Goal: Task Accomplishment & Management: Use online tool/utility

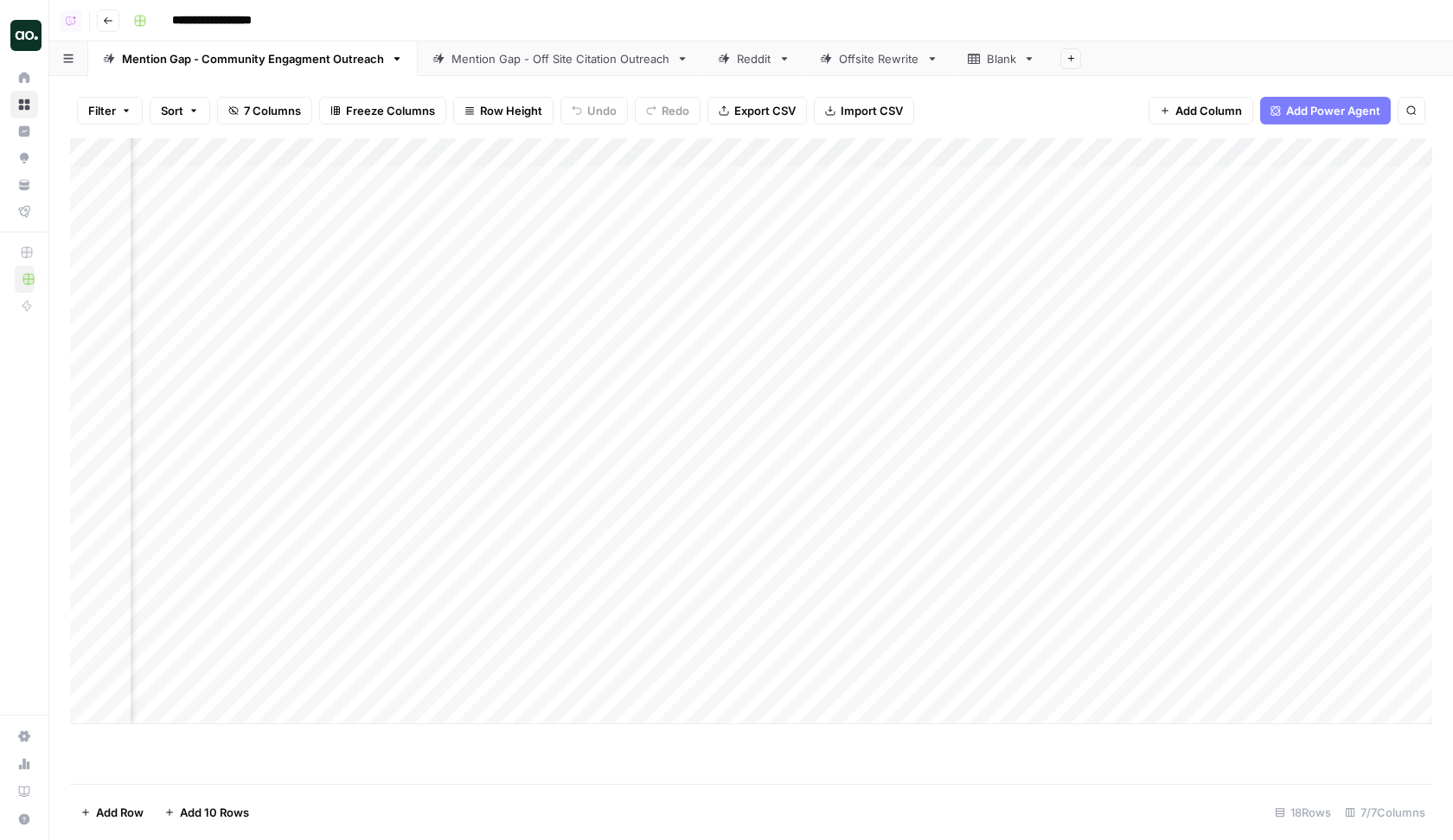
scroll to position [0, 1184]
click at [1230, 179] on div "Add Column" at bounding box center [751, 432] width 1362 height 586
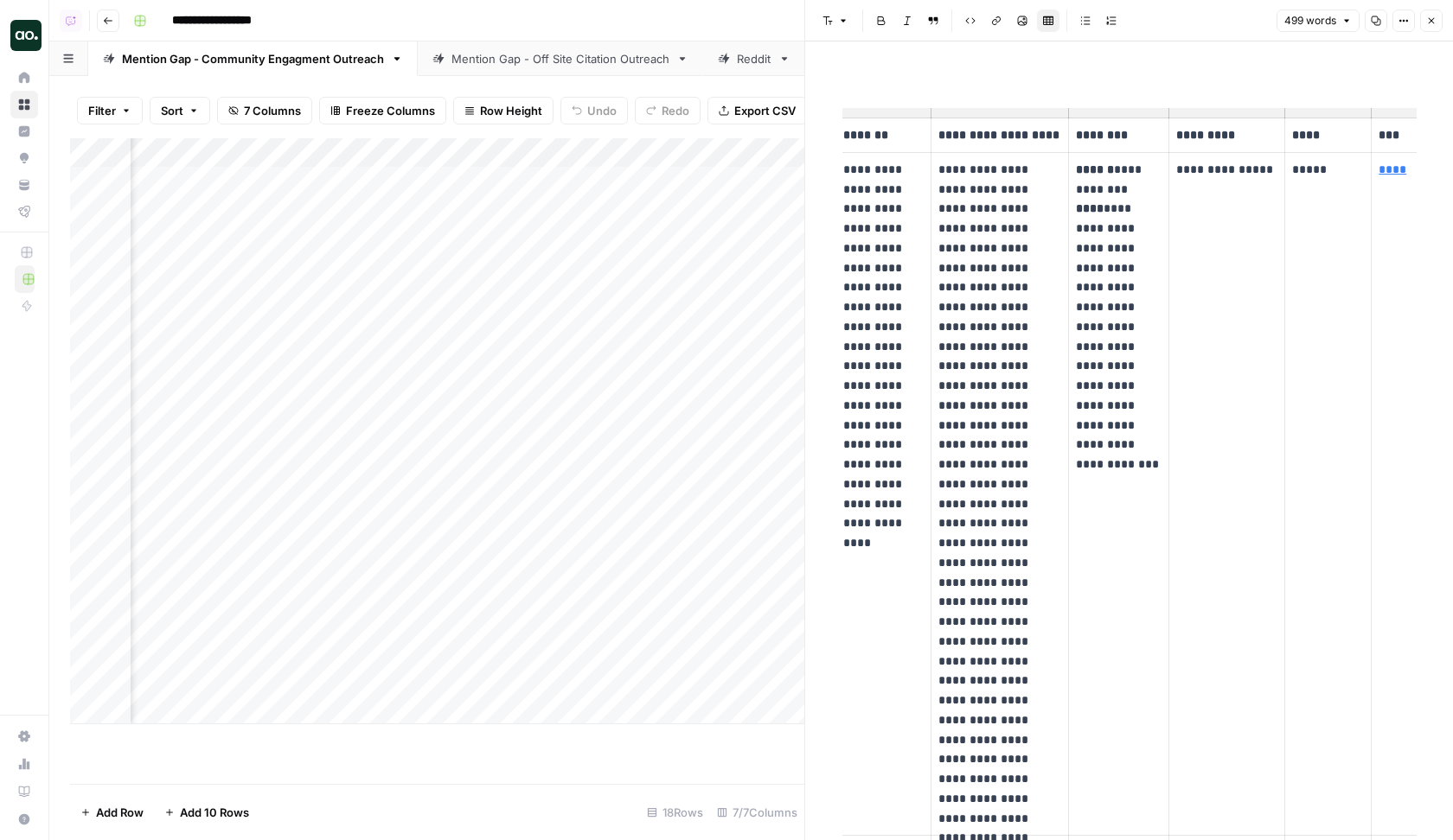
scroll to position [0, 88]
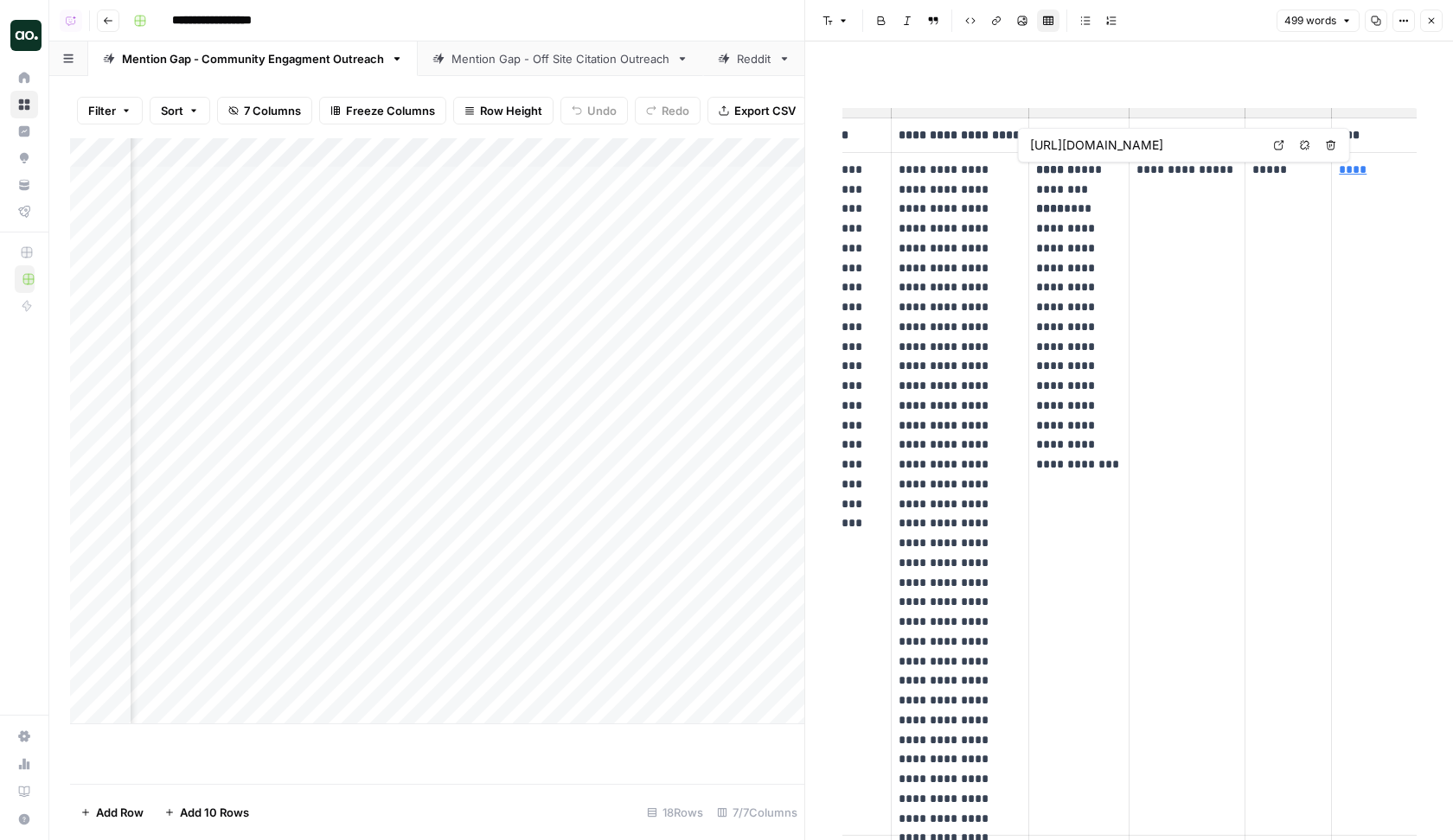
click at [1230, 145] on icon at bounding box center [1279, 145] width 10 height 10
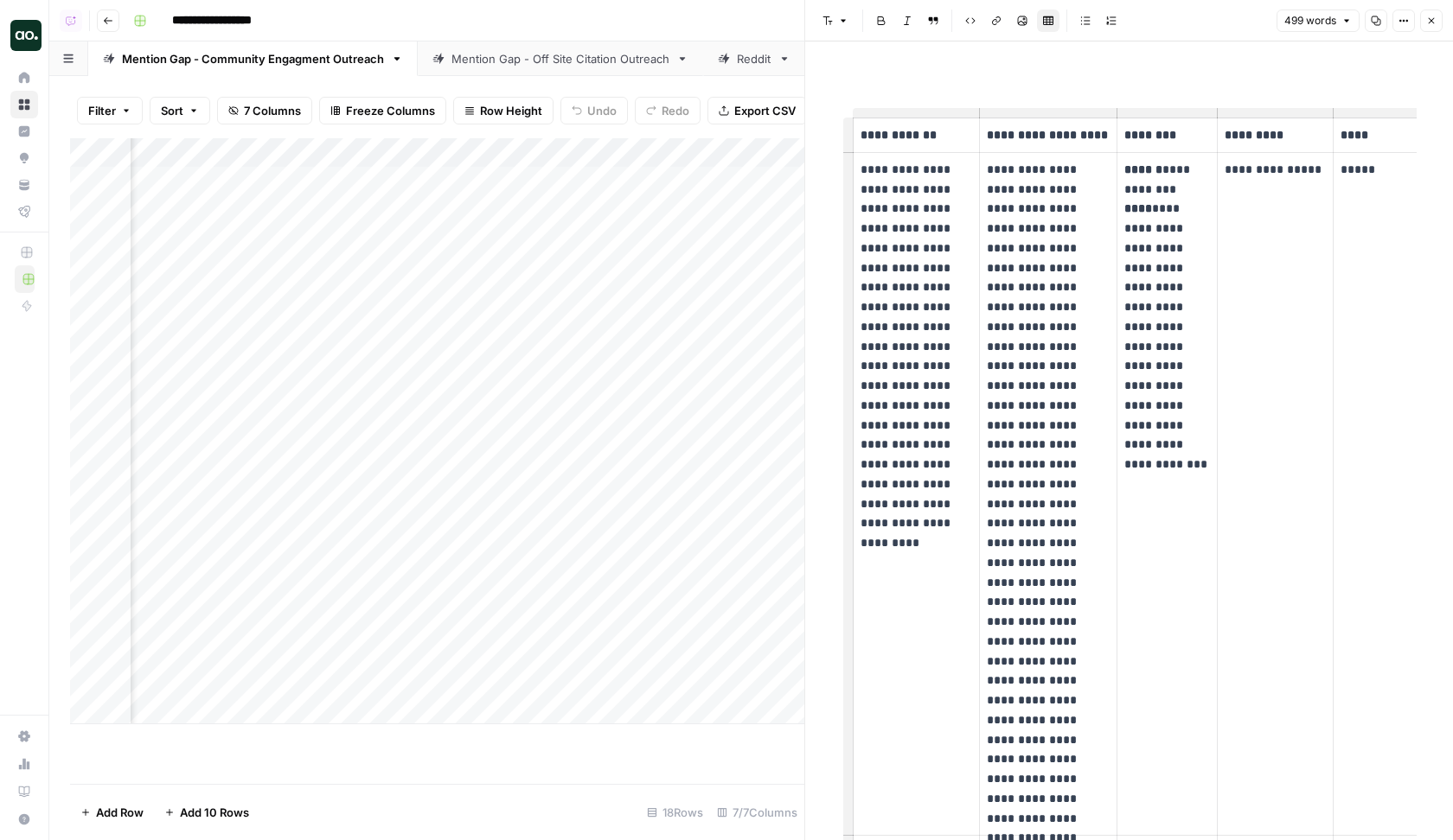
click at [1204, 193] on p "**********" at bounding box center [1166, 307] width 85 height 295
click at [950, 169] on p "**********" at bounding box center [917, 337] width 112 height 354
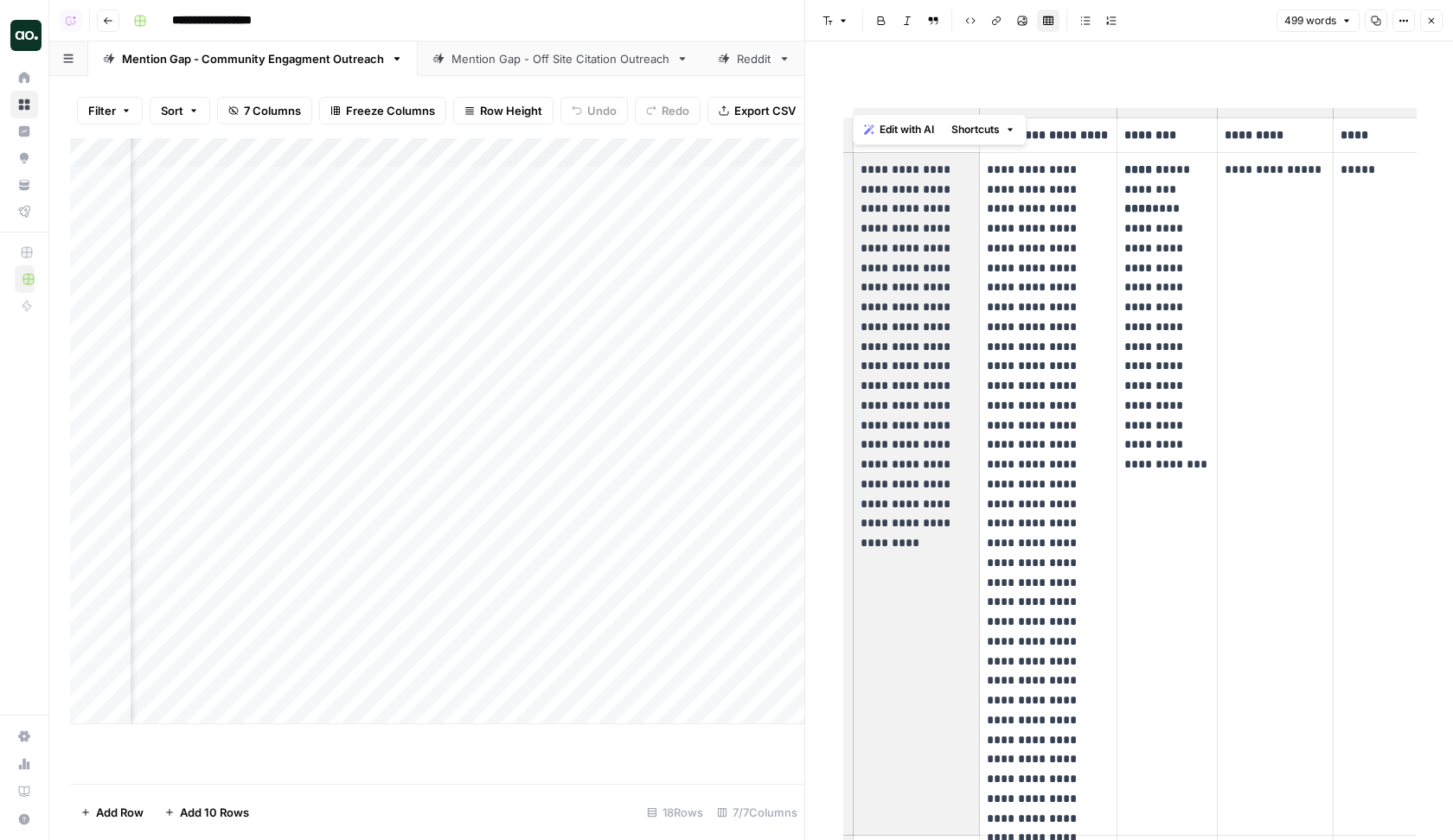
drag, startPoint x: 863, startPoint y: 172, endPoint x: 945, endPoint y: 363, distance: 207.9
click at [945, 363] on p "**********" at bounding box center [917, 337] width 112 height 354
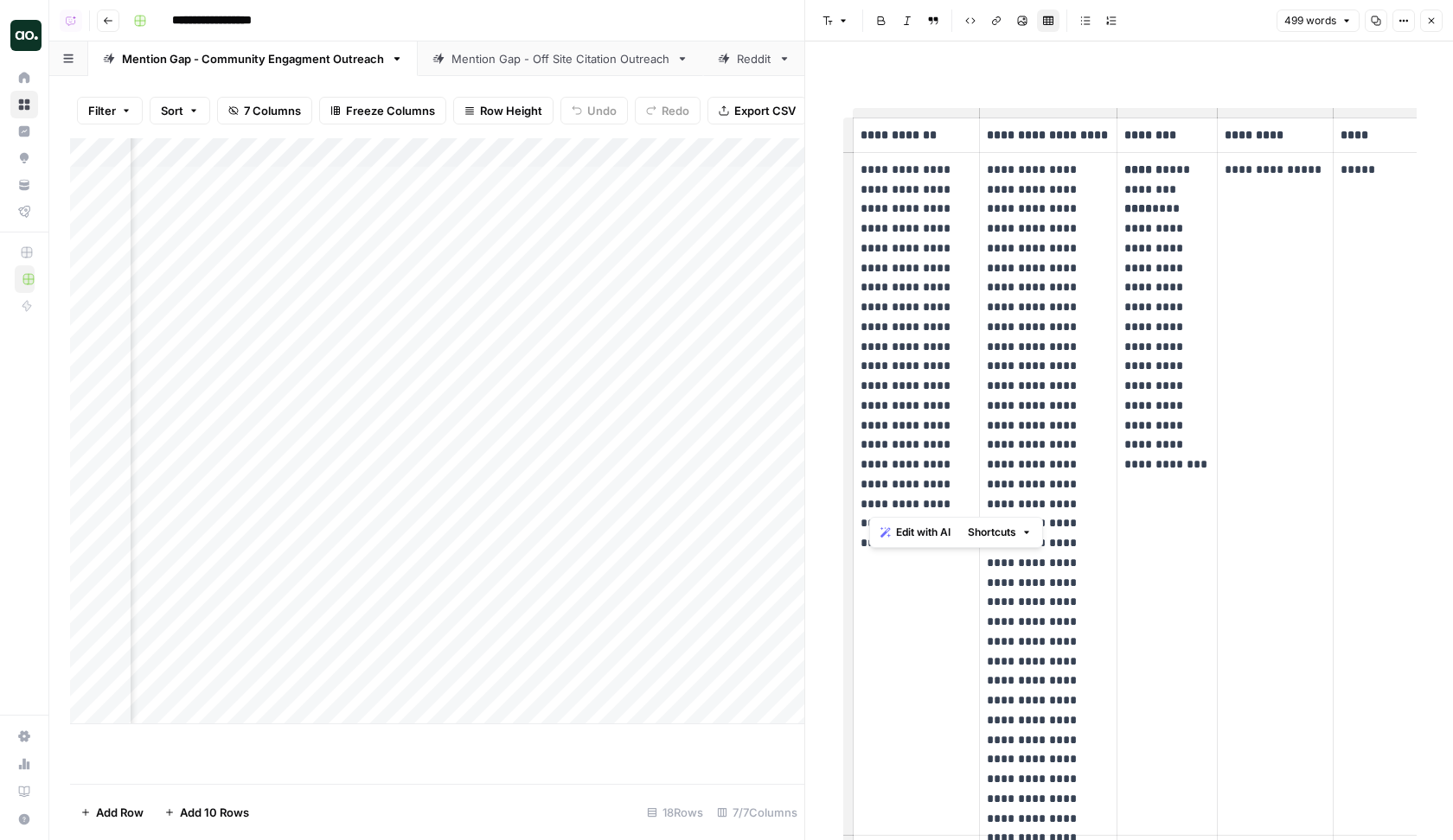
drag, startPoint x: 946, startPoint y: 506, endPoint x: 861, endPoint y: 163, distance: 353.4
click at [861, 164] on p "**********" at bounding box center [917, 337] width 112 height 354
click at [861, 163] on p "**********" at bounding box center [917, 337] width 112 height 354
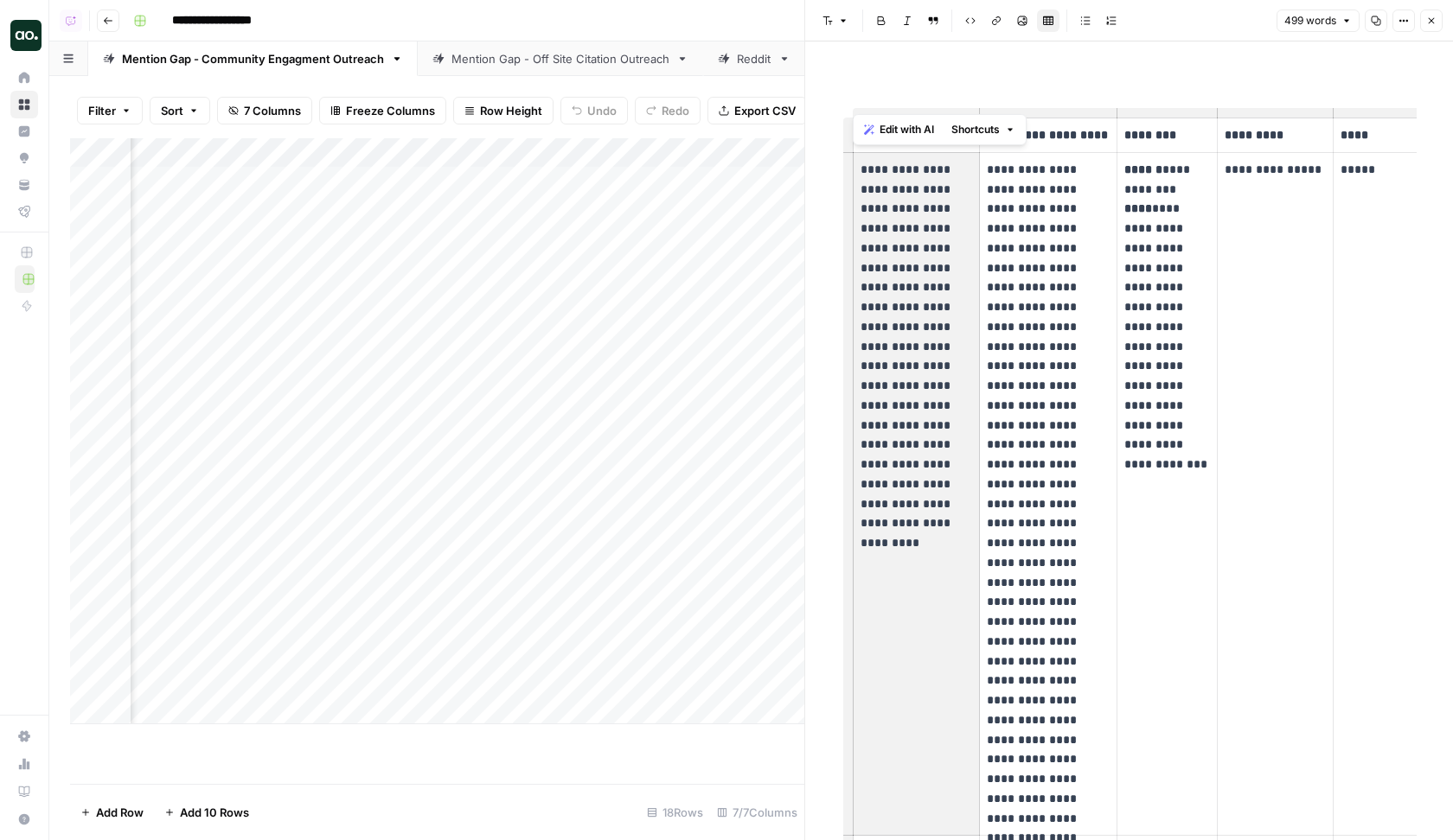
drag, startPoint x: 860, startPoint y: 169, endPoint x: 944, endPoint y: 500, distance: 341.5
click at [944, 500] on p "**********" at bounding box center [917, 337] width 112 height 354
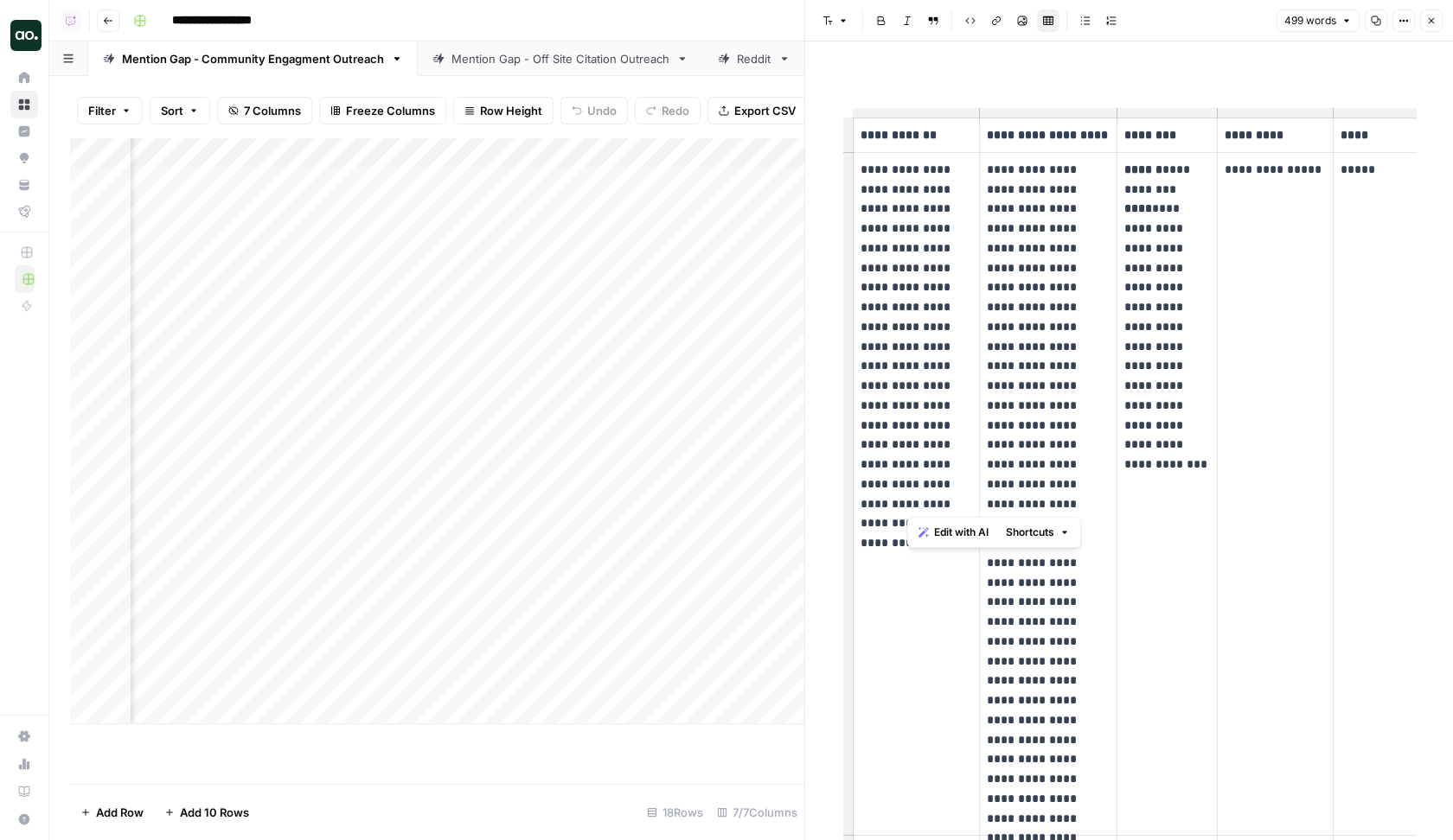
drag, startPoint x: 944, startPoint y: 505, endPoint x: 902, endPoint y: 299, distance: 210.2
click at [902, 299] on p "**********" at bounding box center [917, 337] width 112 height 354
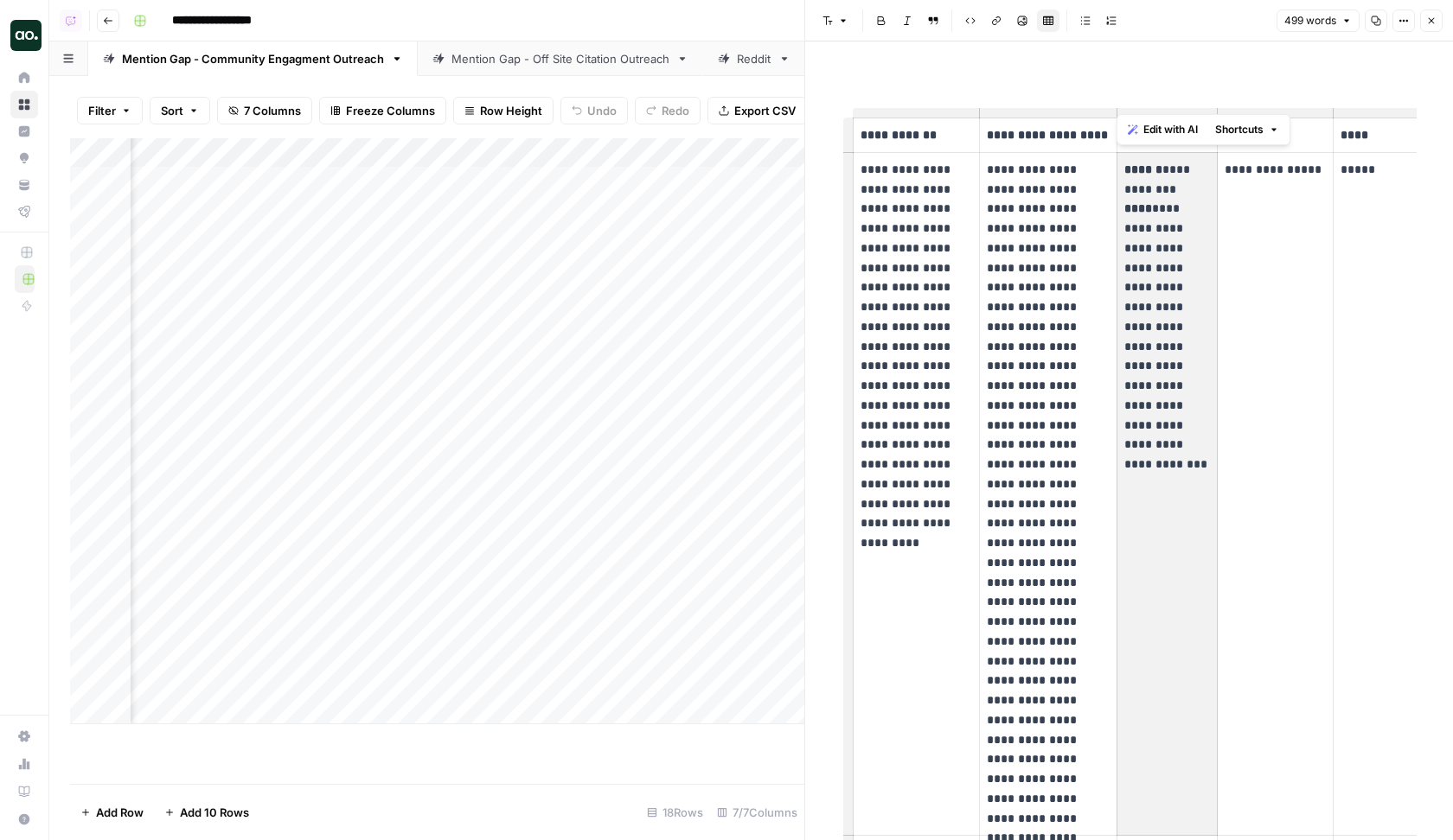
copy p "**********"
drag, startPoint x: 1153, startPoint y: 204, endPoint x: 1180, endPoint y: 245, distance: 49.1
click at [1180, 245] on p "**********" at bounding box center [1166, 307] width 85 height 295
click at [527, 60] on div "Mention Gap - Off Site Citation Outreach" at bounding box center [560, 59] width 218 height 17
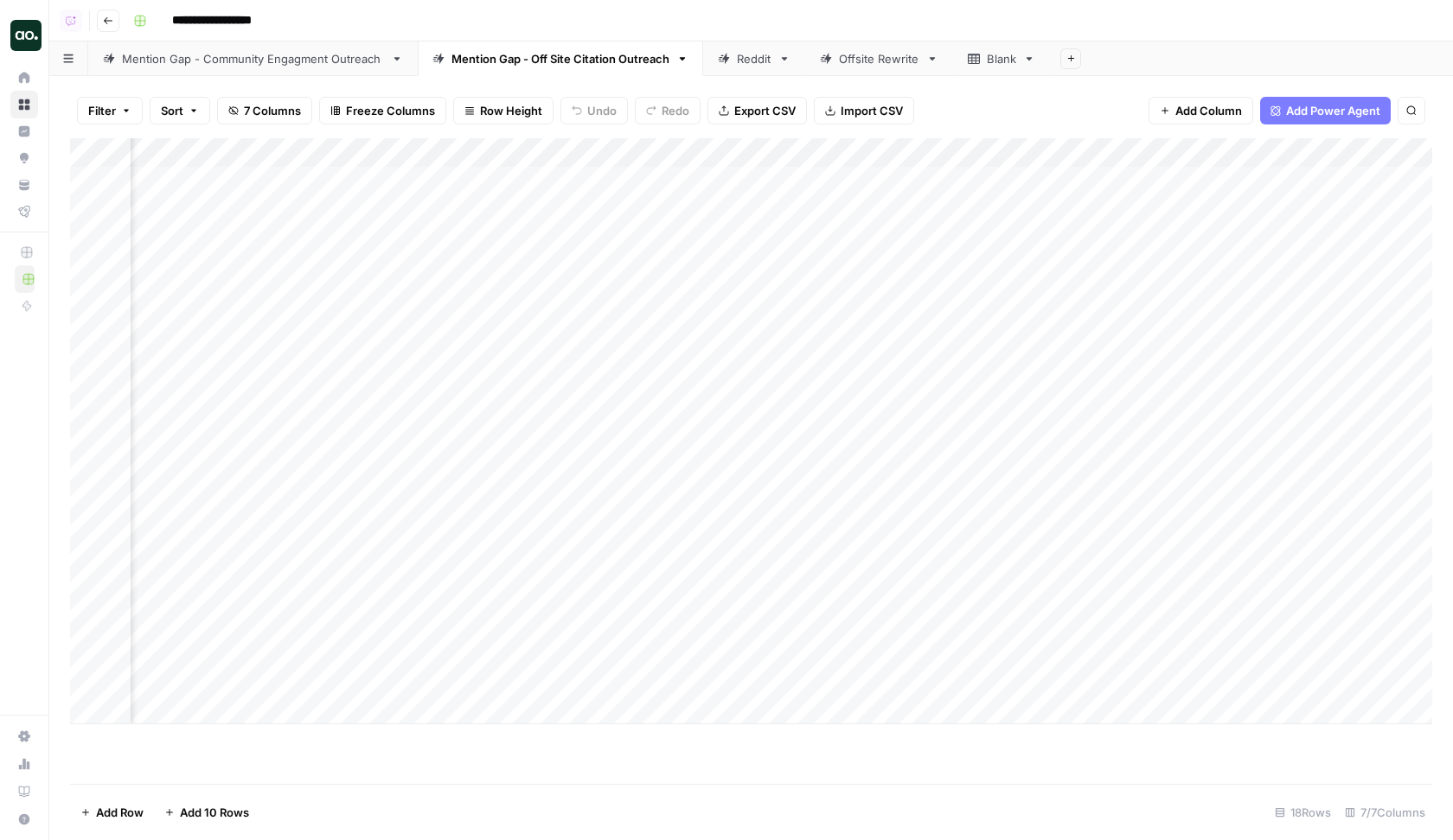
scroll to position [0, 265]
click at [1120, 104] on div "Filter Sort 7 Columns Freeze Columns Row Height Undo Redo Export CSV Import CSV…" at bounding box center [751, 111] width 1362 height 55
click at [225, 52] on div "Mention Gap - Community Engagment Outreach" at bounding box center [253, 59] width 262 height 17
click at [1230, 177] on div "Add Column" at bounding box center [751, 432] width 1362 height 586
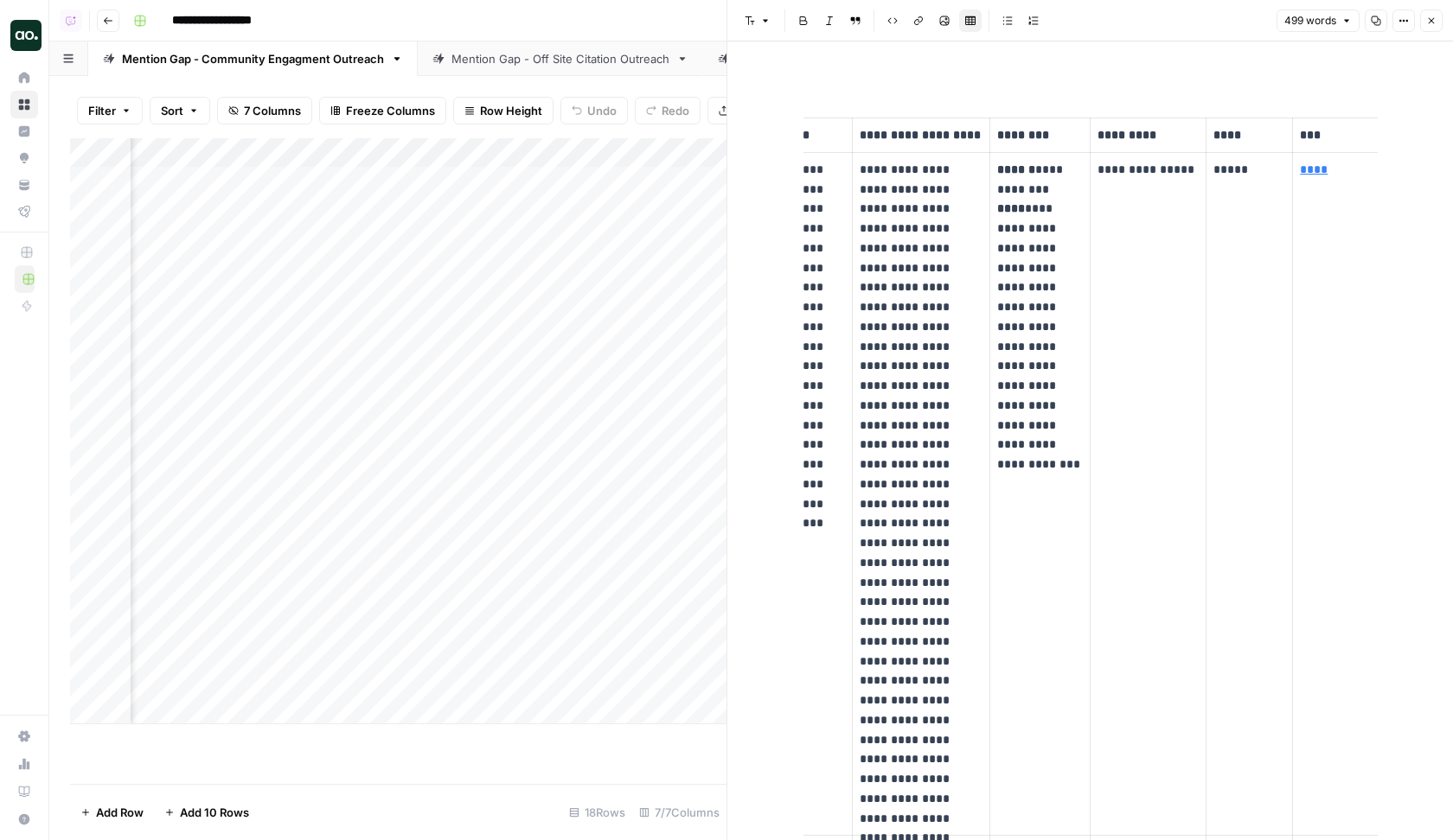
click at [1230, 20] on icon "button" at bounding box center [1431, 21] width 10 height 10
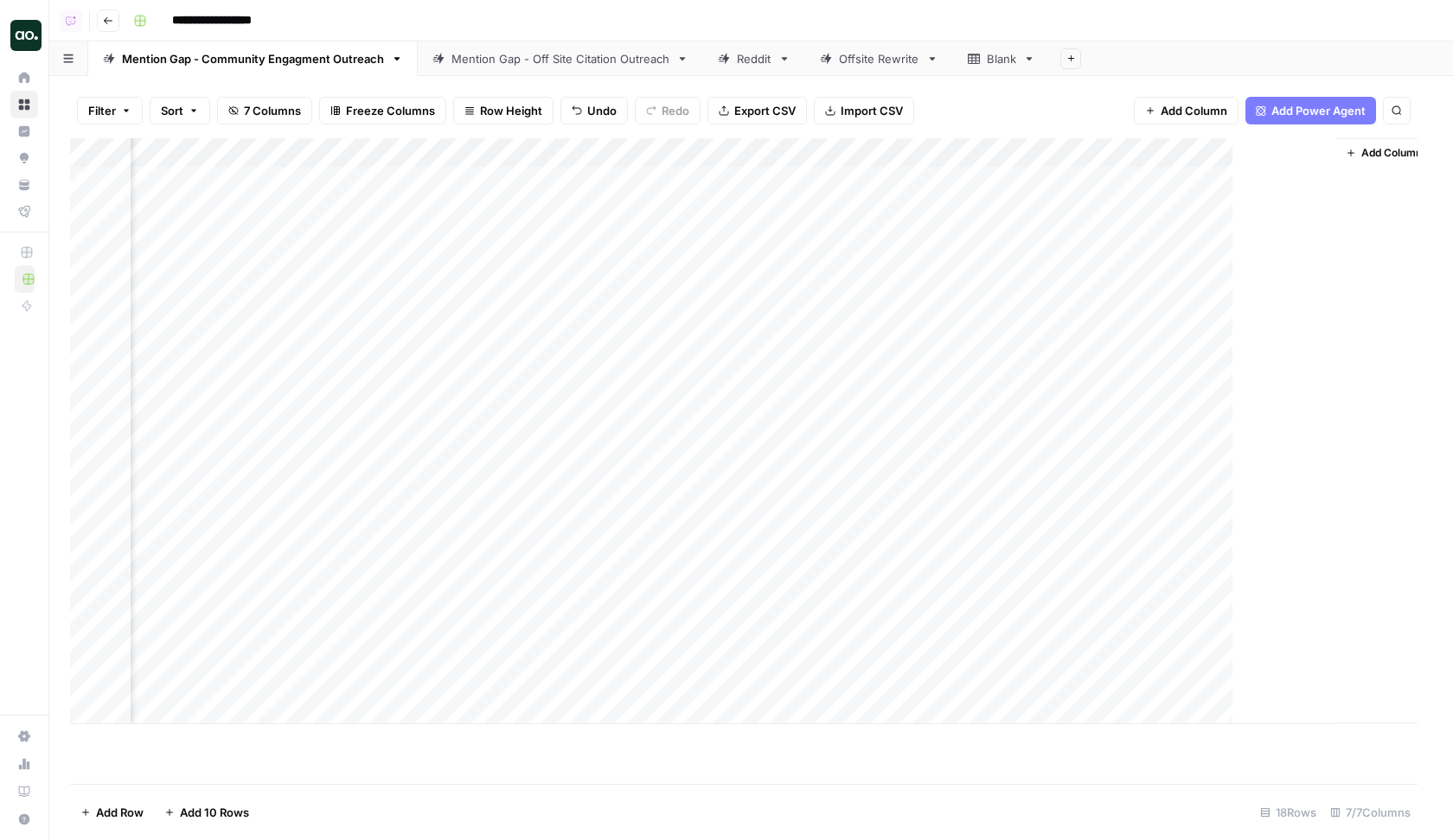
scroll to position [0, 1164]
click at [1230, 152] on span "Add Column" at bounding box center [1412, 153] width 61 height 16
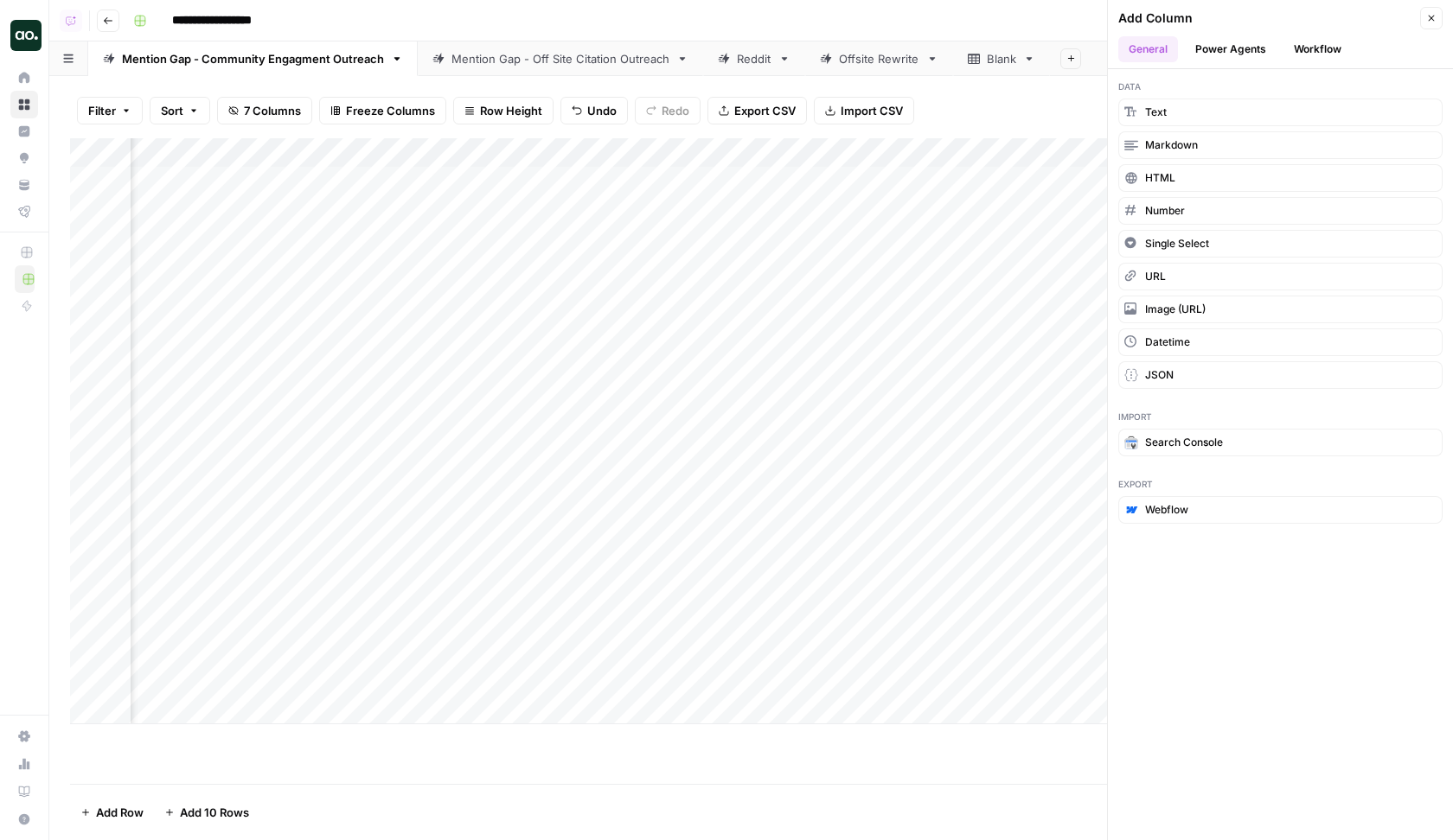
click at [1230, 48] on button "Power Agents" at bounding box center [1231, 50] width 92 height 26
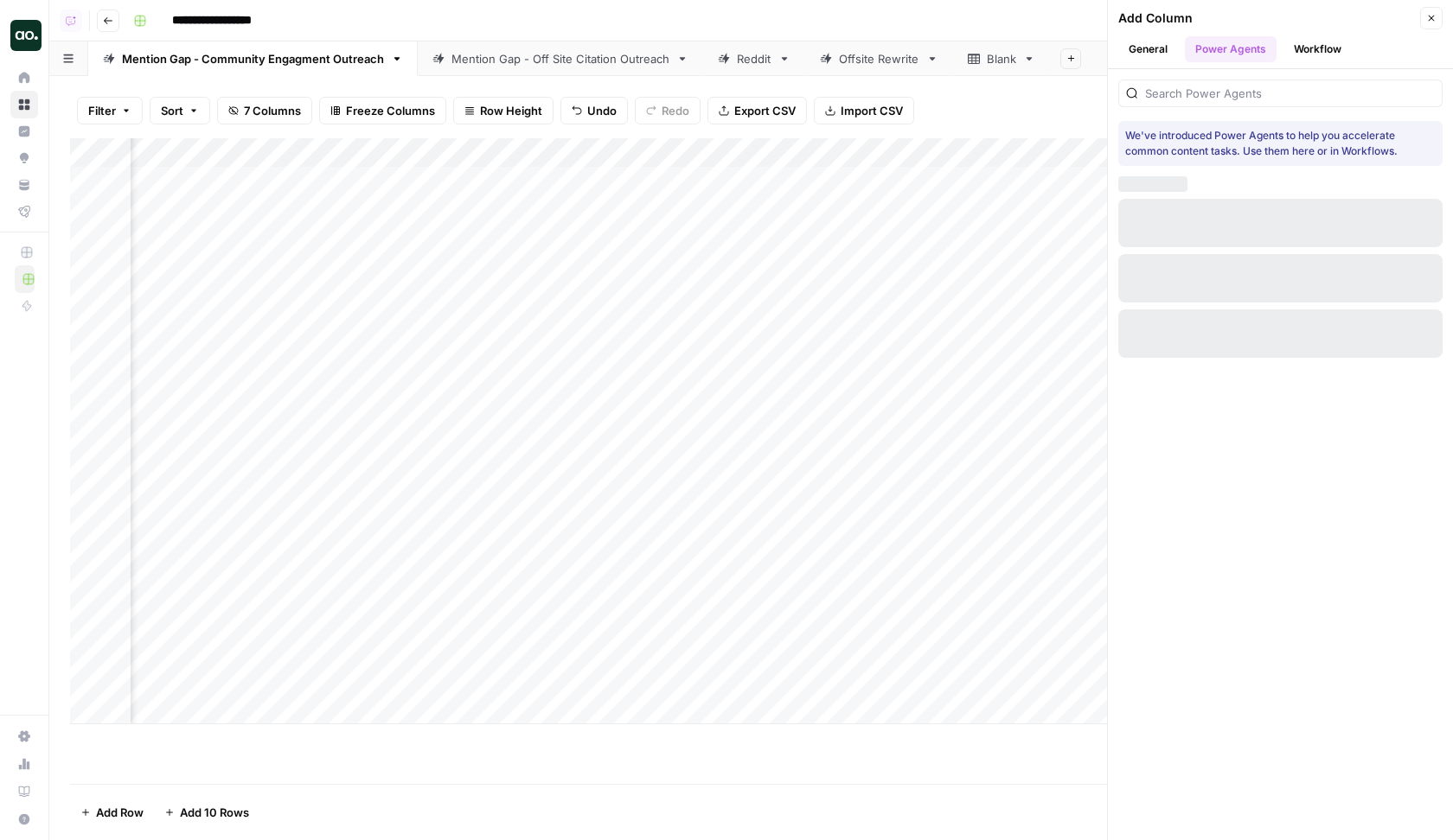
click at [1230, 51] on button "Workflow" at bounding box center [1317, 50] width 68 height 26
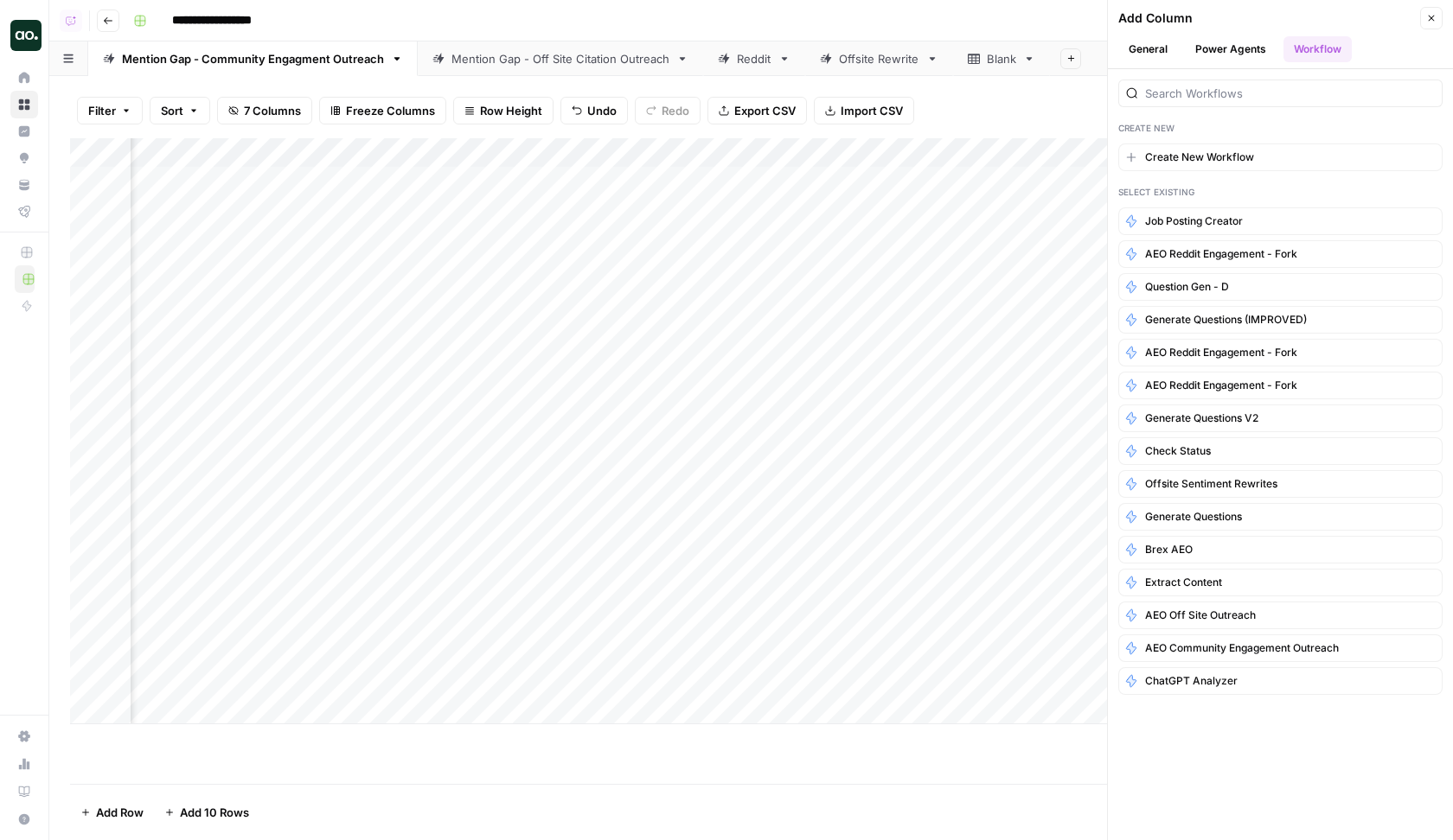
click at [1230, 17] on icon "button" at bounding box center [1431, 19] width 6 height 6
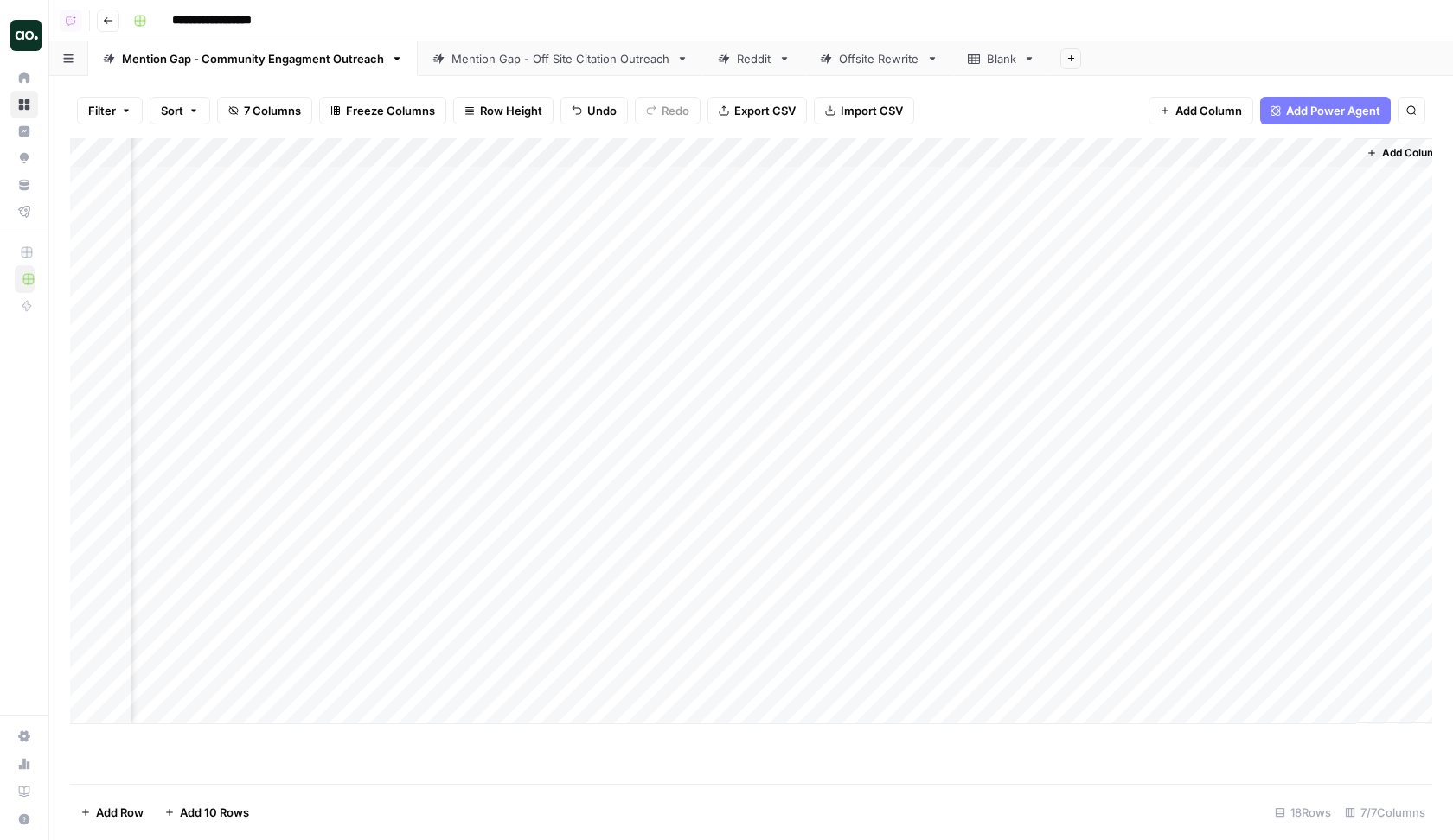
click at [469, 66] on div "Mention Gap - Off Site Citation Outreach" at bounding box center [560, 59] width 218 height 17
click at [1230, 179] on div "Add Column" at bounding box center [751, 432] width 1362 height 586
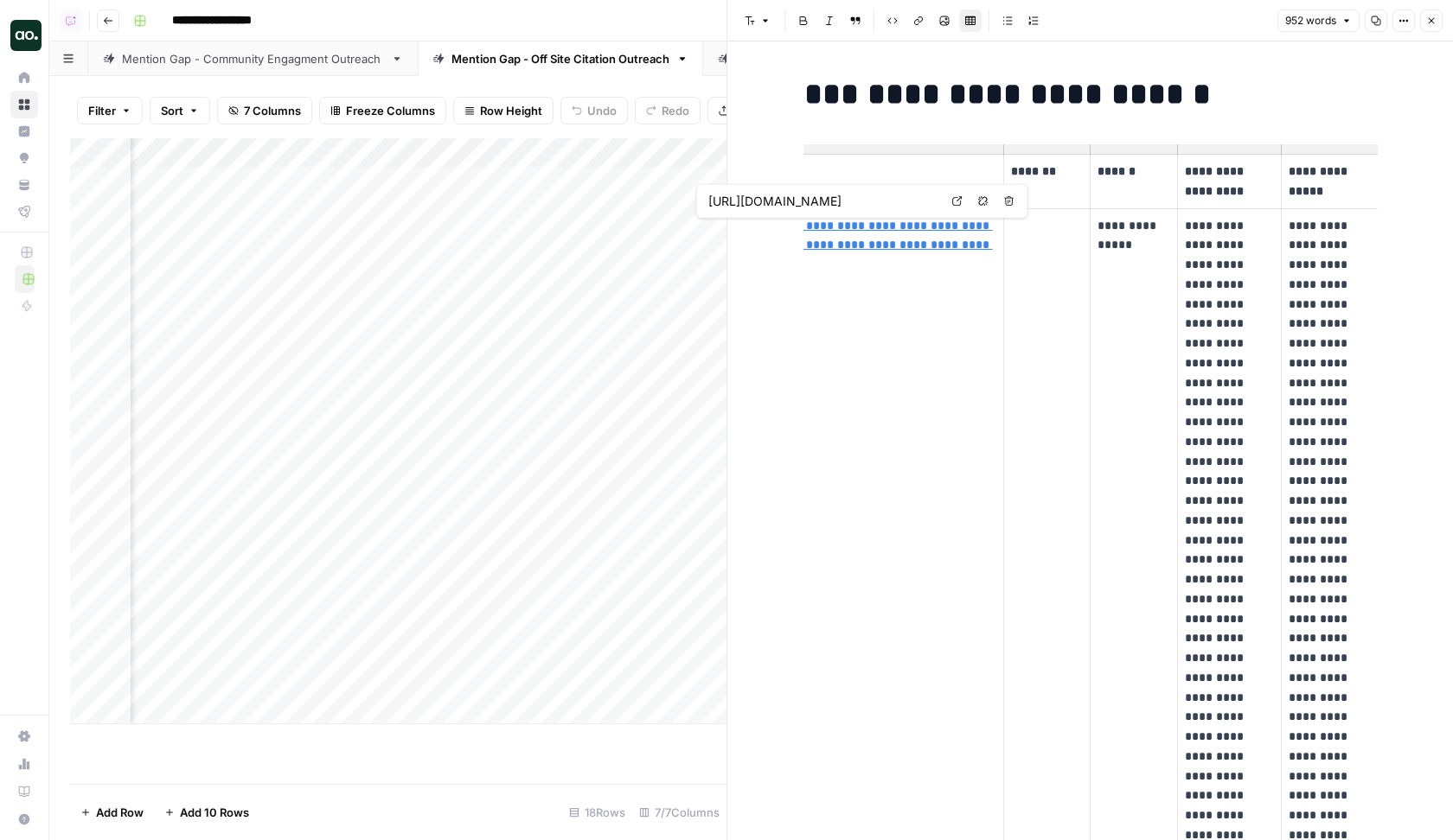
scroll to position [0, 114]
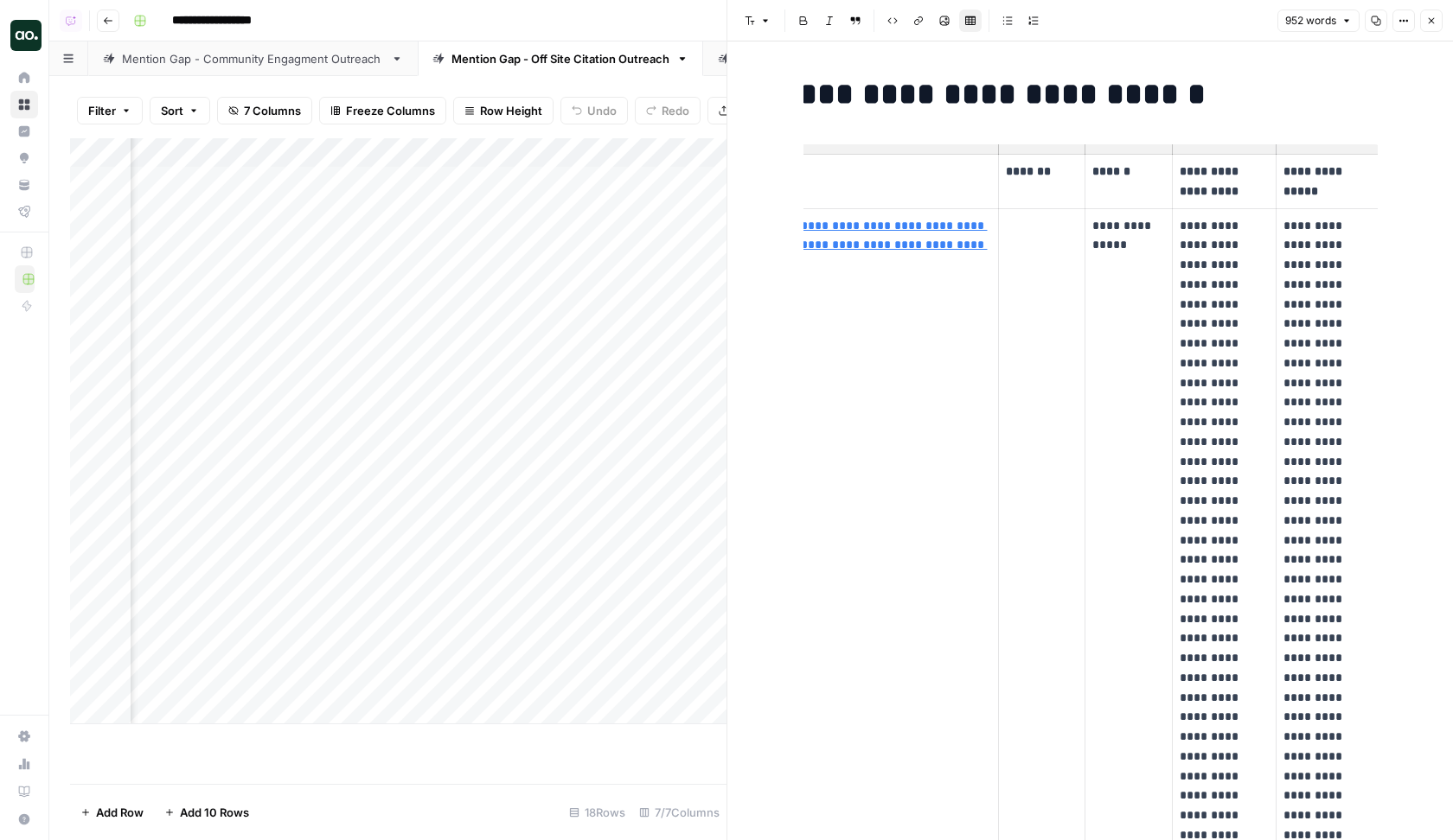
click at [1105, 165] on p "******" at bounding box center [1128, 171] width 72 height 20
click at [1106, 226] on p "**********" at bounding box center [1128, 236] width 72 height 39
drag, startPoint x: 1281, startPoint y: 228, endPoint x: 1349, endPoint y: 544, distance: 323.2
click at [1230, 544] on p "**********" at bounding box center [1327, 610] width 88 height 787
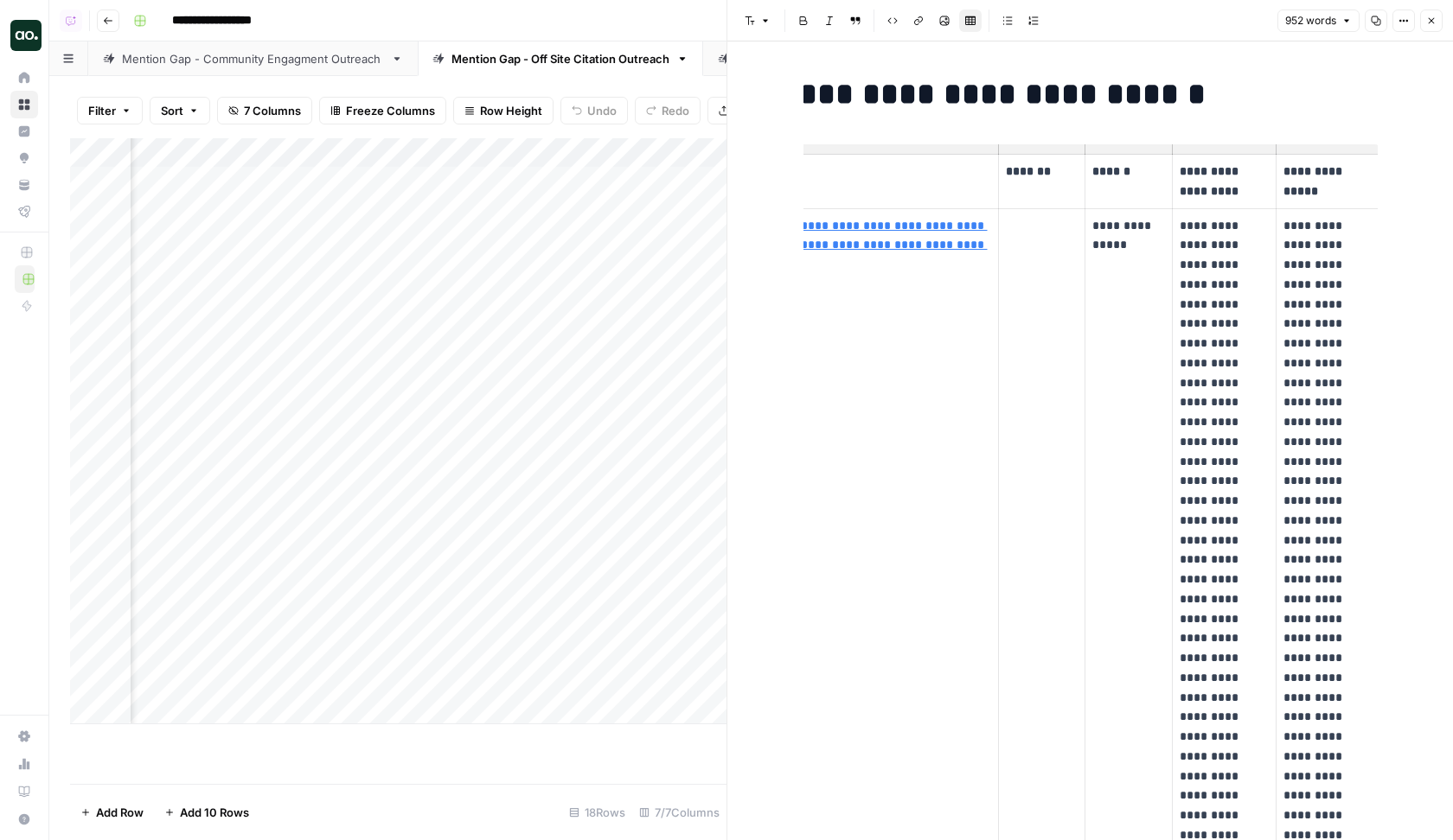
click at [1230, 275] on p "**********" at bounding box center [1327, 610] width 88 height 787
drag, startPoint x: 1281, startPoint y: 224, endPoint x: 1325, endPoint y: 474, distance: 253.8
click at [1230, 474] on p "**********" at bounding box center [1327, 610] width 88 height 787
click at [1230, 19] on icon "button" at bounding box center [1431, 21] width 10 height 10
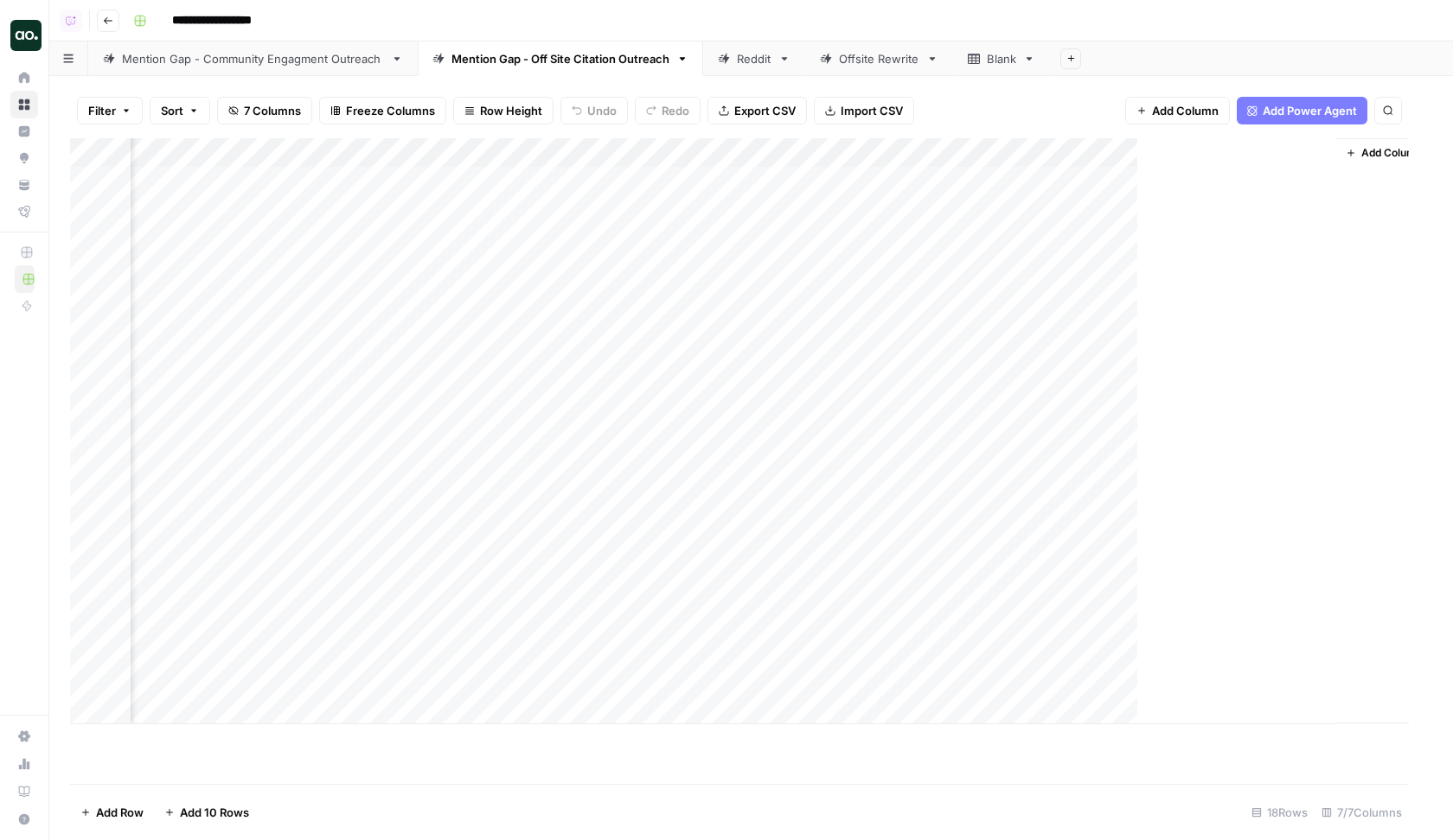
scroll to position [0, 245]
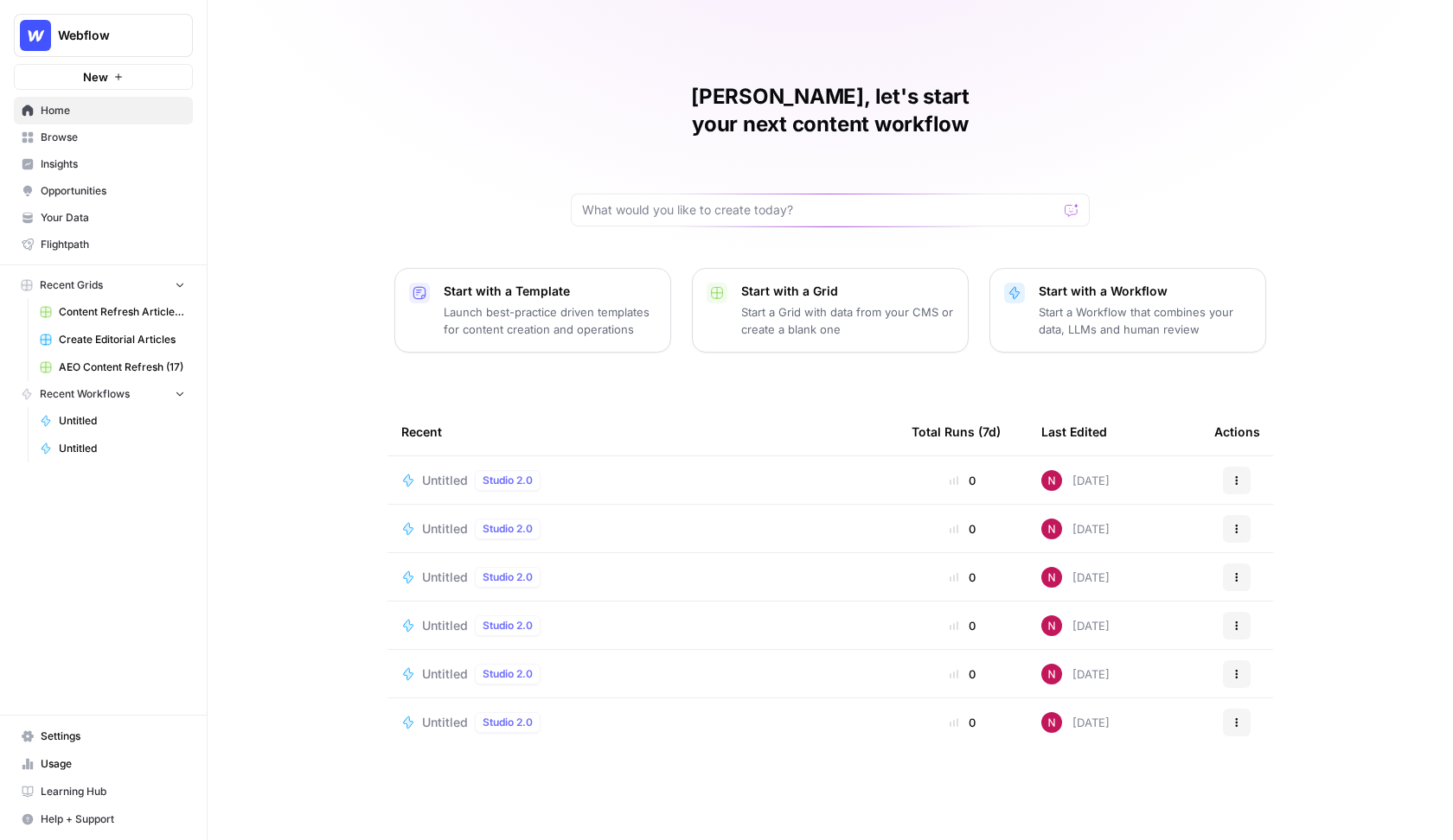
click at [98, 163] on span "Insights" at bounding box center [112, 164] width 144 height 16
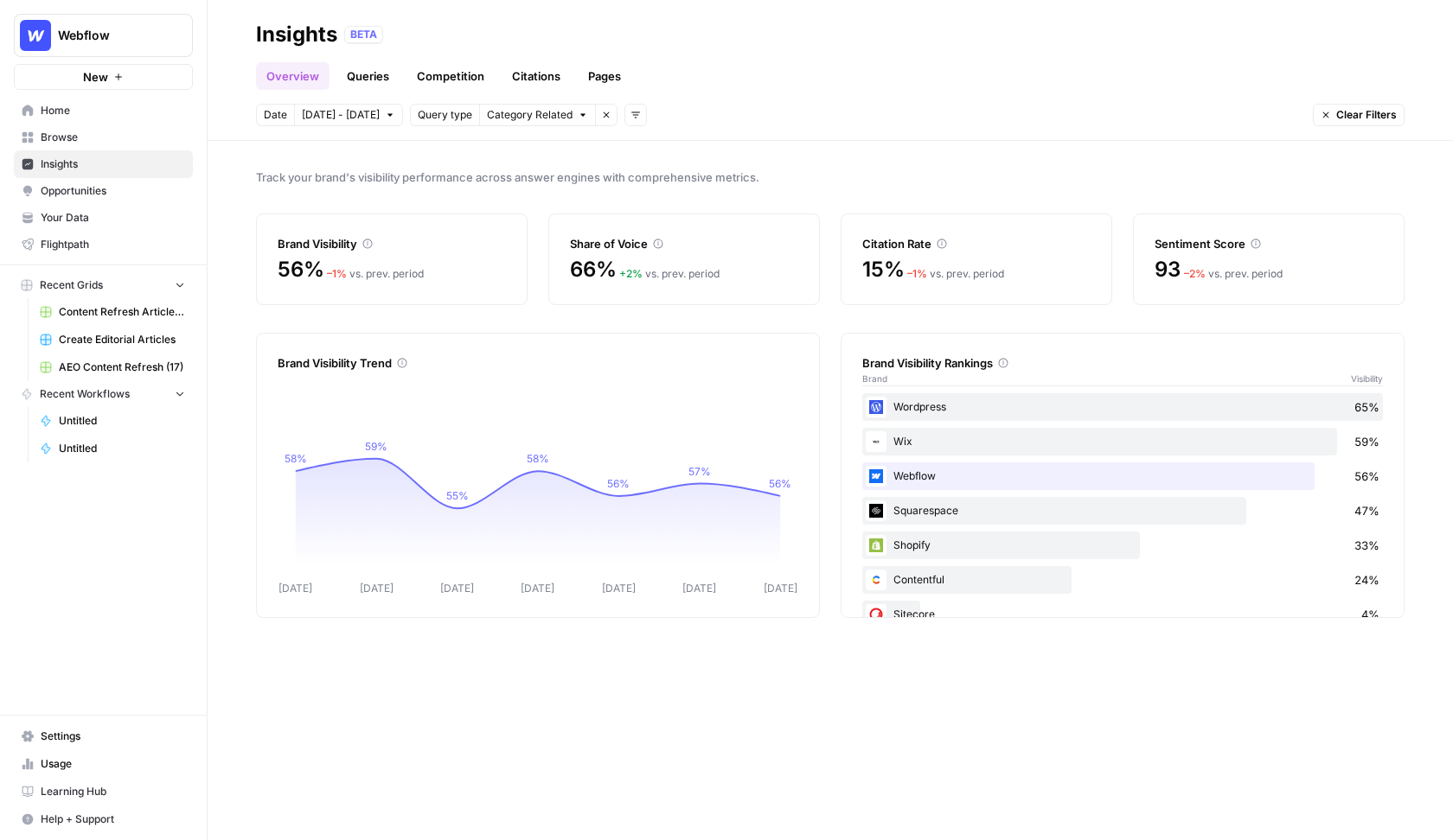
click at [257, 200] on div "Track your brand's visibility performance across answer engines with comprehens…" at bounding box center [830, 490] width 1245 height 700
click at [330, 115] on span "Oct 3 - Oct 9" at bounding box center [340, 114] width 78 height 16
click at [497, 120] on span "Category Related" at bounding box center [528, 114] width 85 height 16
click at [630, 110] on icon "button" at bounding box center [635, 114] width 10 height 10
click at [640, 155] on span "Topic" at bounding box center [645, 152] width 45 height 17
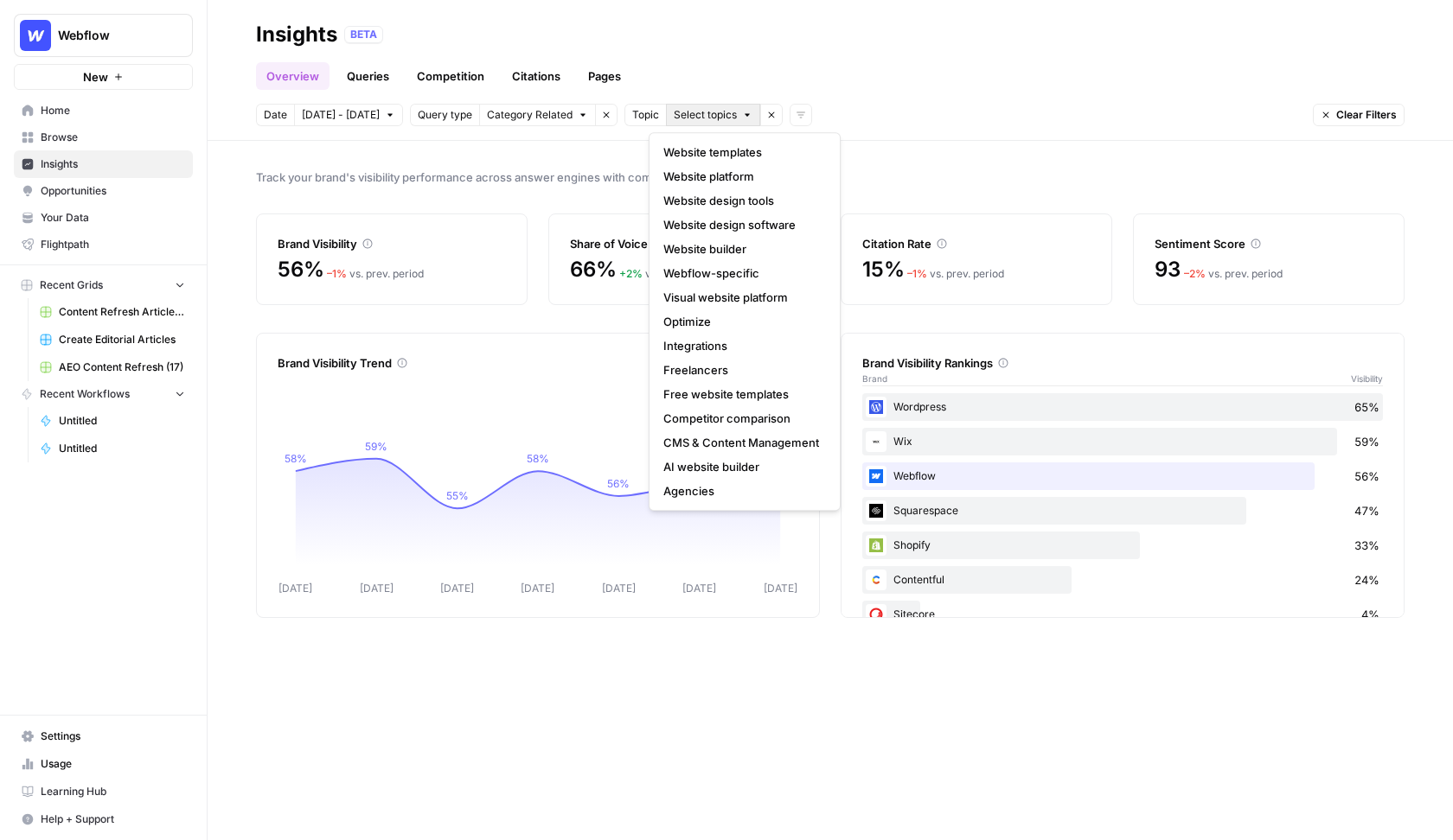
click at [674, 116] on span "Select topics" at bounding box center [704, 114] width 63 height 16
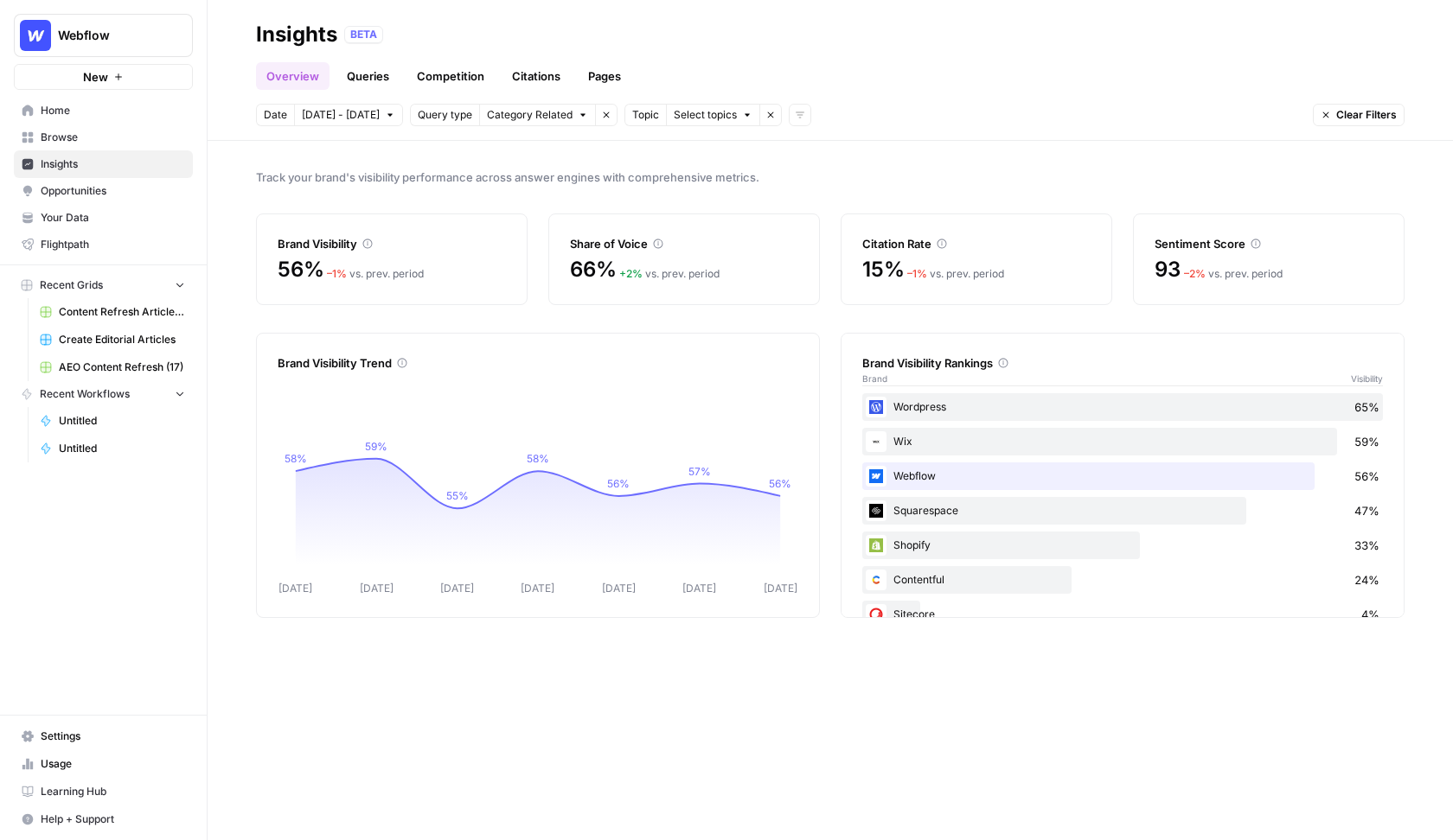
click at [765, 111] on icon "button" at bounding box center [770, 114] width 10 height 10
click at [630, 110] on icon "button" at bounding box center [635, 114] width 10 height 10
click at [630, 178] on span "Platform" at bounding box center [645, 176] width 45 height 17
click at [690, 118] on span "Select platform" at bounding box center [727, 114] width 75 height 16
click at [793, 110] on icon "button" at bounding box center [798, 114] width 10 height 10
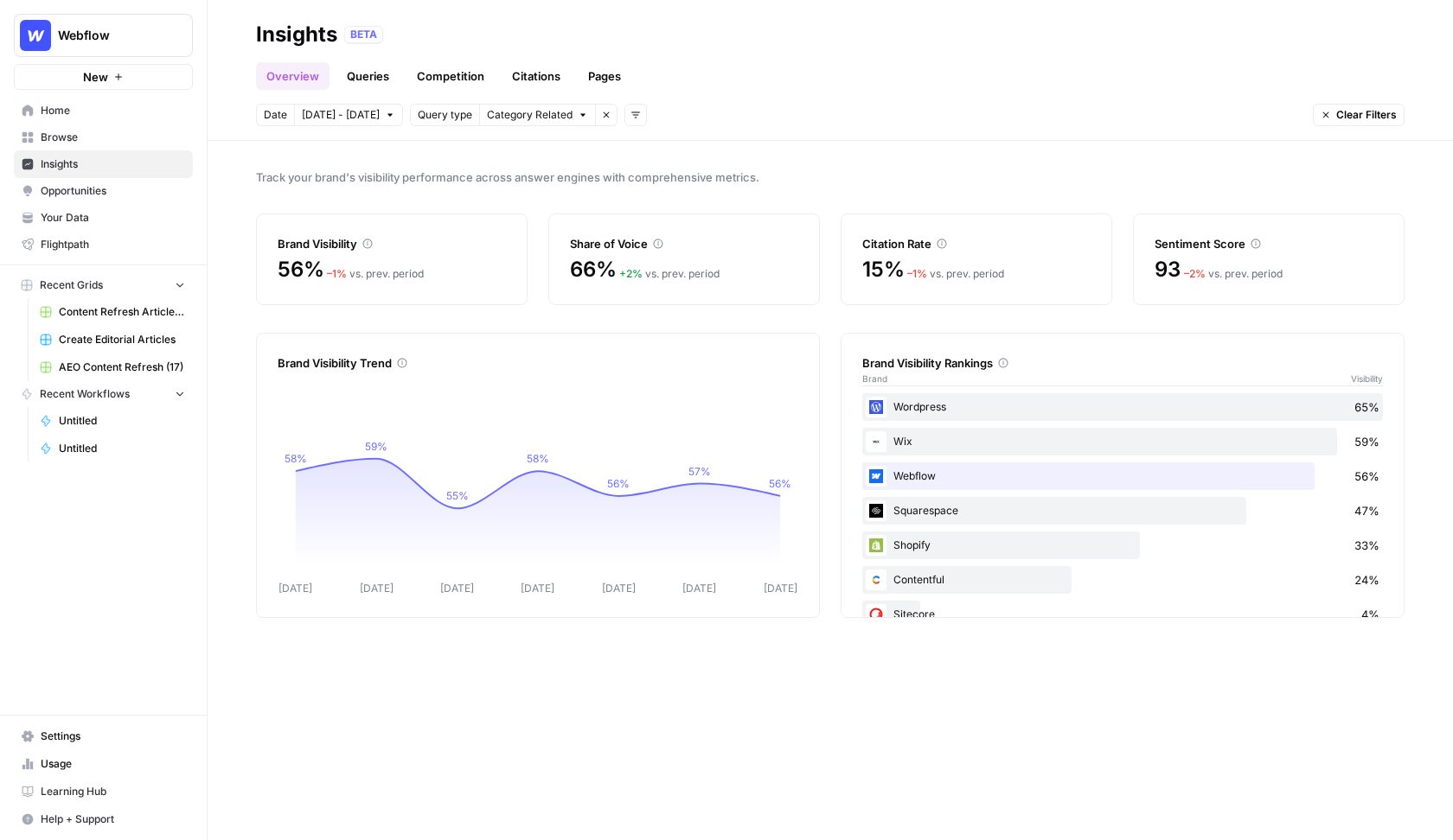
click at [369, 82] on link "Queries" at bounding box center [367, 76] width 63 height 28
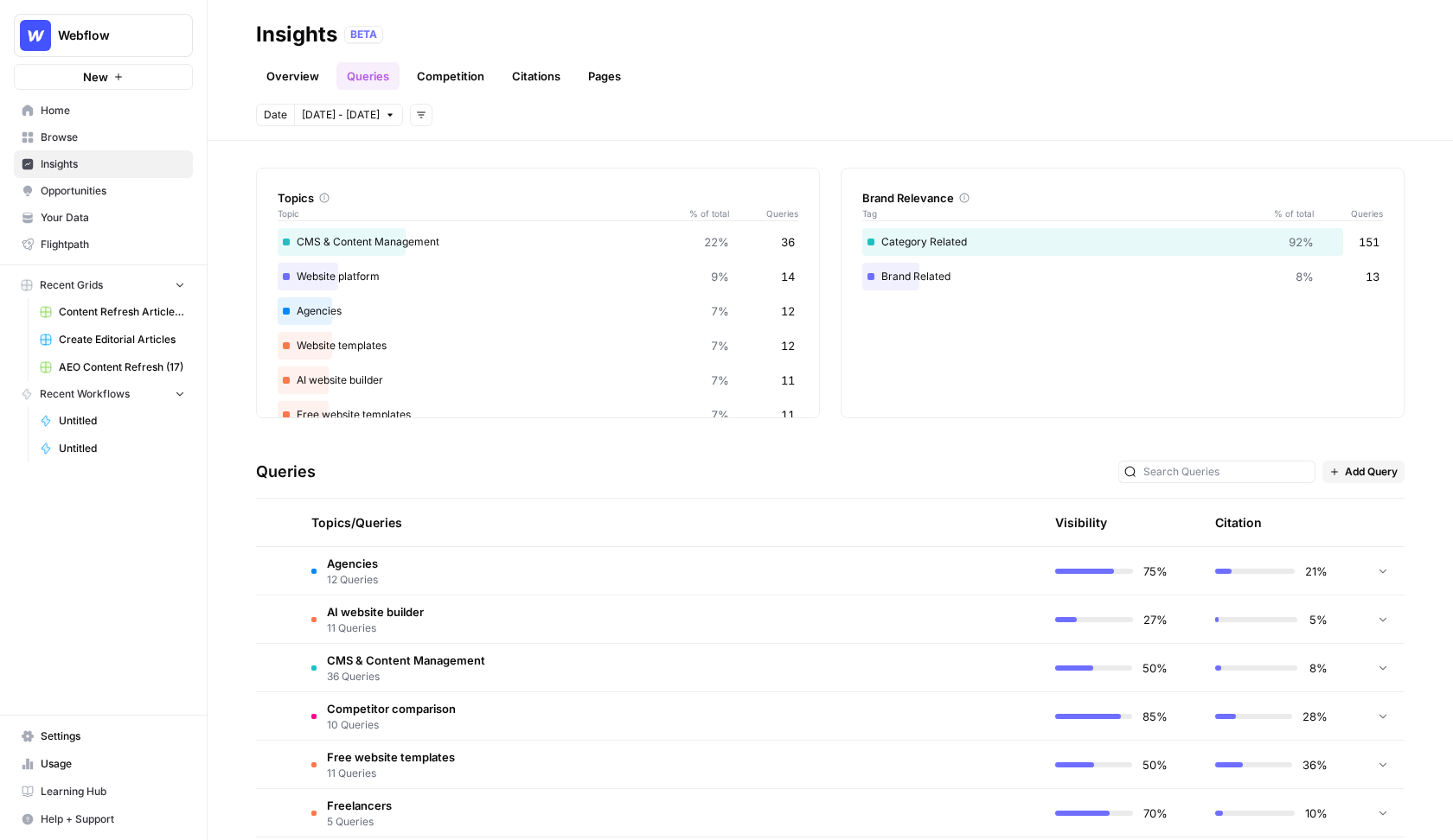
scroll to position [49, 0]
click at [1230, 568] on icon at bounding box center [1383, 567] width 12 height 12
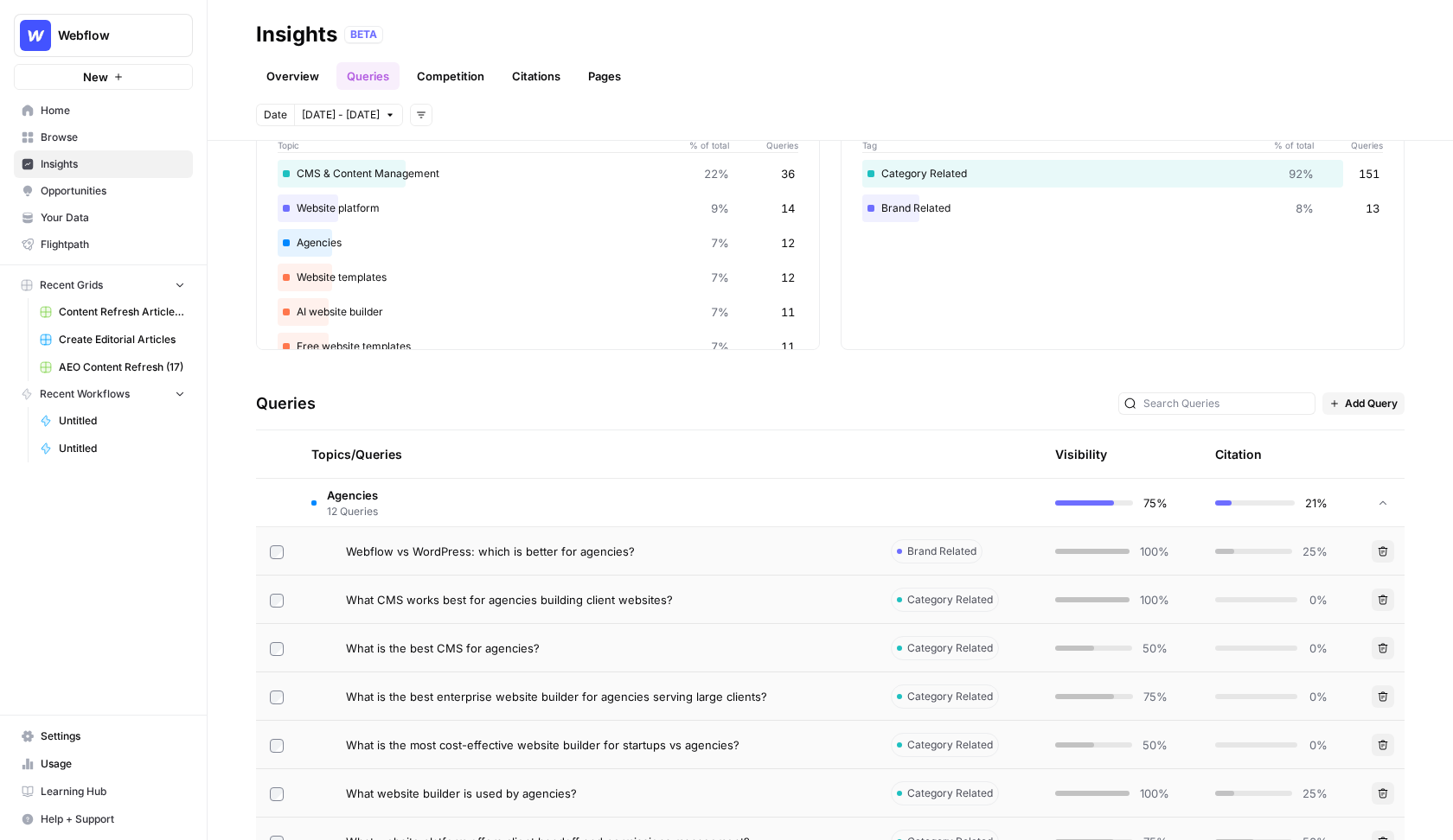
scroll to position [115, 0]
click at [1230, 502] on icon at bounding box center [1383, 502] width 12 height 12
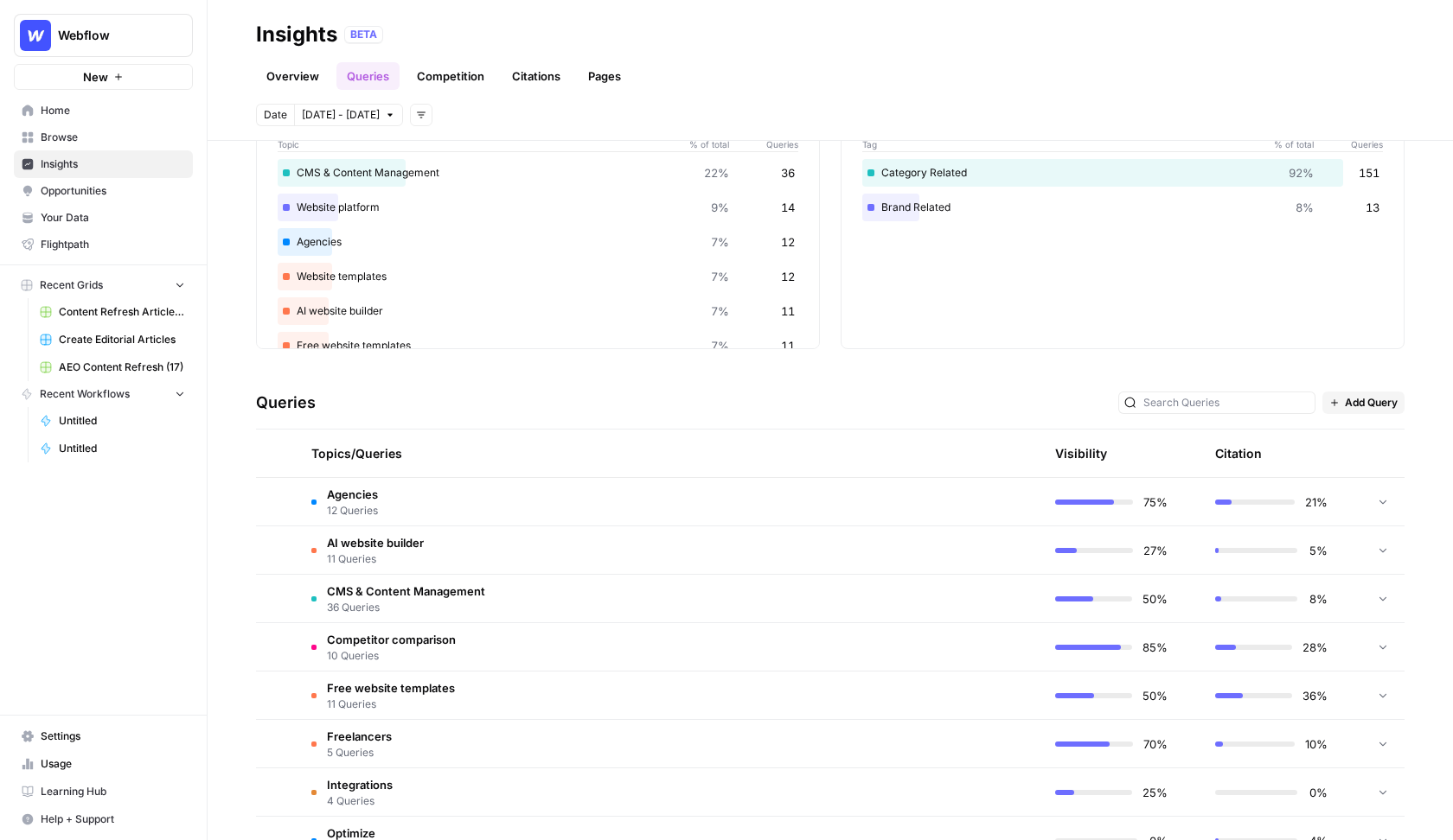
click at [1230, 405] on span "Add Query" at bounding box center [1371, 403] width 52 height 16
click at [1086, 395] on div "Queries Add Query" at bounding box center [830, 403] width 1149 height 52
click at [644, 500] on td "Agencies 12 Queries" at bounding box center [587, 501] width 580 height 48
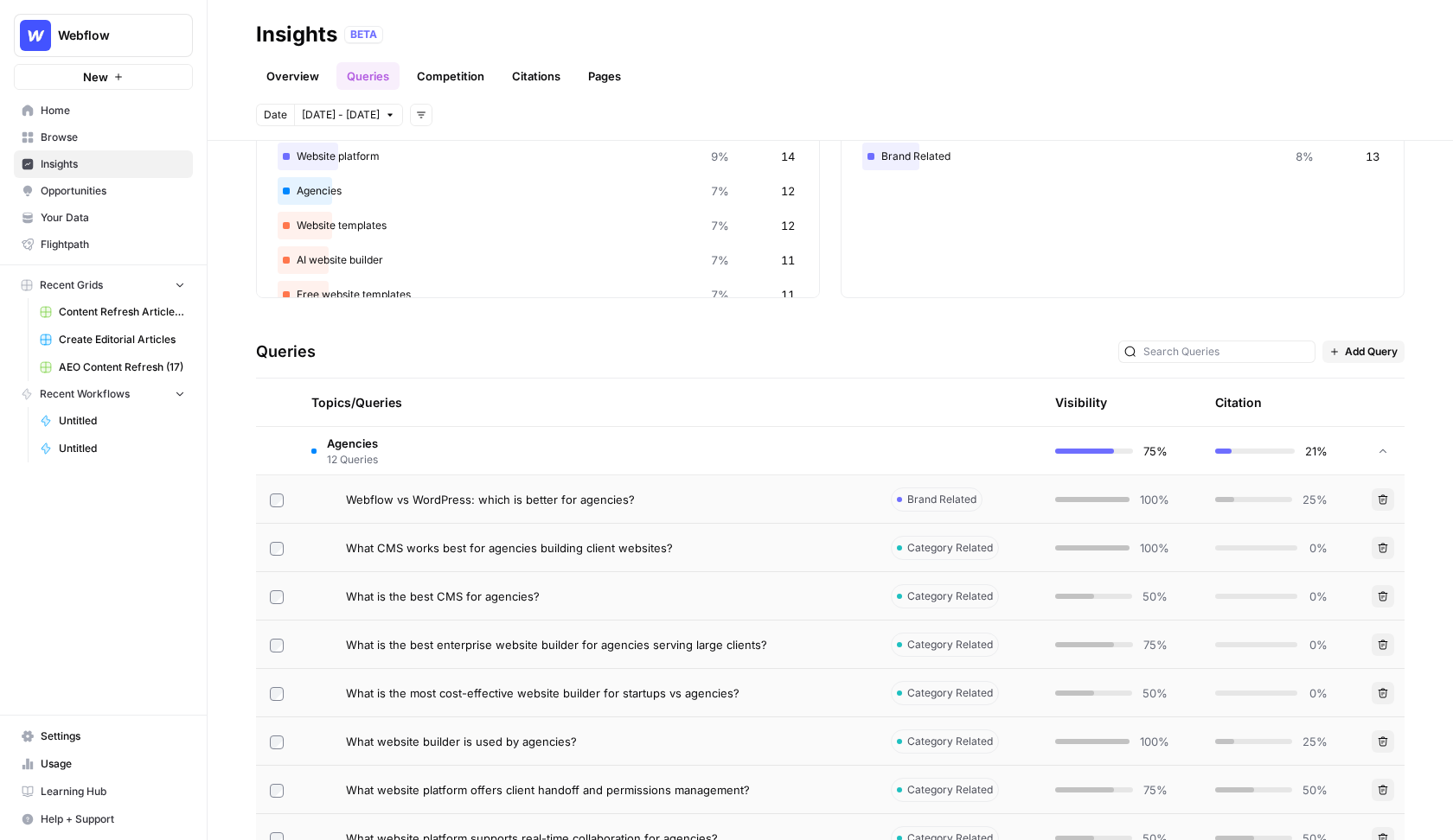
scroll to position [168, 0]
click at [684, 546] on div "What CMS works best for agencies building client websites?" at bounding box center [604, 546] width 517 height 17
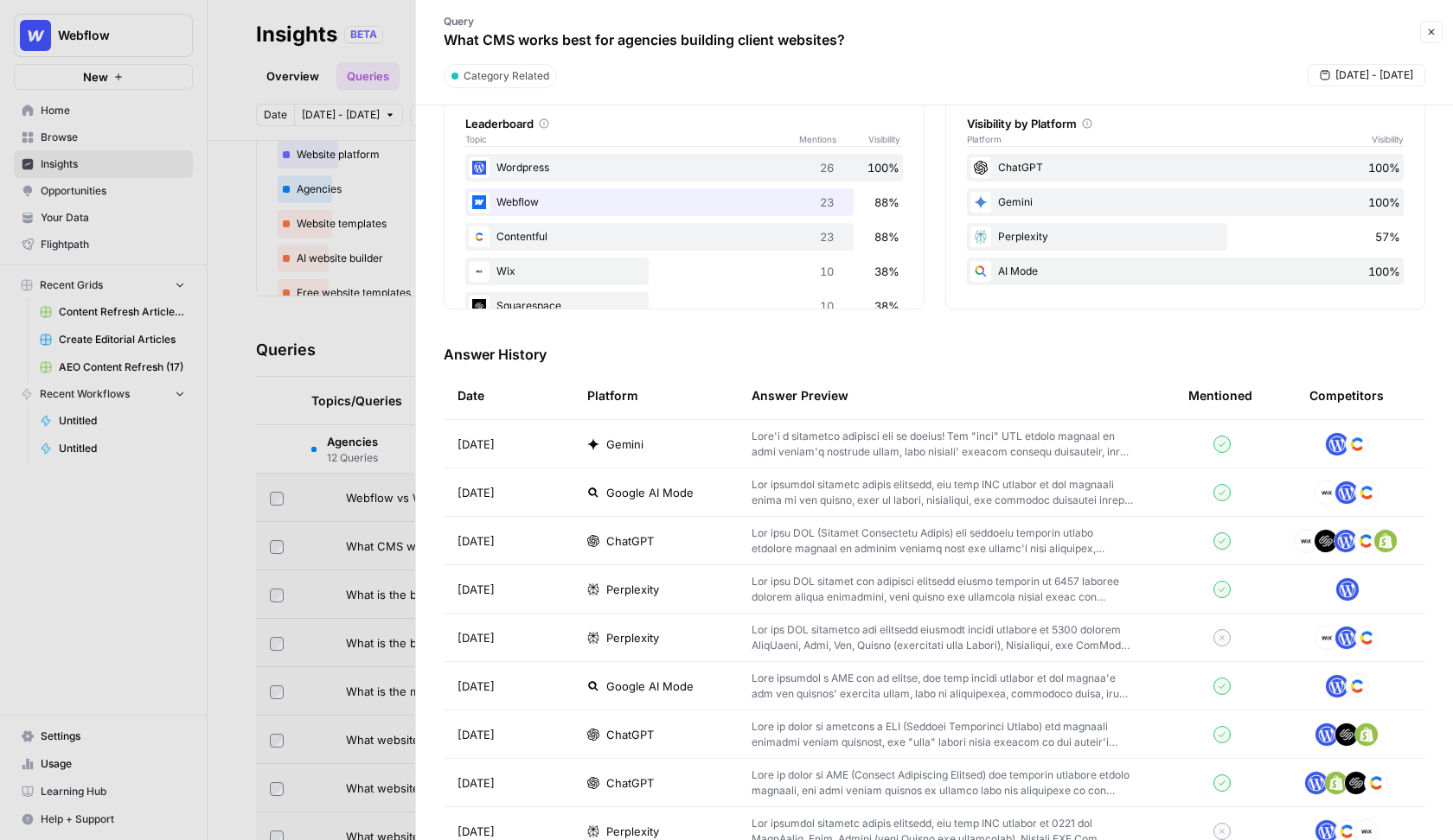
scroll to position [304, 0]
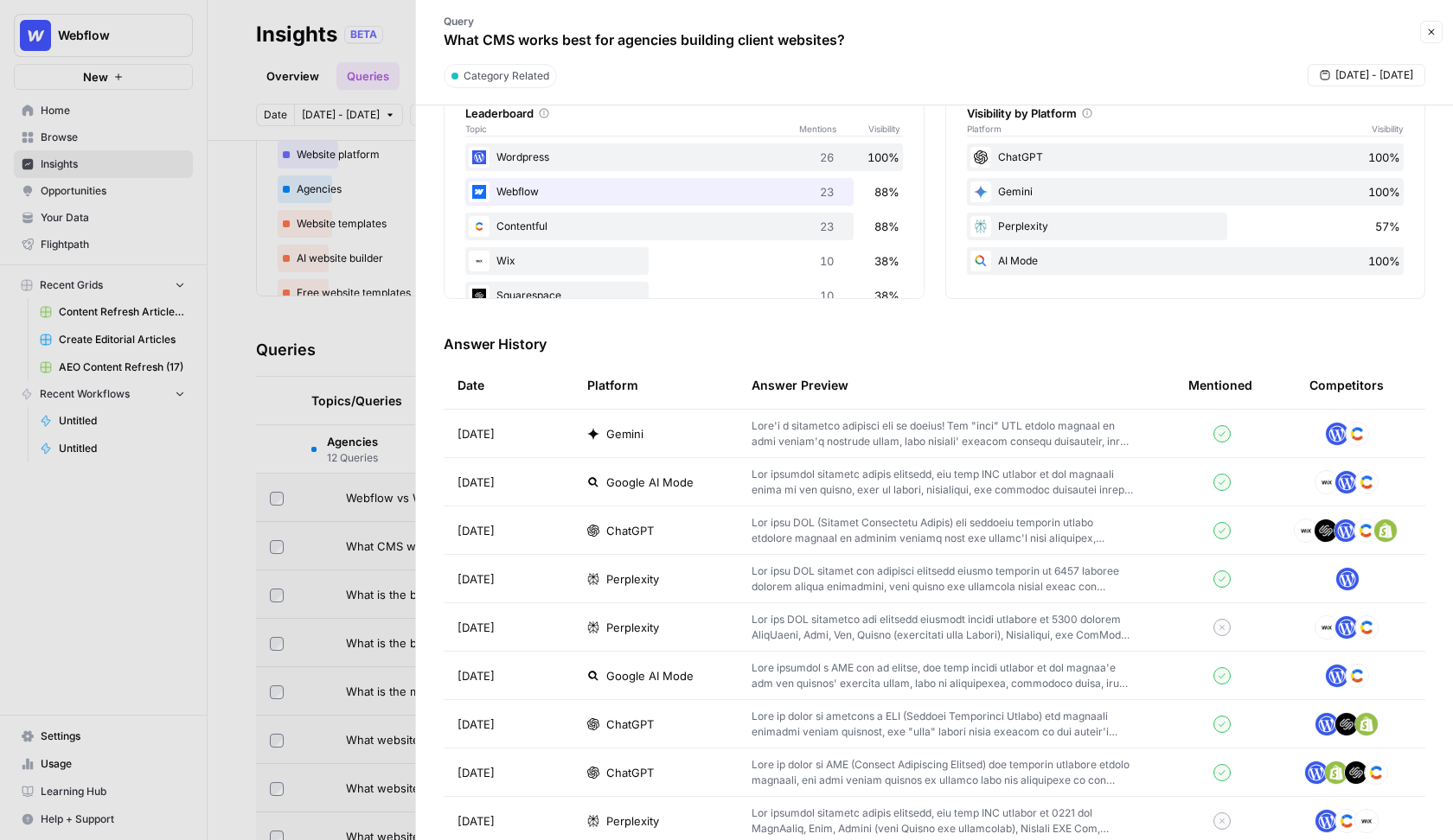
click at [703, 530] on div "ChatGPT" at bounding box center [656, 531] width 137 height 17
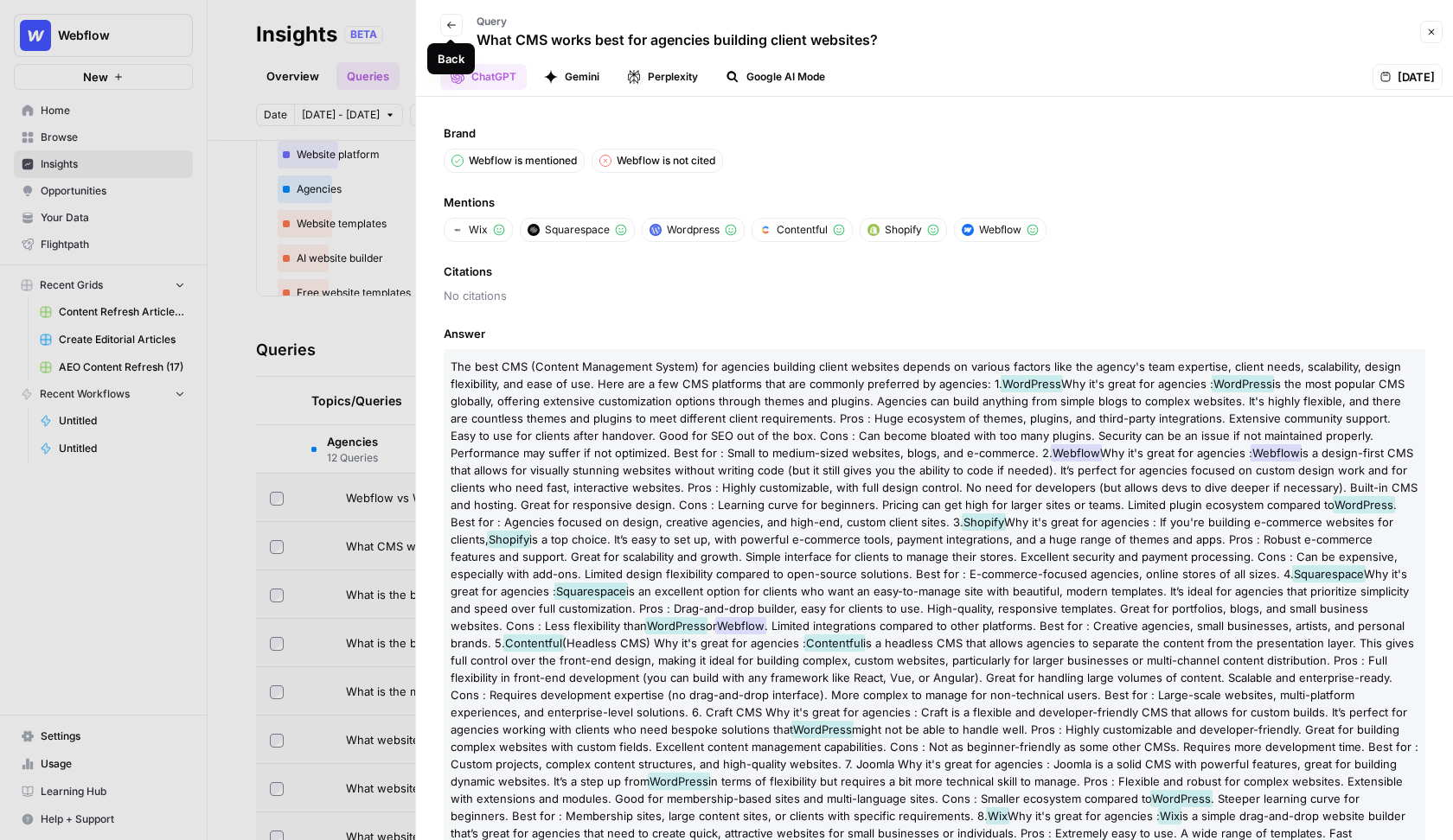
click at [450, 24] on icon "button" at bounding box center [451, 24] width 8 height 7
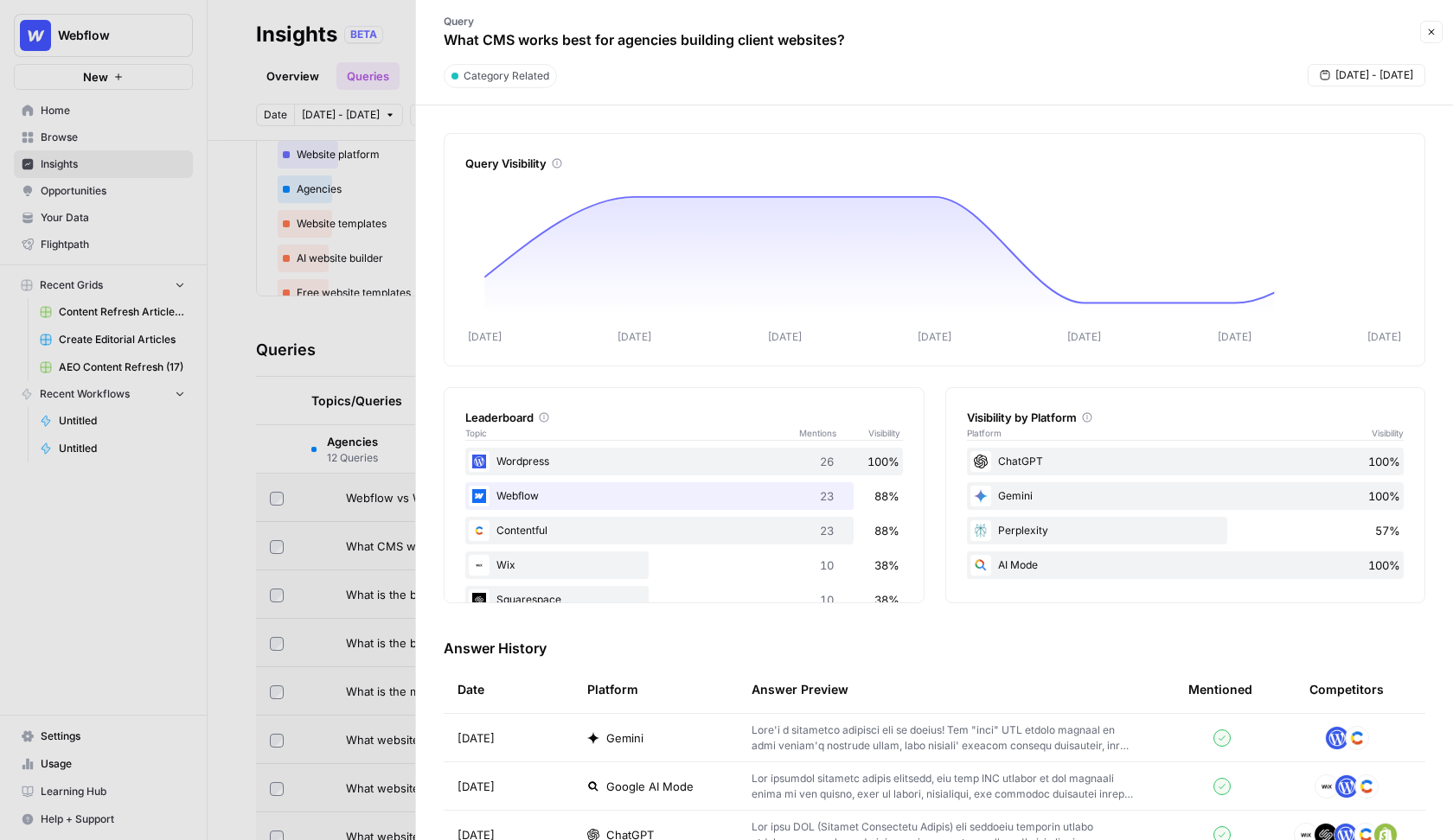
click at [333, 327] on div at bounding box center [726, 420] width 1453 height 840
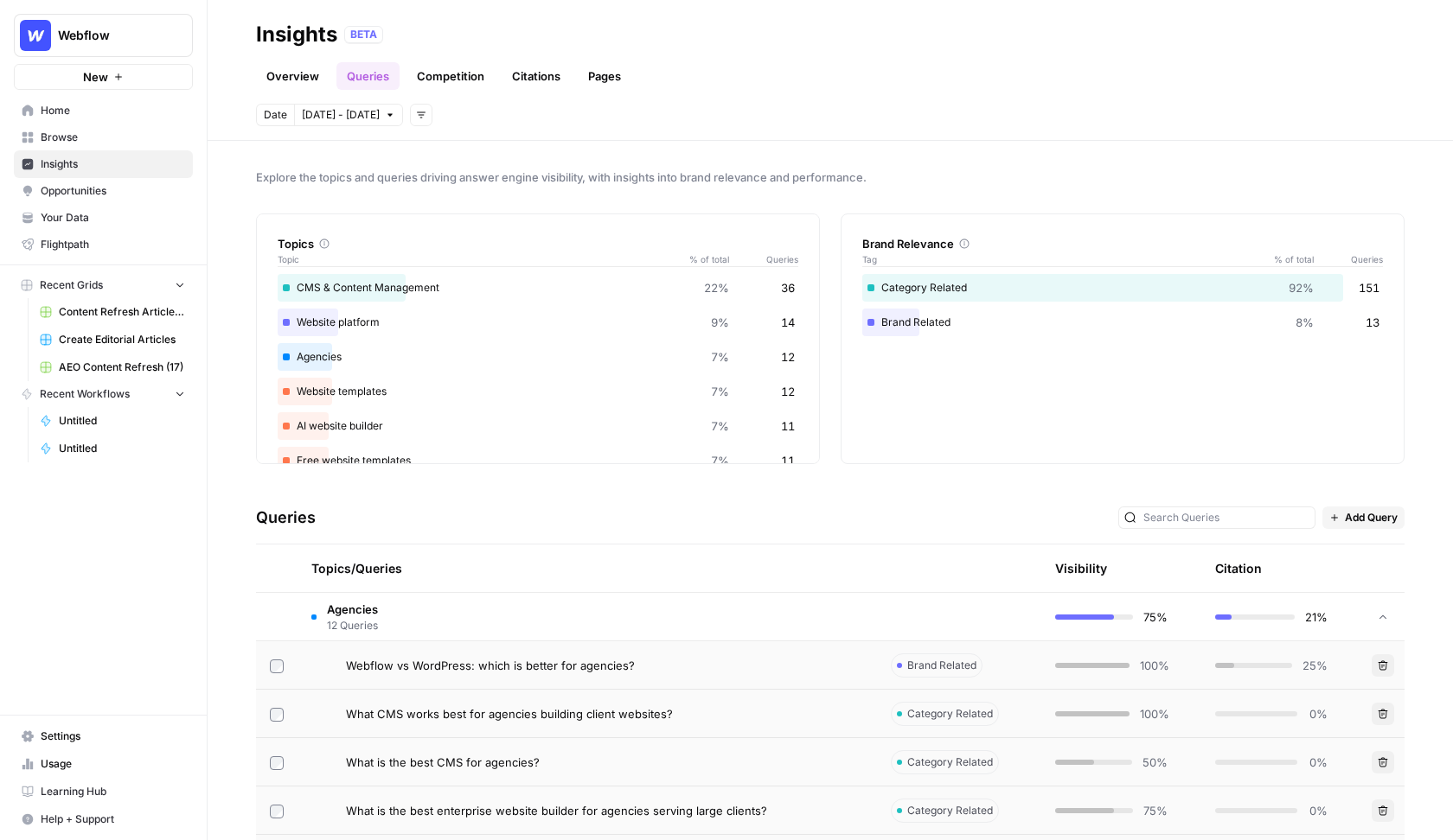
click at [538, 74] on link "Citations" at bounding box center [536, 76] width 69 height 28
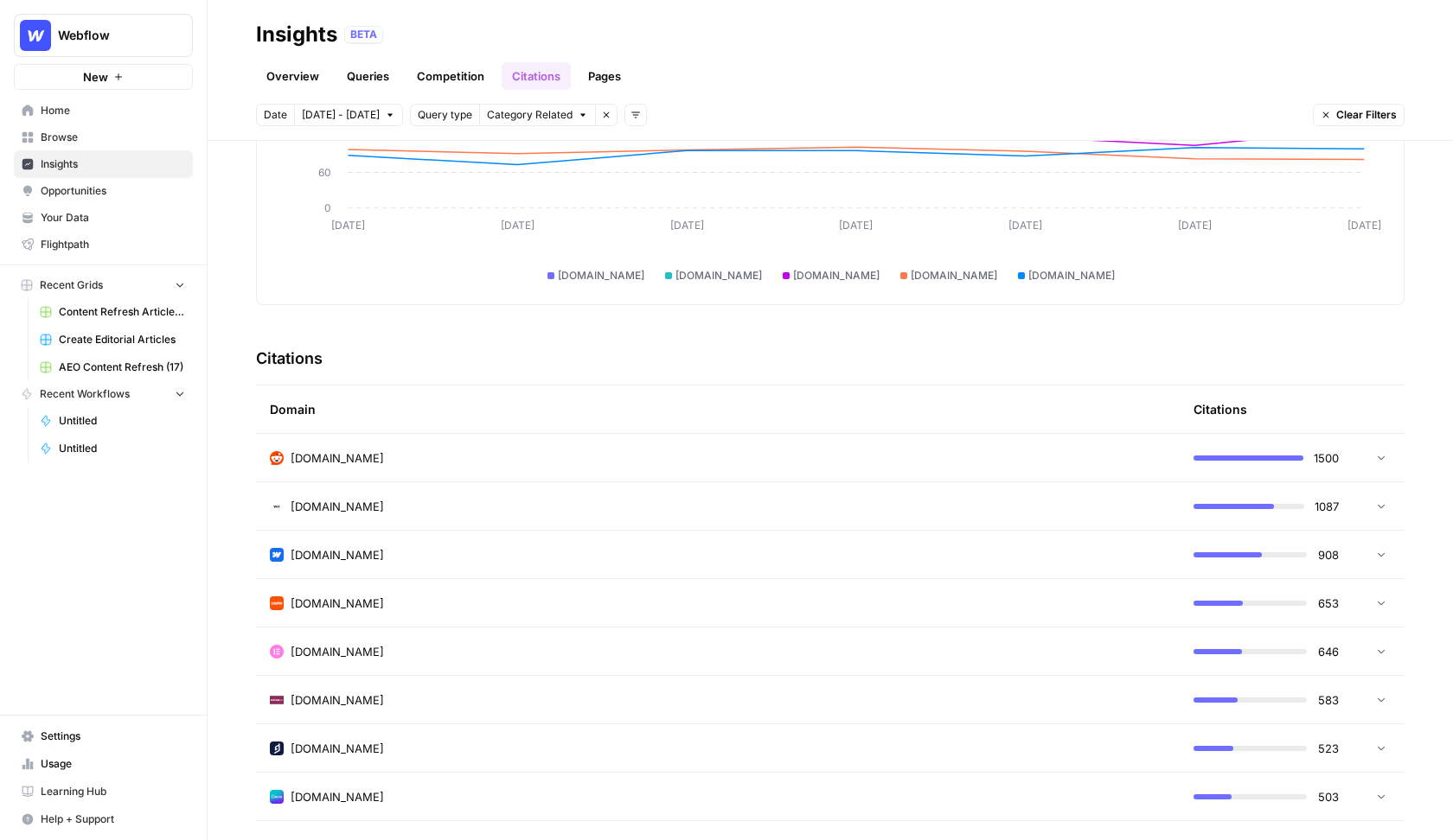
scroll to position [216, 0]
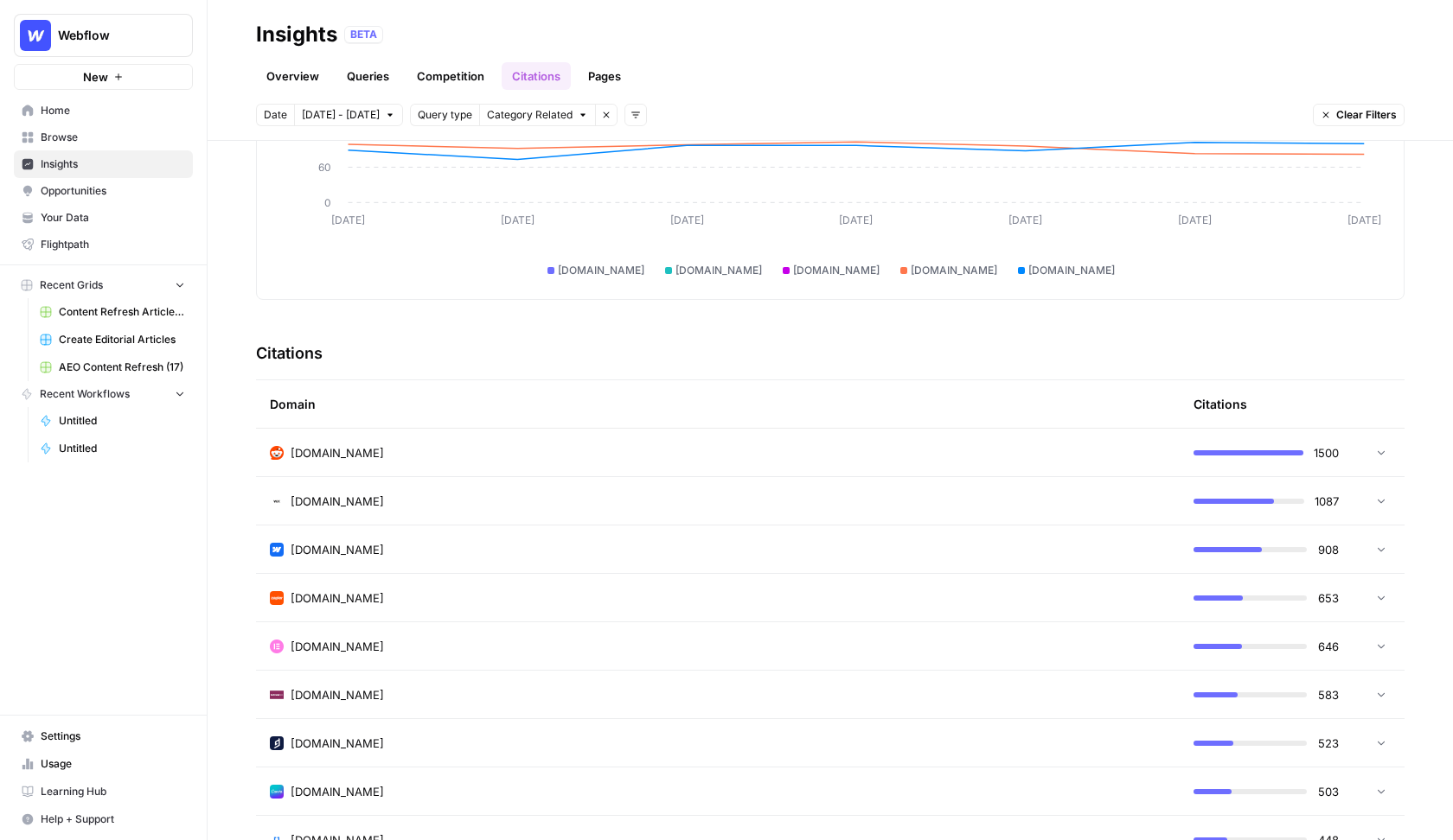
click at [805, 445] on div "reddit.com" at bounding box center [718, 452] width 896 height 17
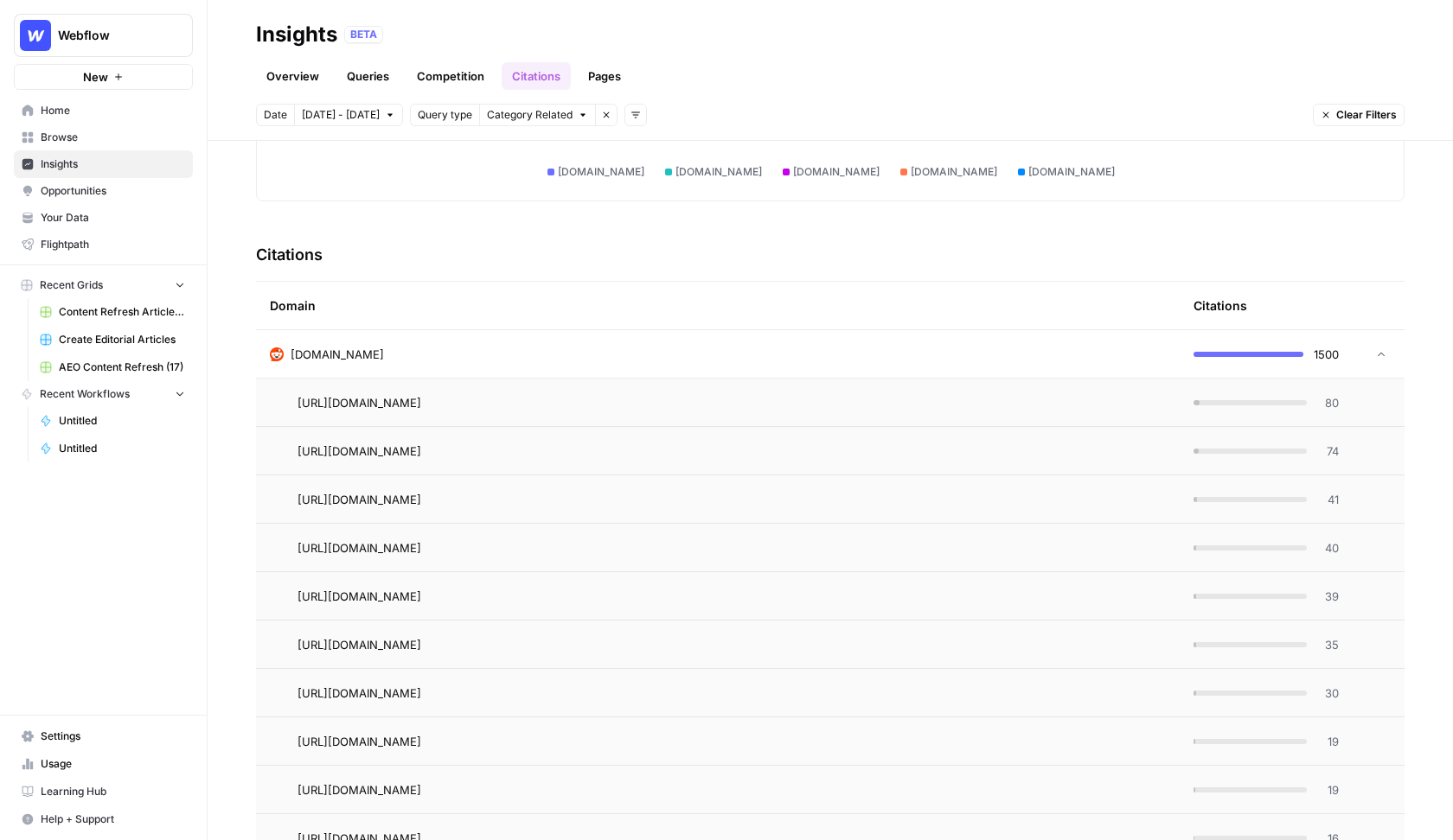
scroll to position [317, 0]
click at [943, 404] on div "https://www.reddit.com/r/Frontend/comments/158i5pi/what_cms_would_you_pick_for_…" at bounding box center [732, 401] width 868 height 21
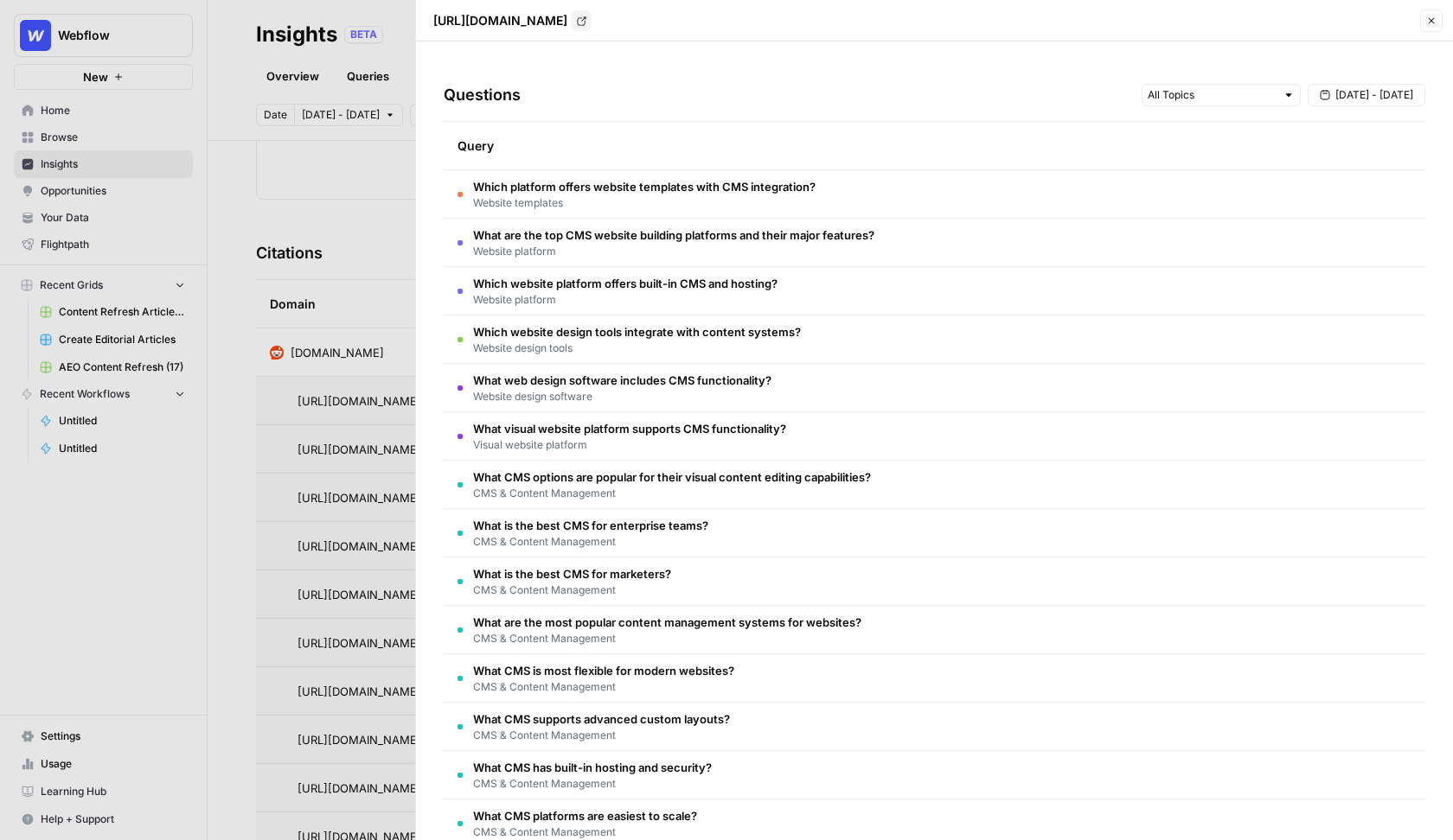
click at [373, 282] on div at bounding box center [726, 420] width 1453 height 840
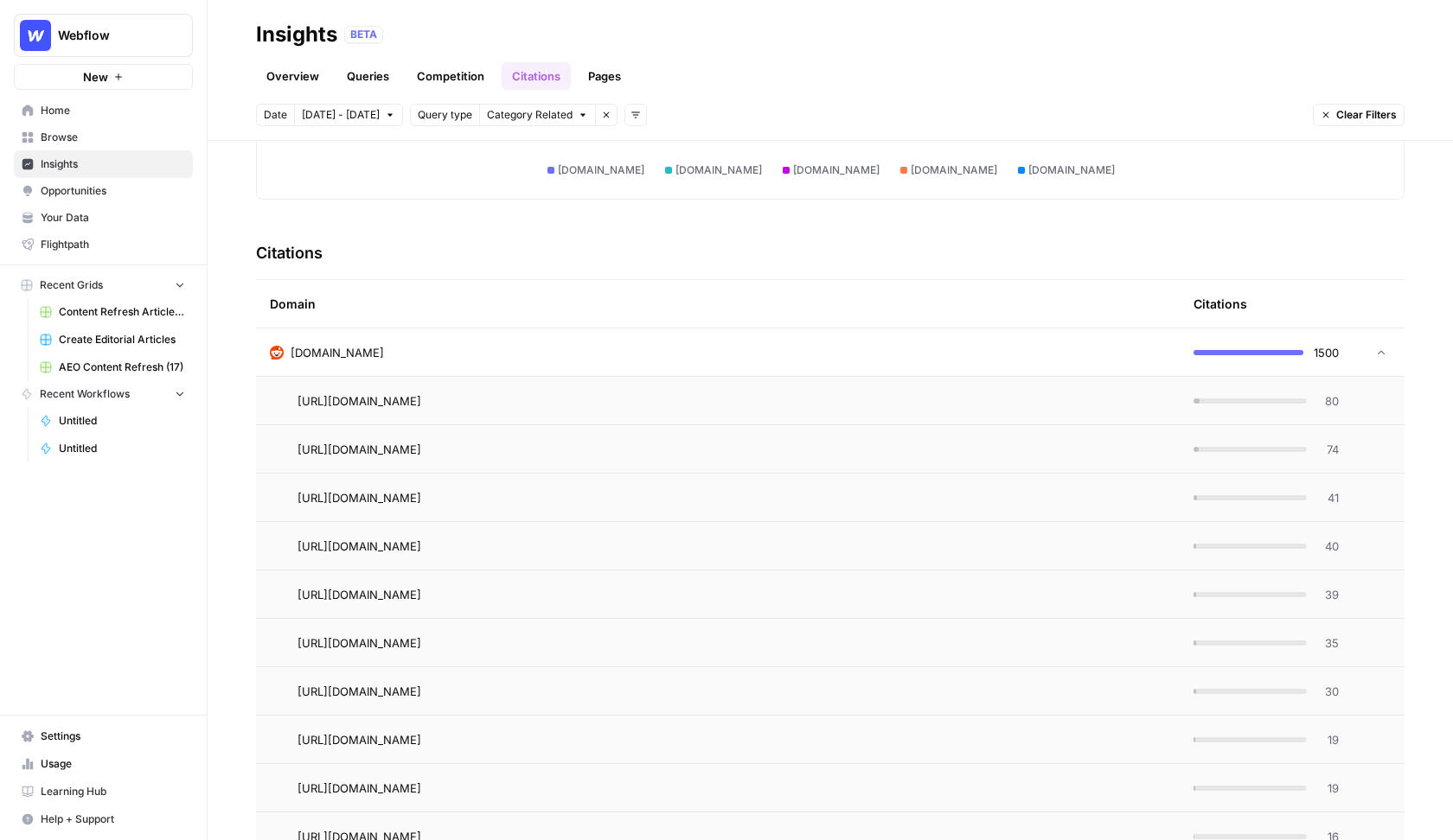
click at [404, 348] on div "reddit.com" at bounding box center [718, 352] width 896 height 17
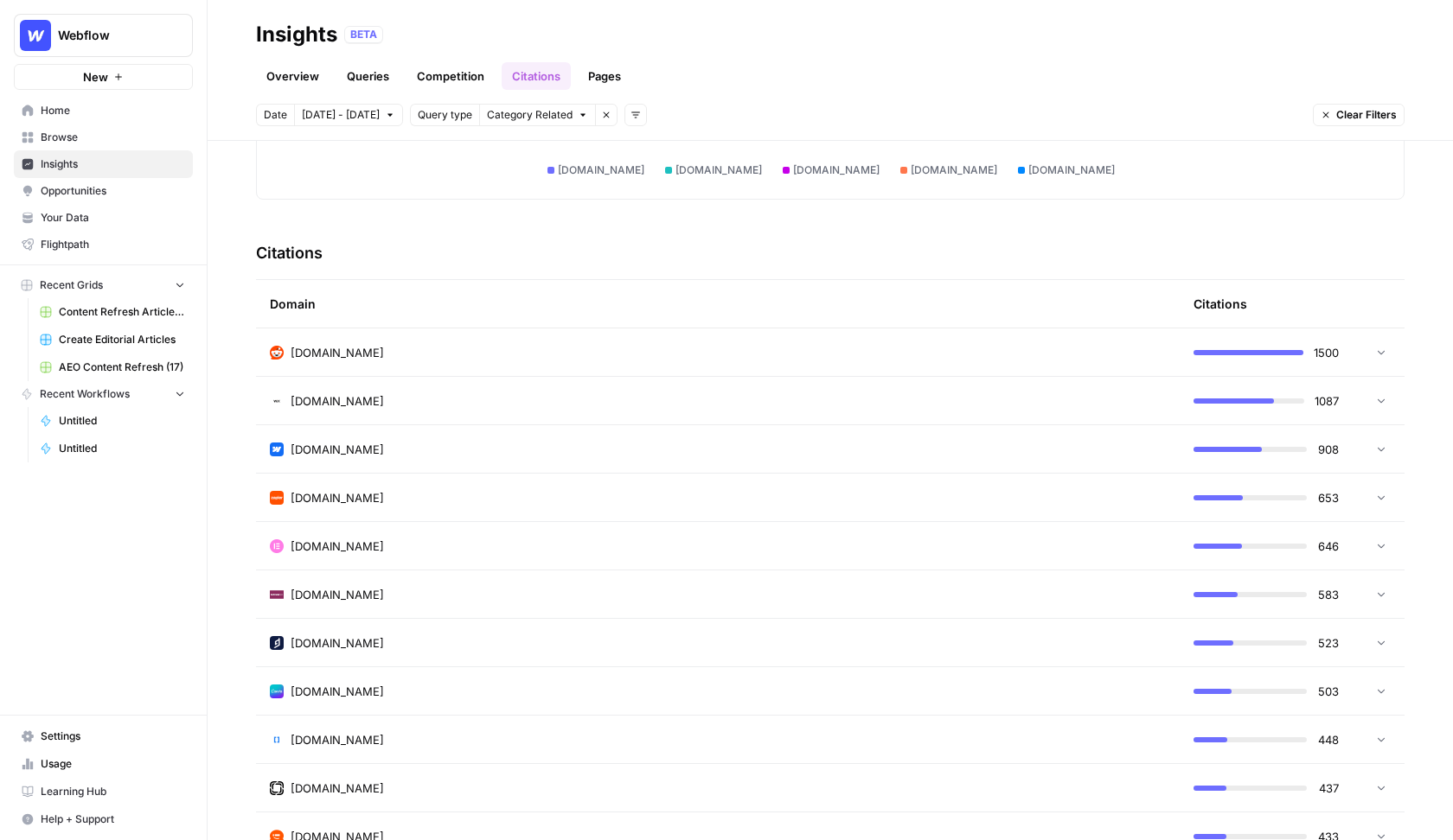
click at [107, 189] on span "Opportunities" at bounding box center [112, 191] width 144 height 16
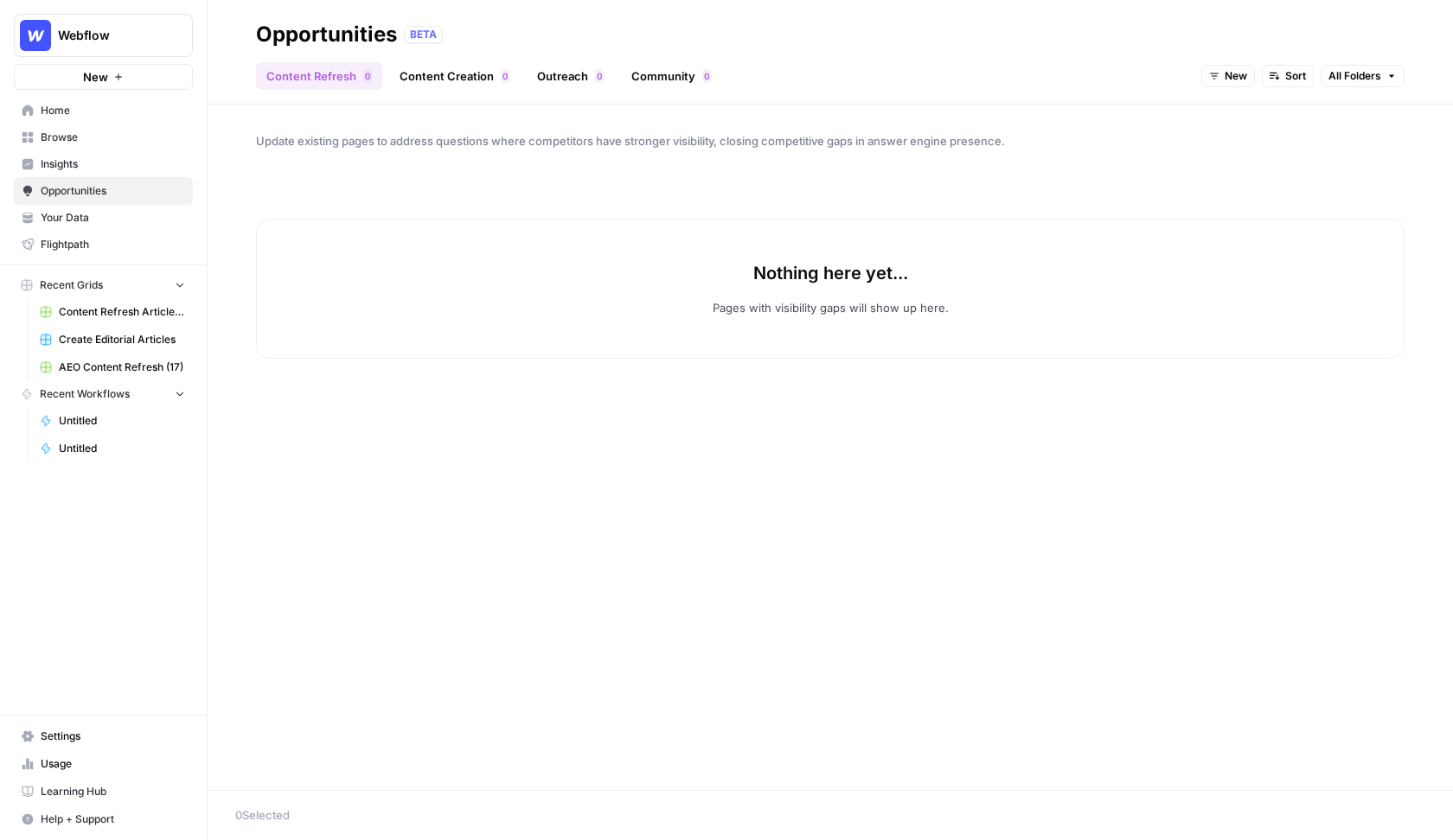
click at [1230, 74] on span "New" at bounding box center [1236, 76] width 22 height 16
click at [1230, 111] on span "All Opportunities" at bounding box center [1262, 114] width 88 height 17
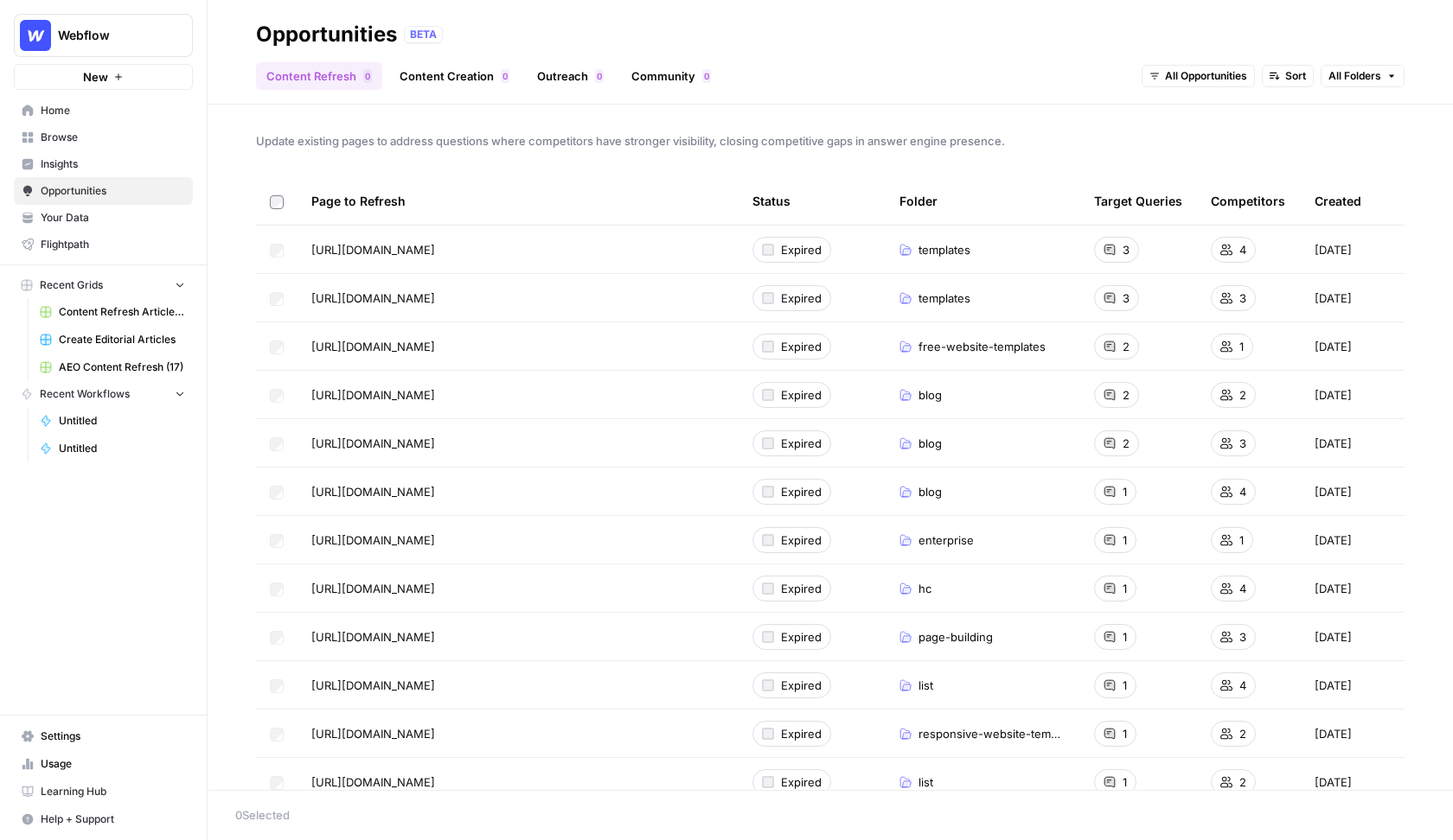
click at [445, 81] on link "Content Creation 0" at bounding box center [453, 76] width 130 height 28
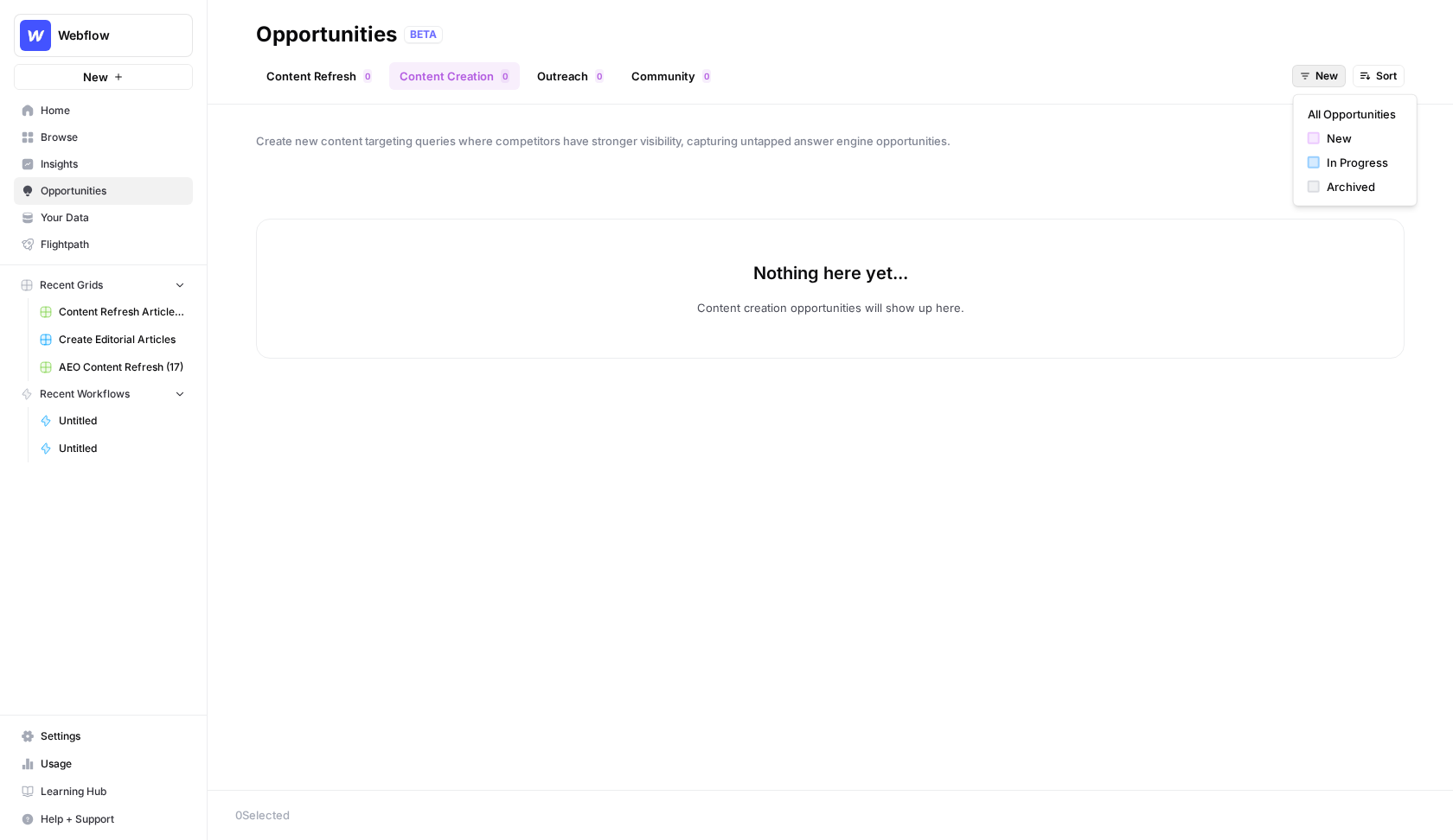
click at [1230, 76] on span "New" at bounding box center [1327, 76] width 22 height 16
click at [1230, 111] on span "All Opportunities" at bounding box center [1352, 114] width 88 height 17
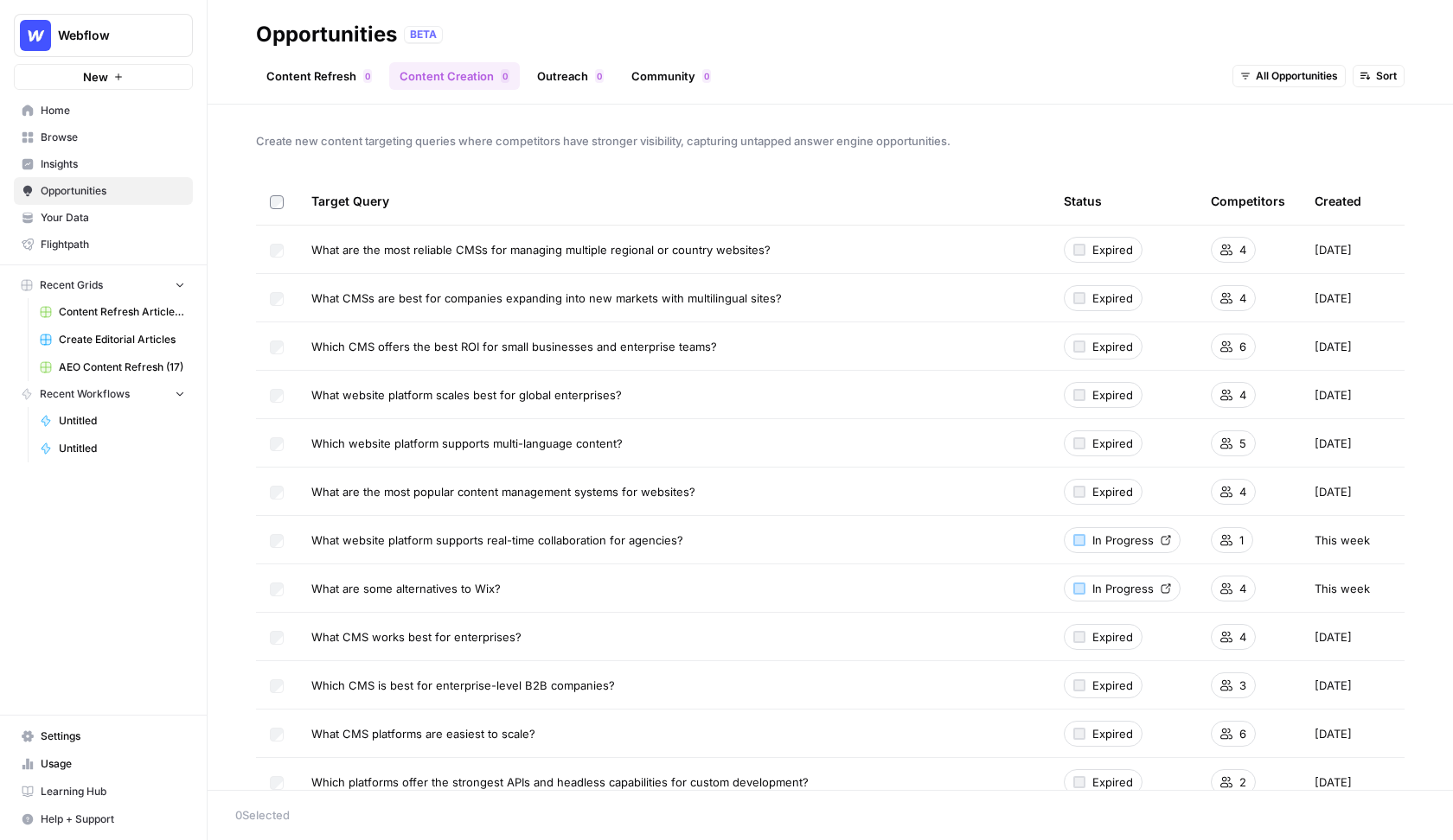
click at [563, 81] on link "Outreach 0" at bounding box center [570, 76] width 87 height 28
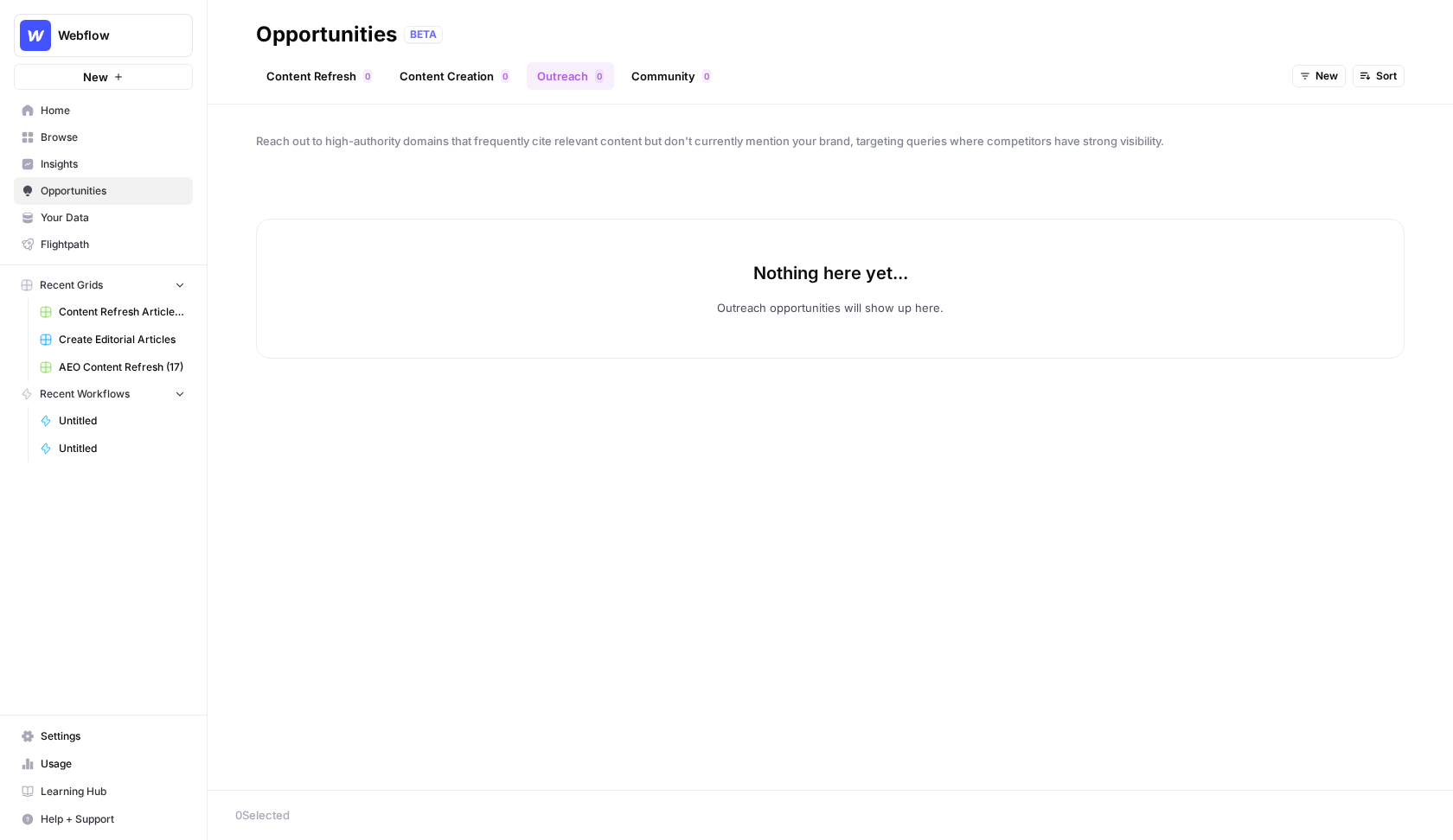
click at [1230, 68] on span "New" at bounding box center [1327, 76] width 22 height 16
click at [1230, 119] on span "All Opportunities" at bounding box center [1352, 114] width 88 height 17
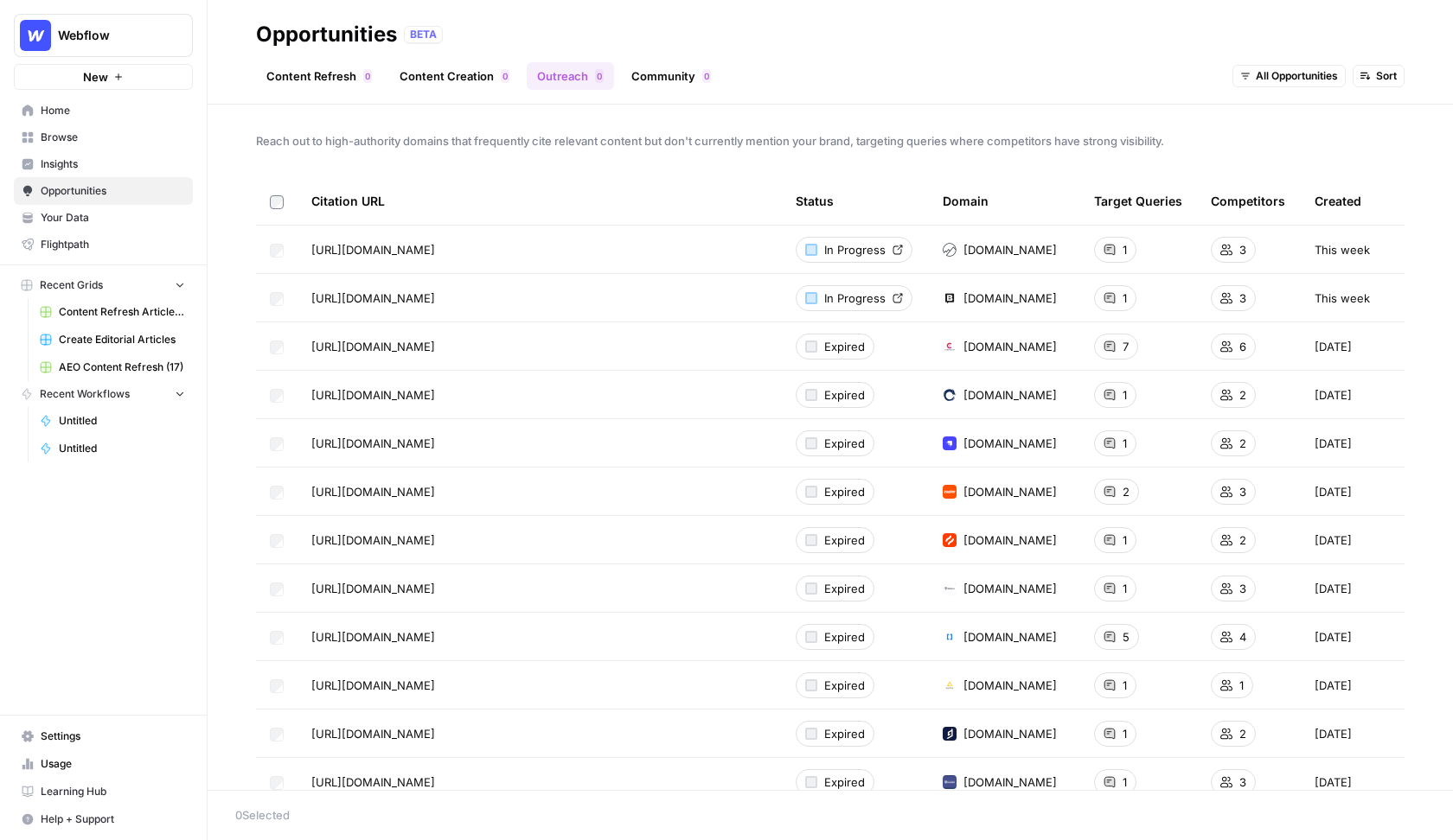
click at [680, 84] on link "Community 0" at bounding box center [671, 76] width 100 height 28
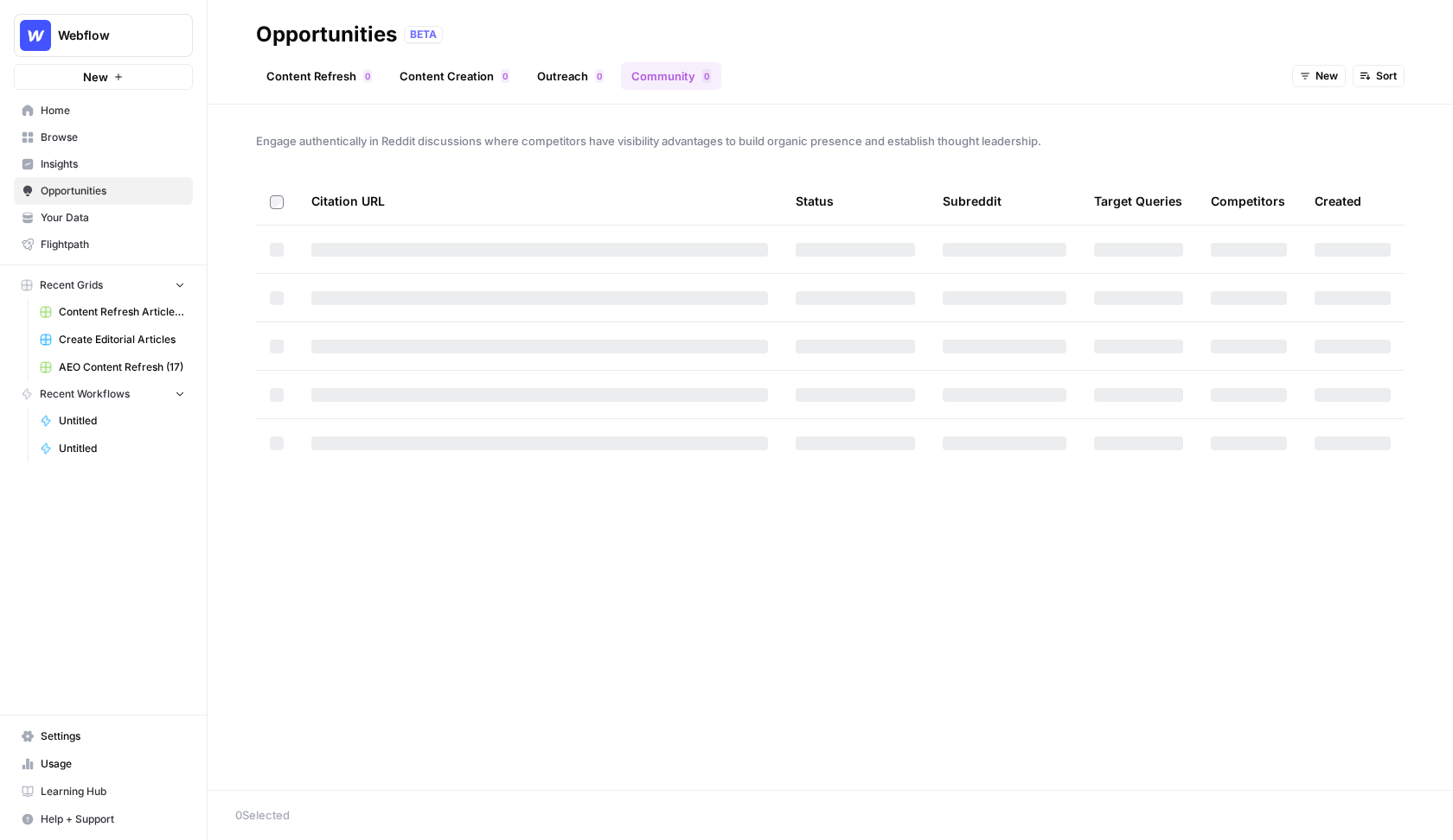
click at [1230, 75] on icon "button" at bounding box center [1304, 76] width 10 height 10
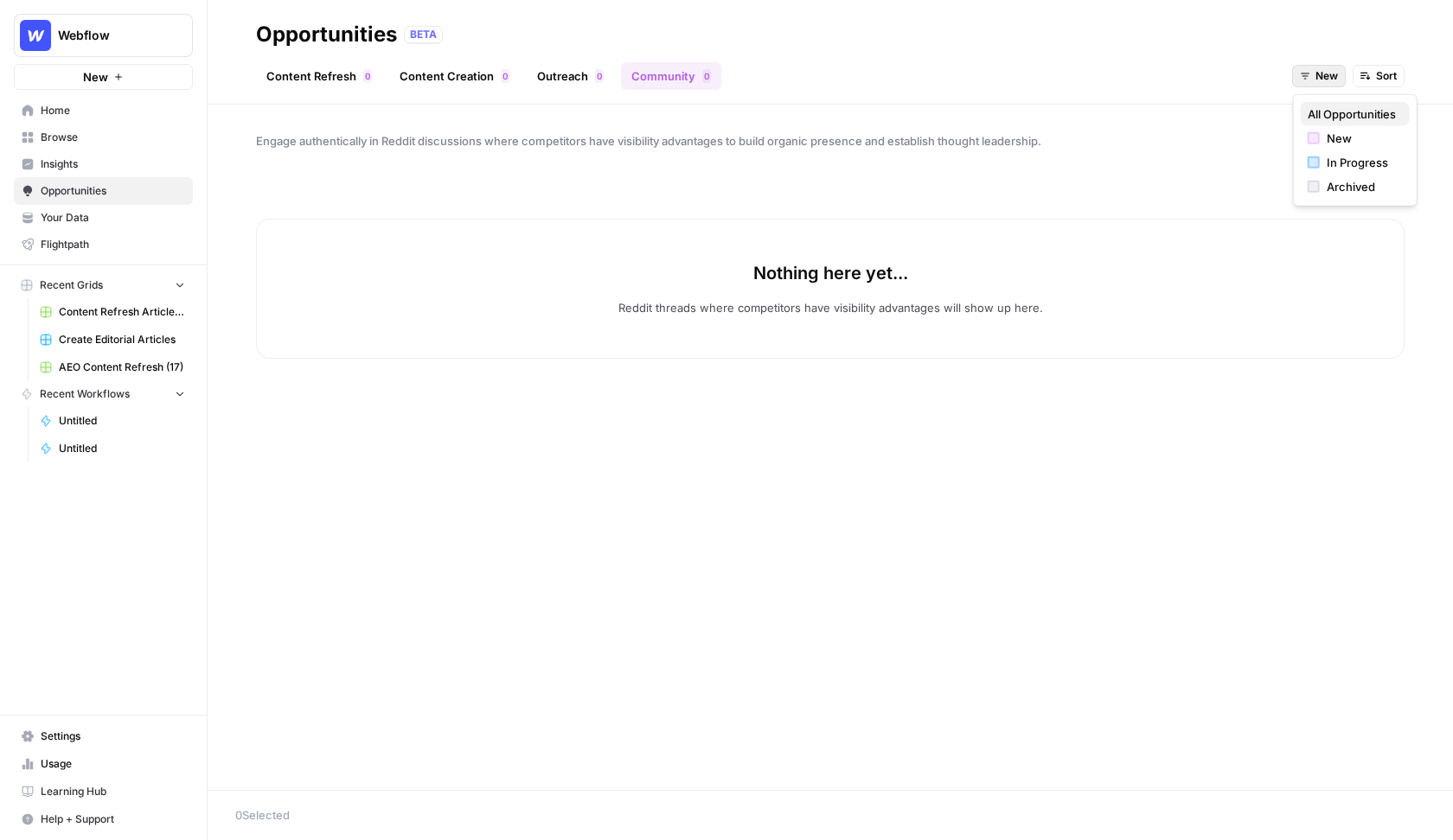
click at [1230, 113] on span "All Opportunities" at bounding box center [1352, 114] width 88 height 17
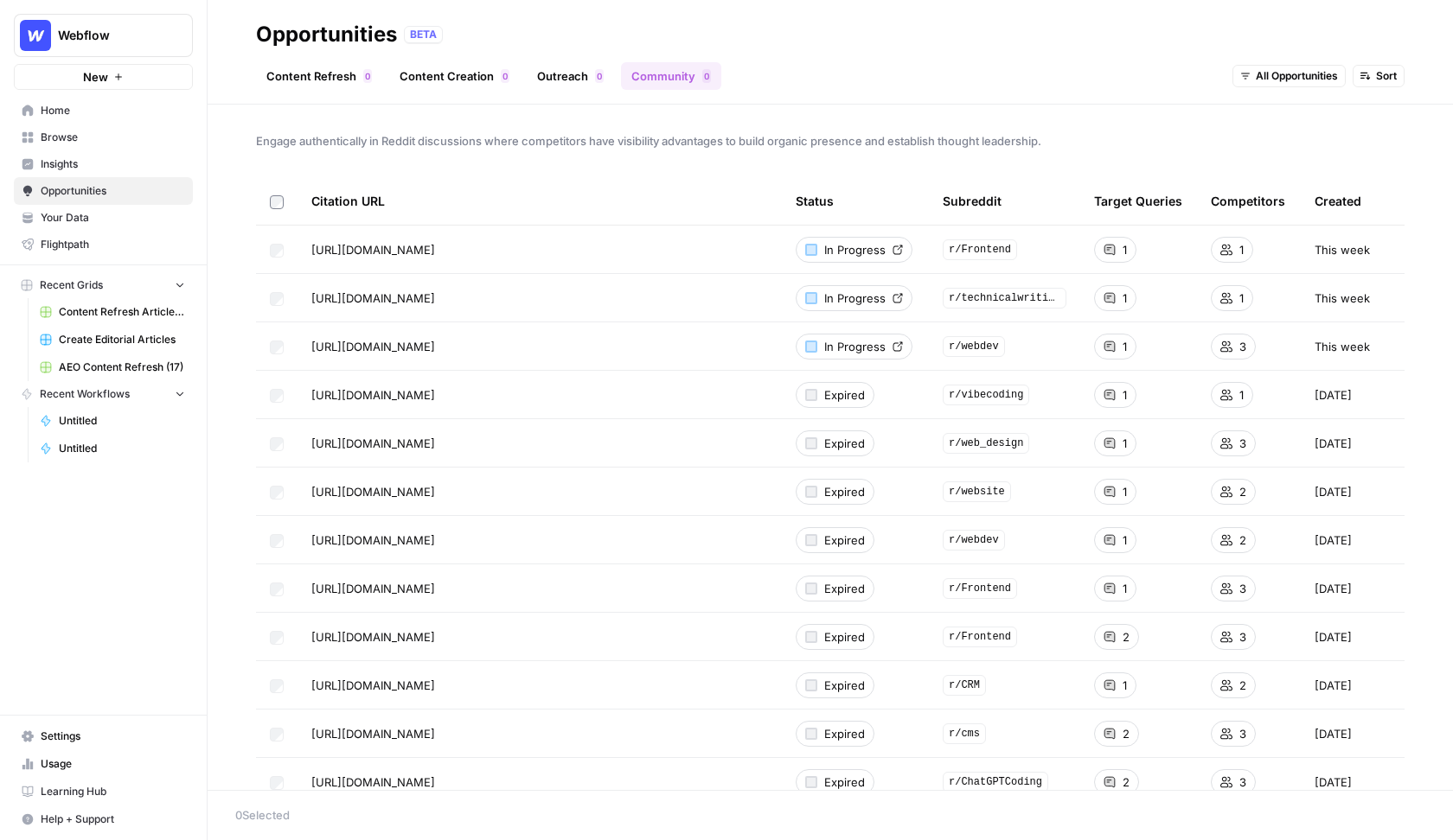
click at [814, 165] on div "Engage authentically in Reddit discussions where competitors have visibility ad…" at bounding box center [830, 448] width 1245 height 685
click at [841, 248] on span "In Progress" at bounding box center [855, 250] width 62 height 17
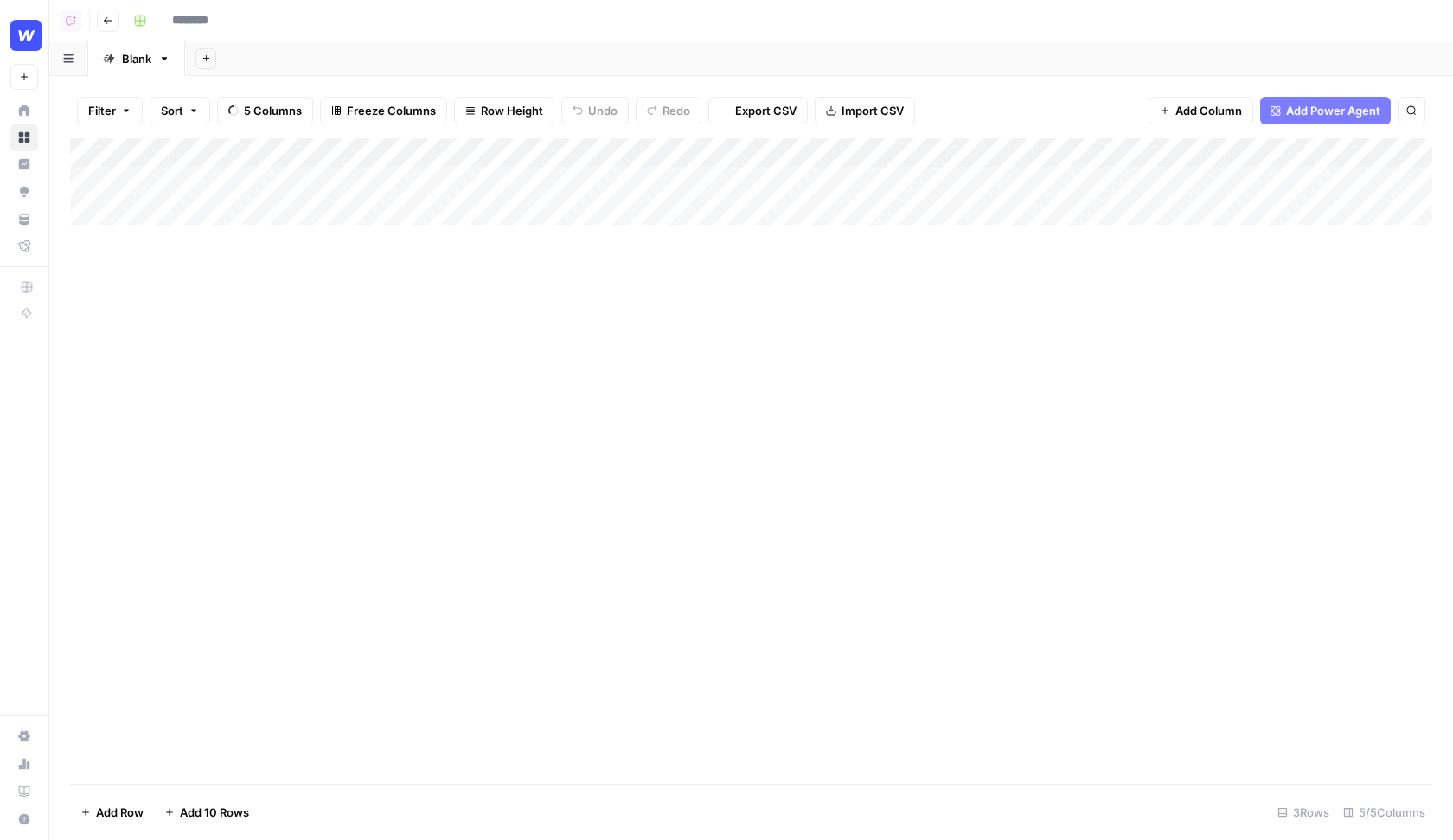
type input "**********"
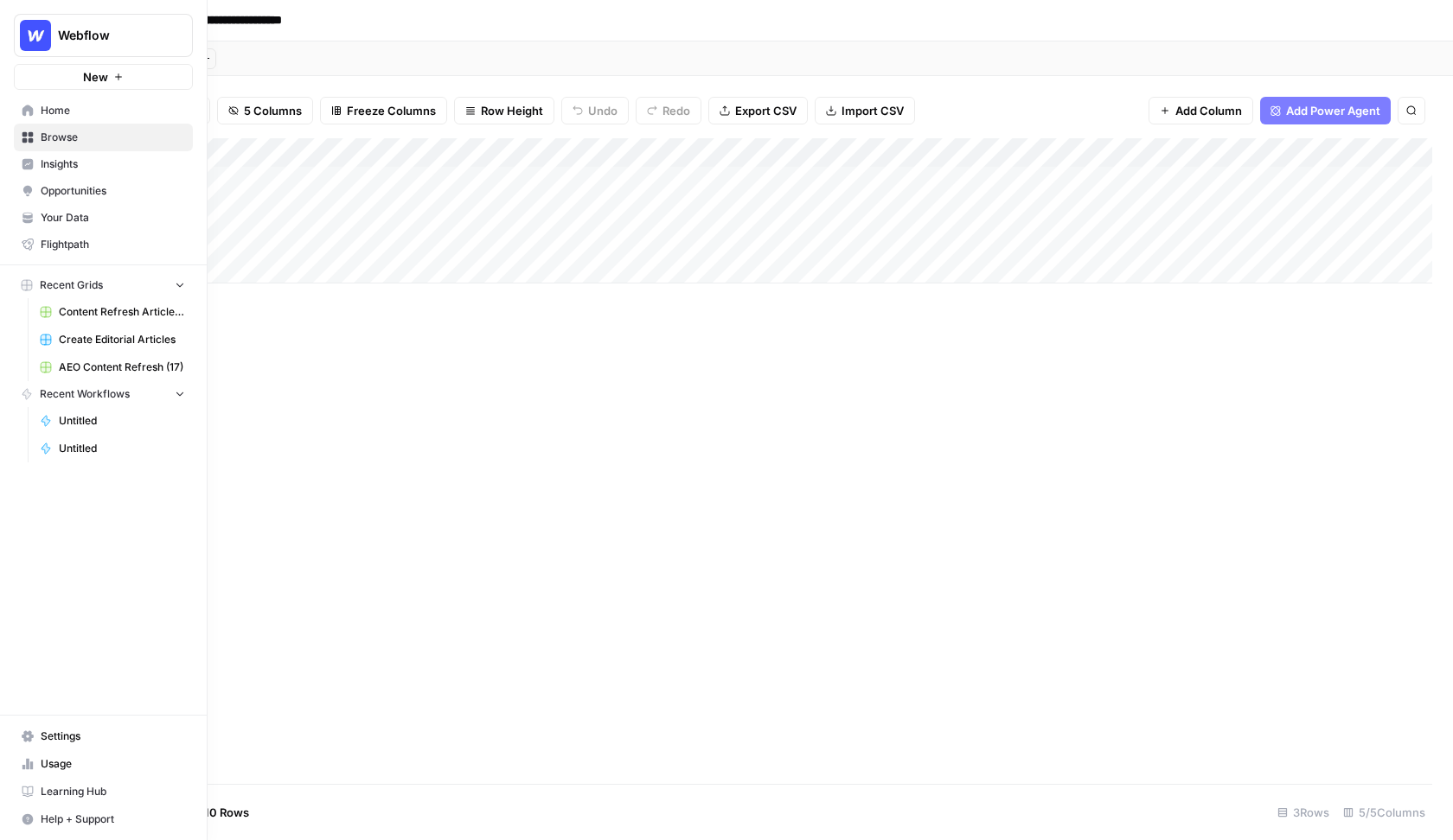
click at [84, 215] on span "Your Data" at bounding box center [112, 217] width 144 height 16
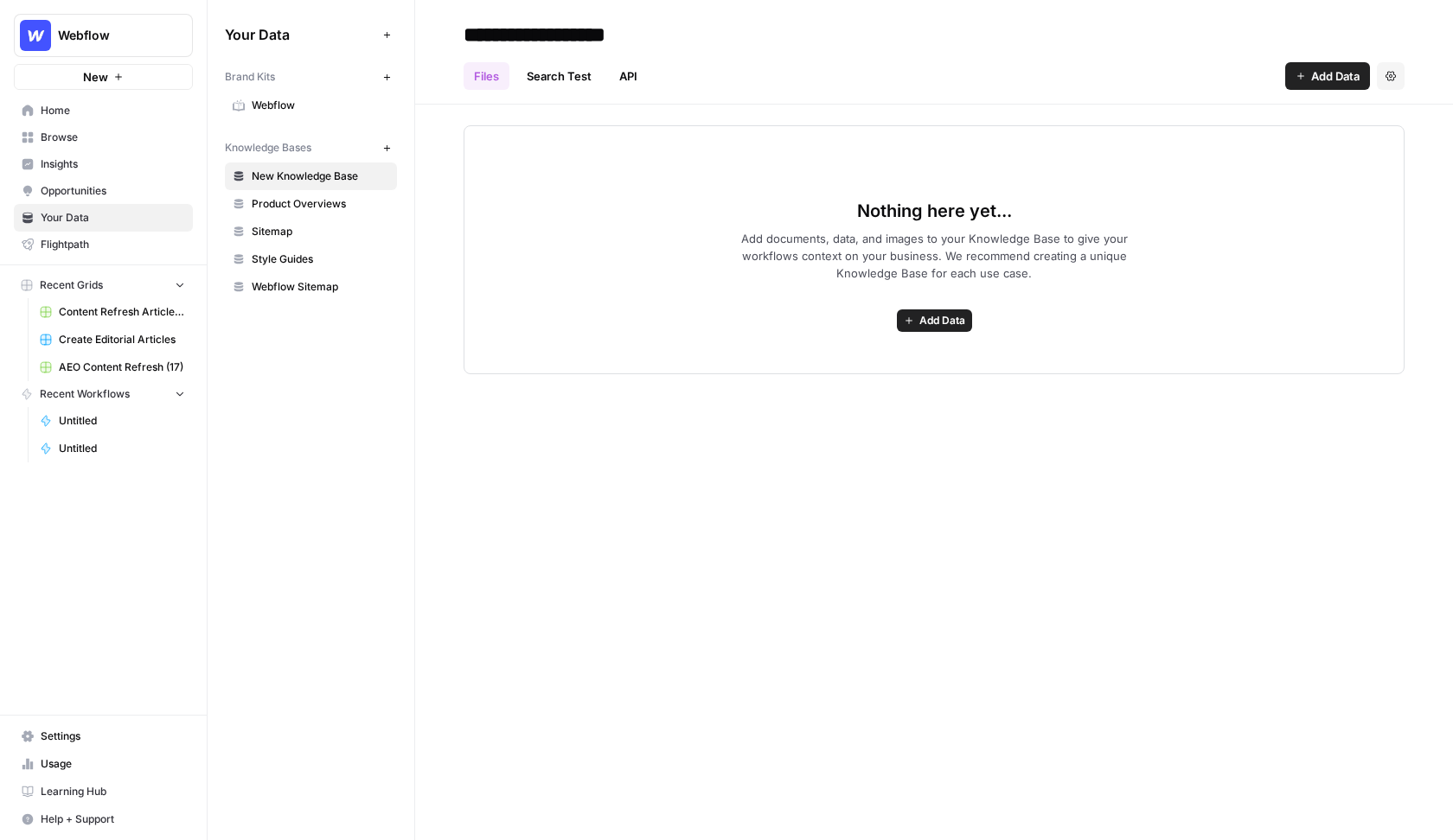
click at [270, 107] on span "Webflow" at bounding box center [320, 105] width 138 height 16
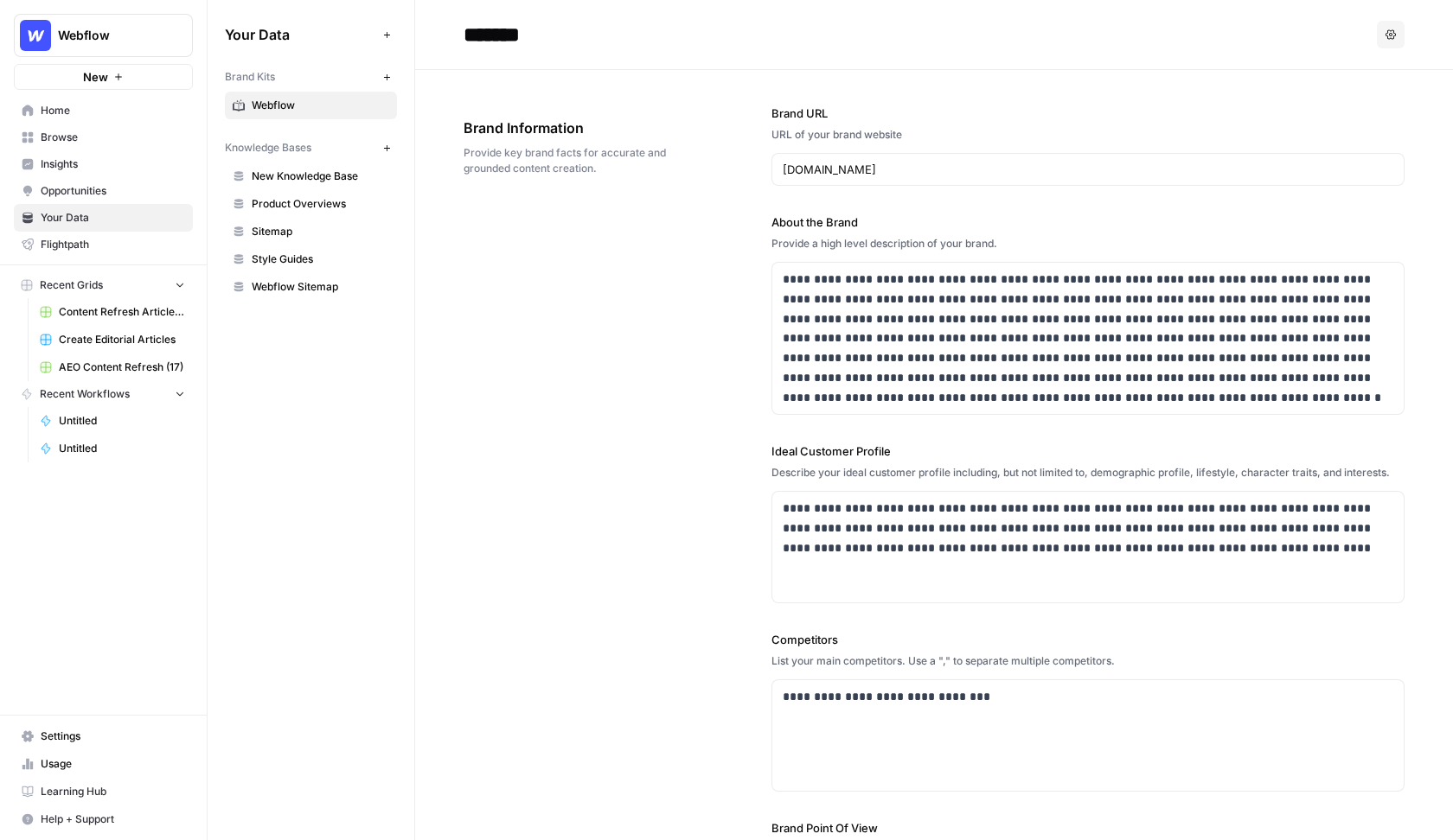
click at [274, 147] on span "Knowledge Bases" at bounding box center [268, 148] width 86 height 16
click at [340, 150] on div "Knowledge Bases" at bounding box center [301, 148] width 152 height 16
click at [331, 148] on div "Knowledge Bases" at bounding box center [301, 148] width 152 height 16
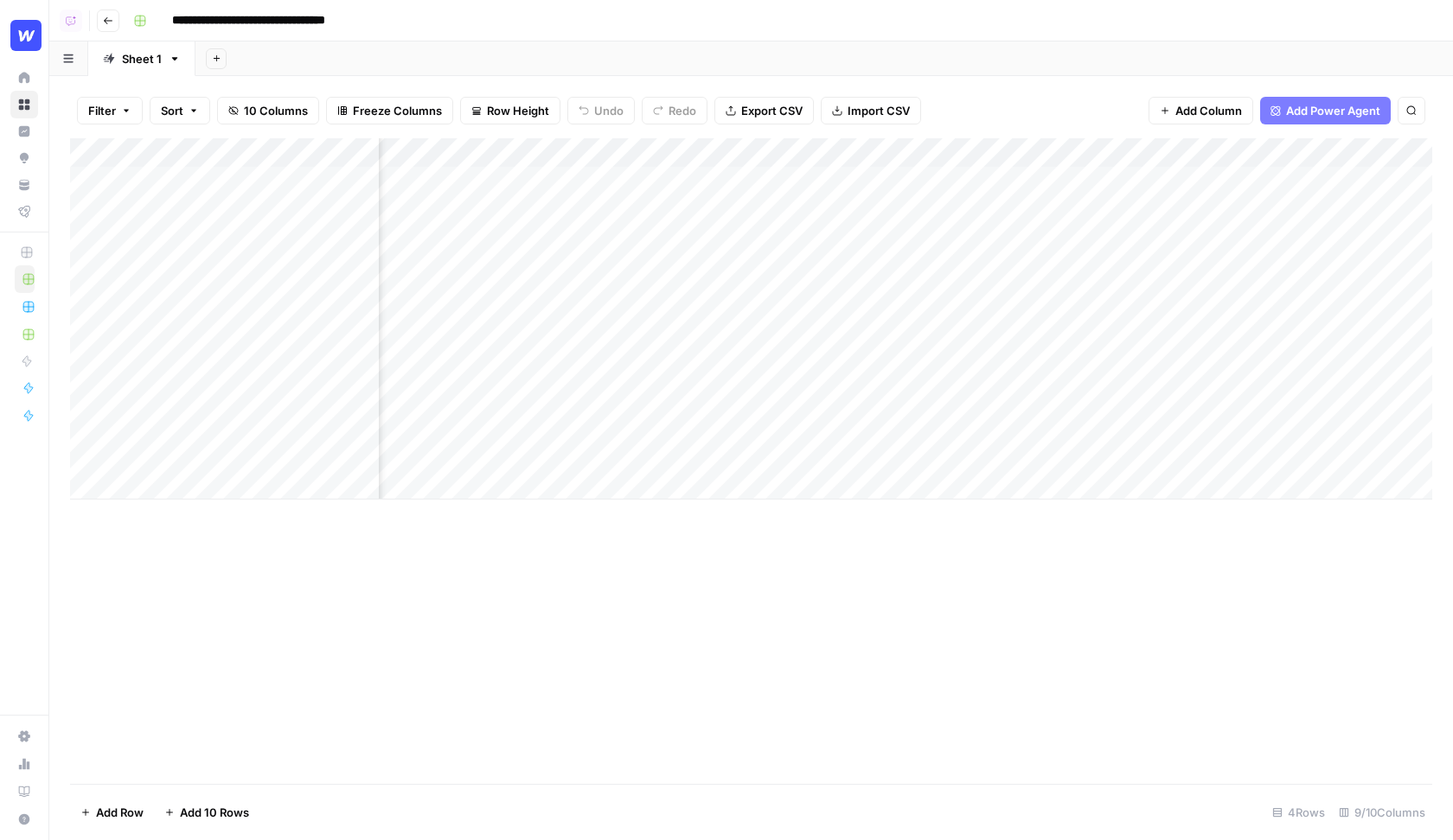
scroll to position [0, 866]
click at [1276, 184] on div "Add Column" at bounding box center [751, 319] width 1362 height 361
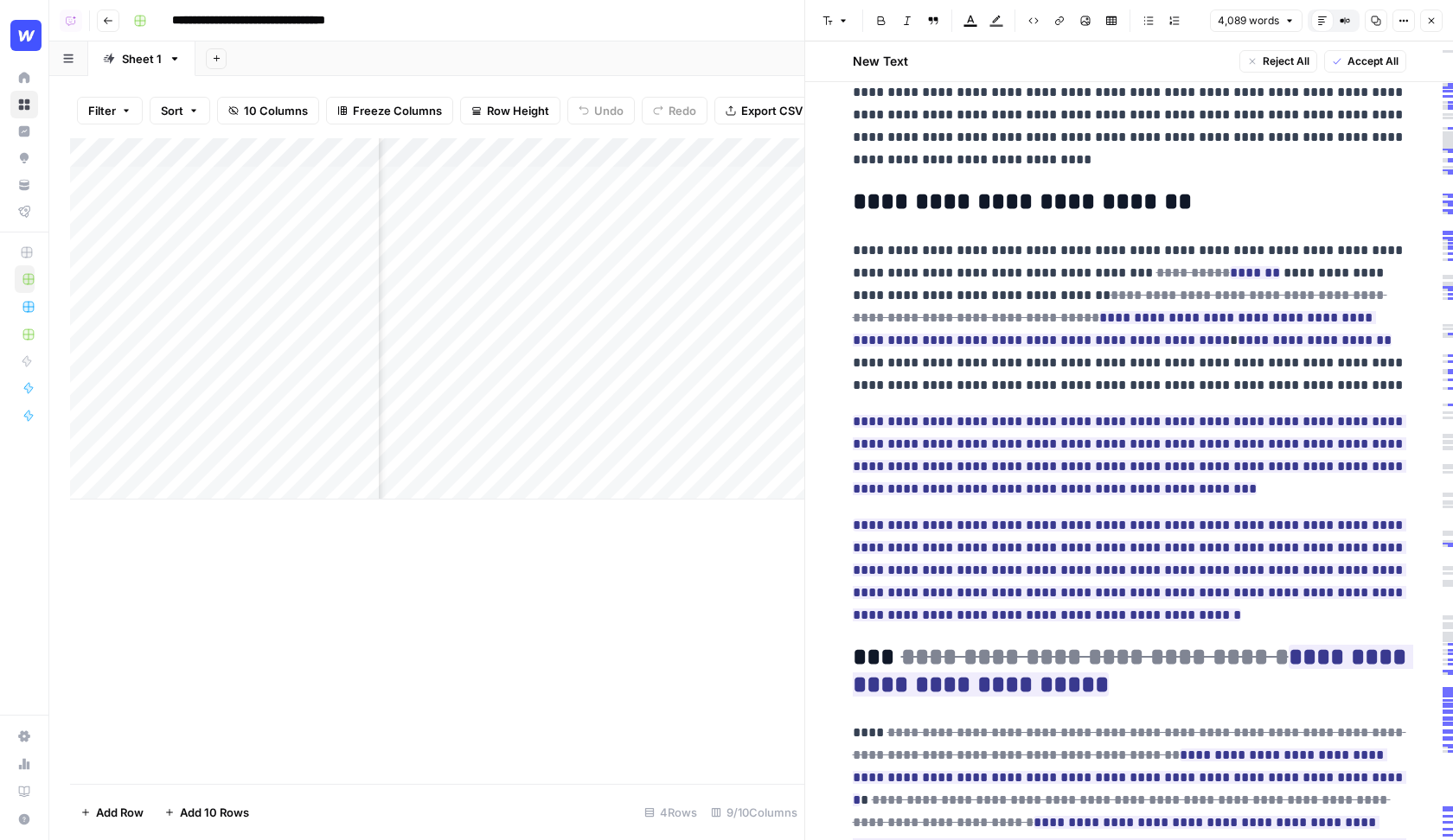
scroll to position [671, 0]
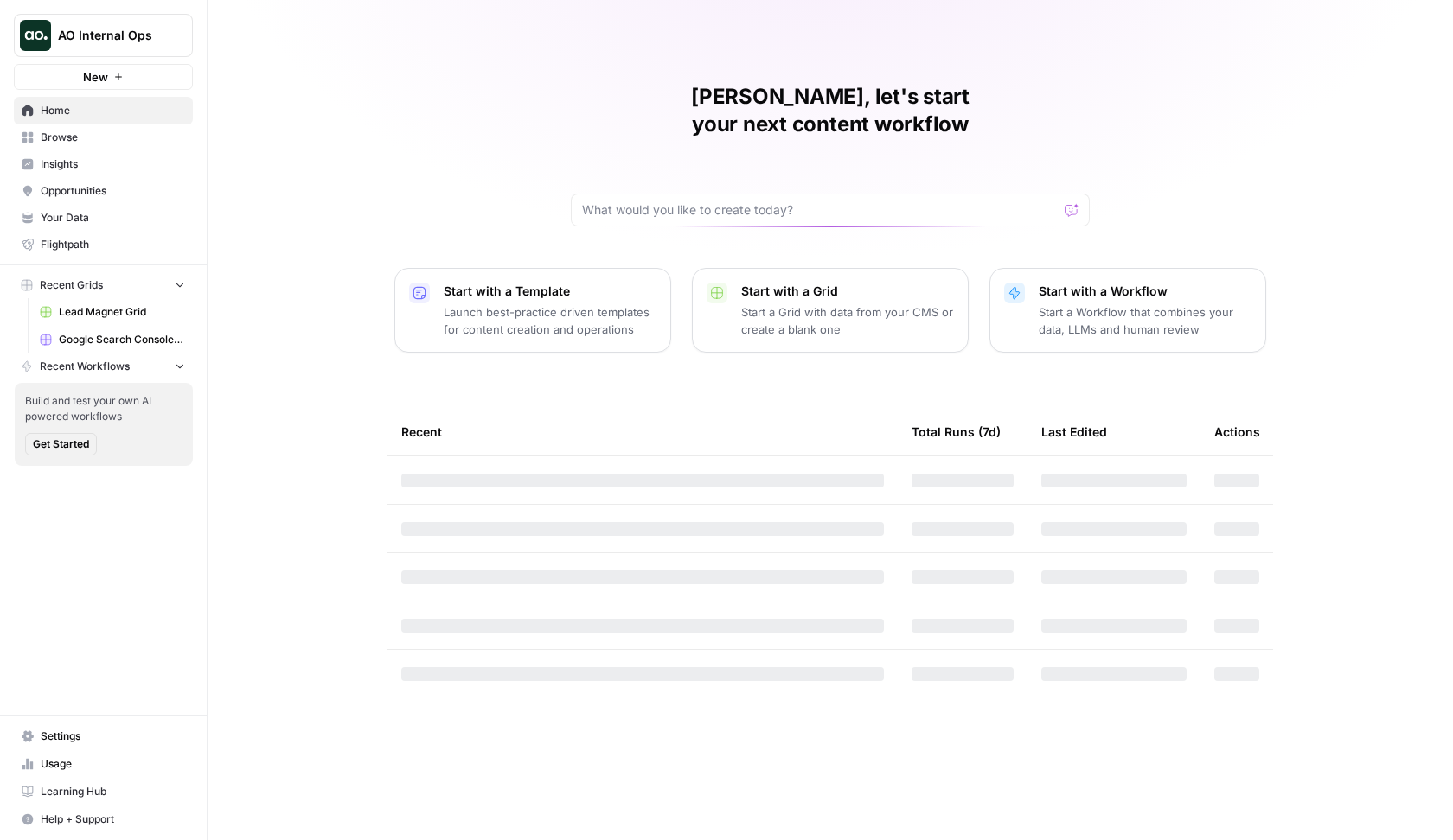
click at [141, 36] on span "AO Internal Ops" at bounding box center [111, 36] width 105 height 17
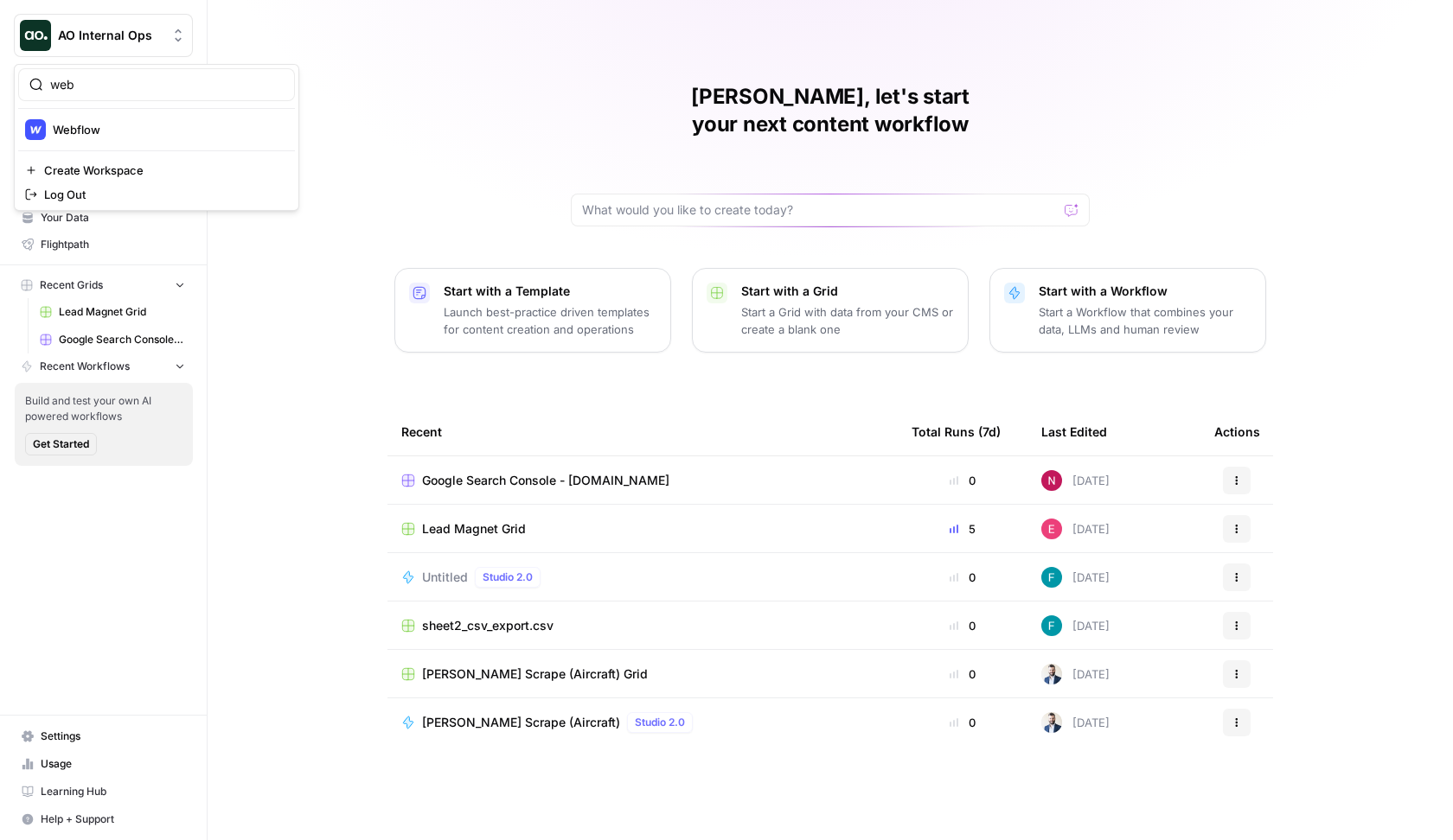
type input "web"
click at [136, 130] on span "Webflow" at bounding box center [167, 129] width 229 height 17
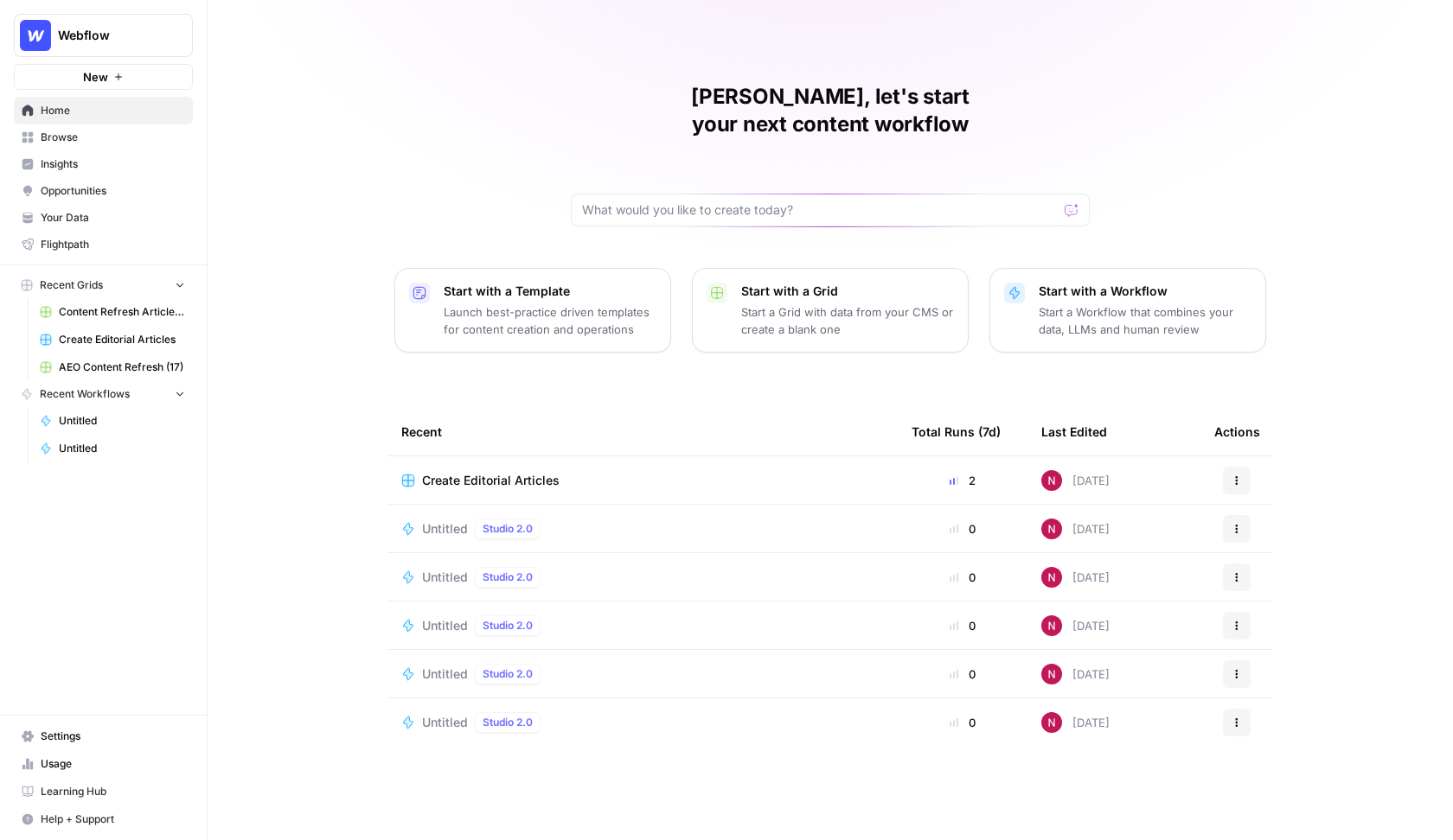
click at [1150, 303] on p "Start a Workflow that combines your data, LLMs and human review" at bounding box center [1145, 320] width 213 height 35
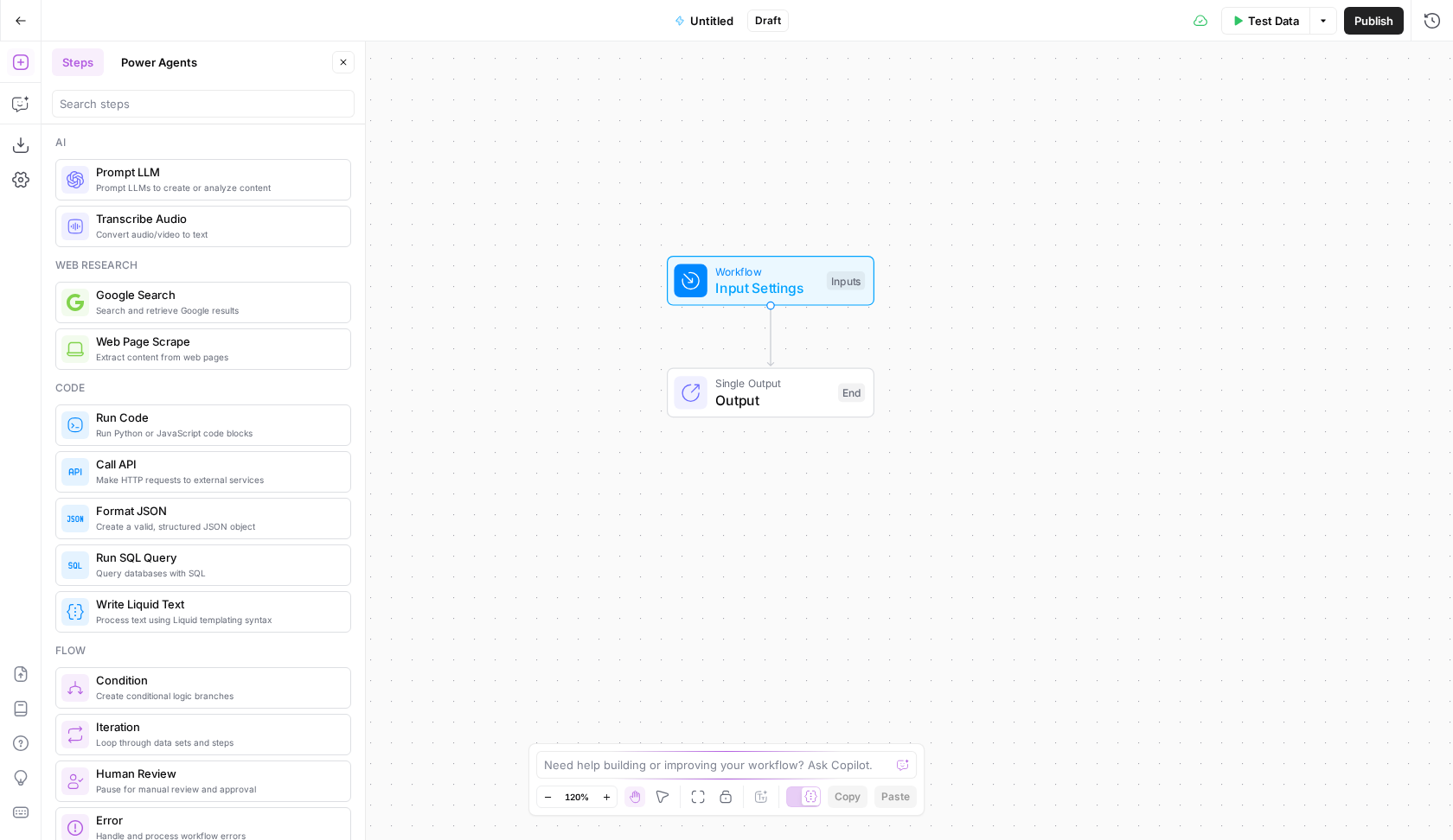
drag, startPoint x: 582, startPoint y: 455, endPoint x: 604, endPoint y: 354, distance: 103.4
click at [605, 352] on div "Workflow Input Settings Inputs Single Output Output End" at bounding box center [747, 440] width 1412 height 799
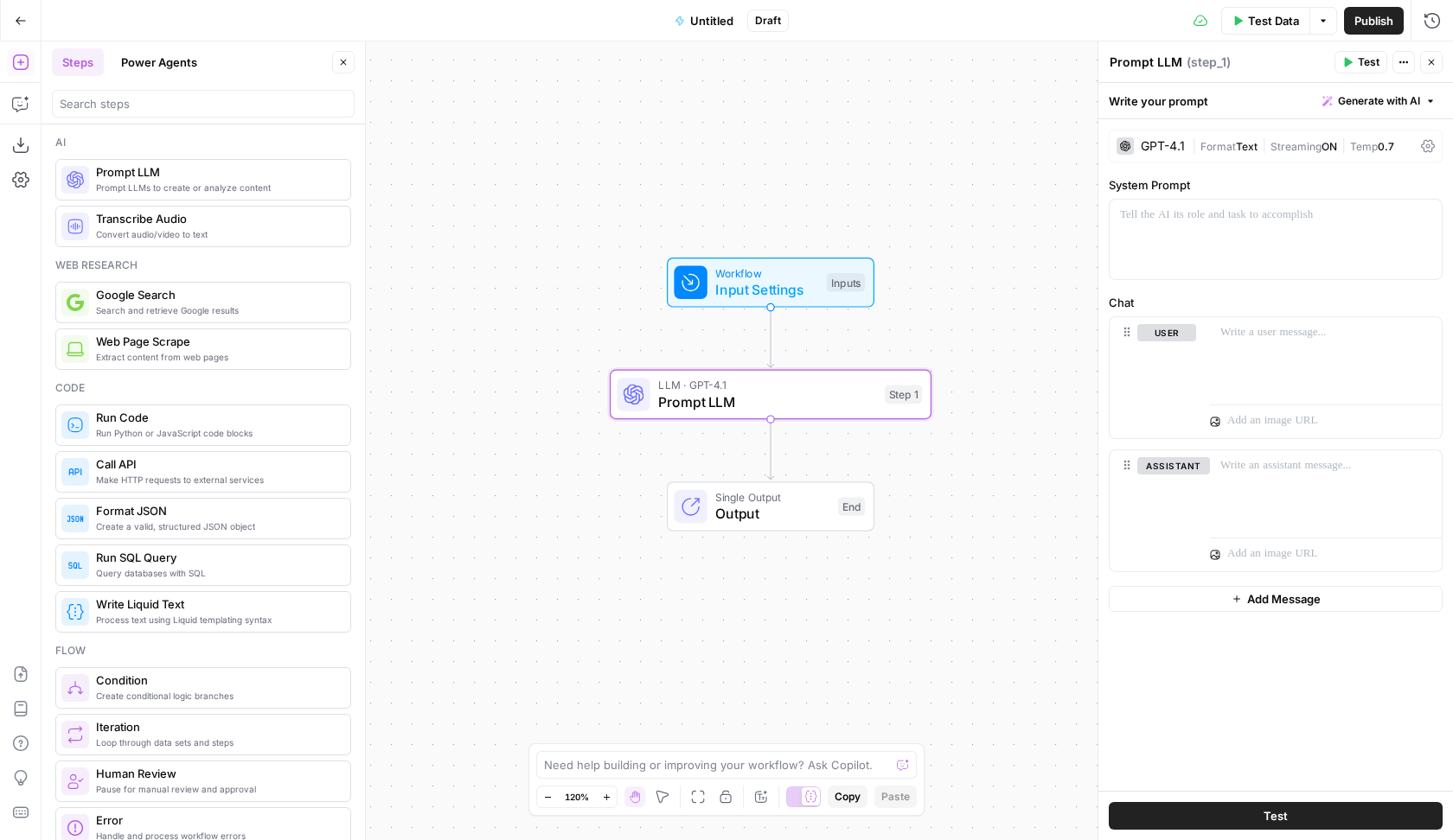
click at [1160, 140] on div "GPT-4.1" at bounding box center [1163, 146] width 44 height 12
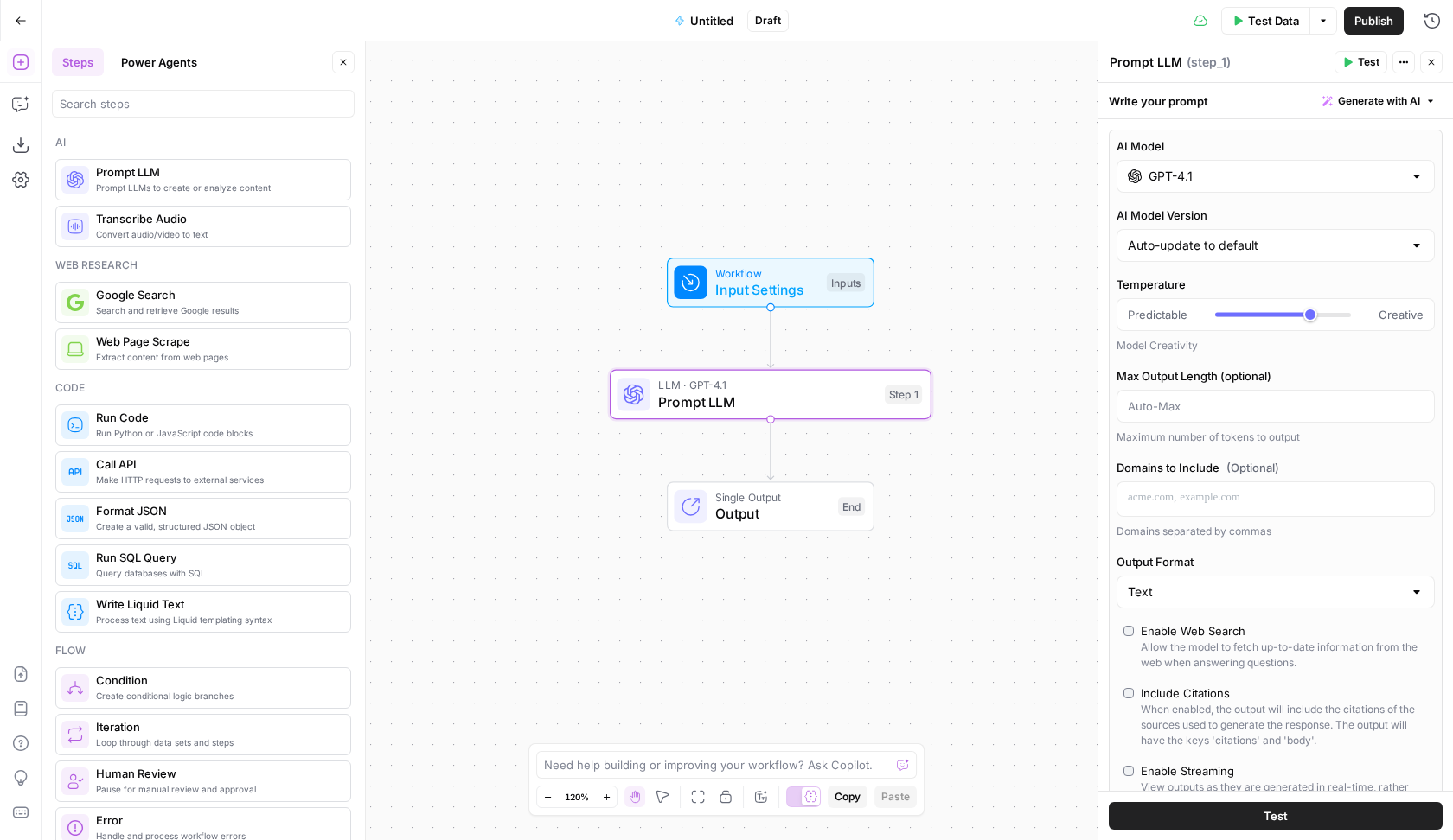
click at [1175, 171] on input "GPT-4.1" at bounding box center [1275, 176] width 254 height 17
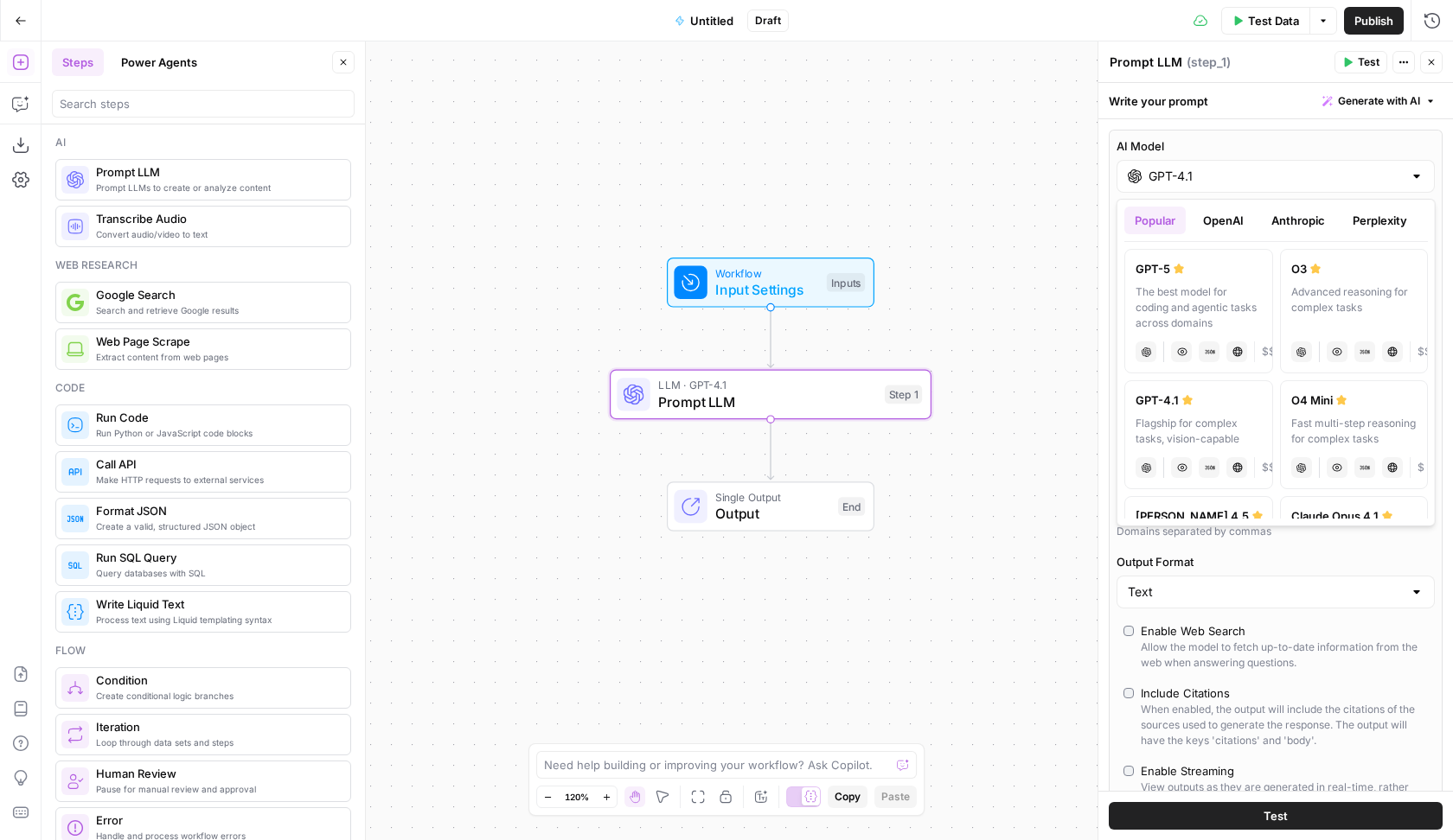
click at [1290, 287] on div "Advanced reasoning for complex tasks" at bounding box center [1353, 308] width 126 height 47
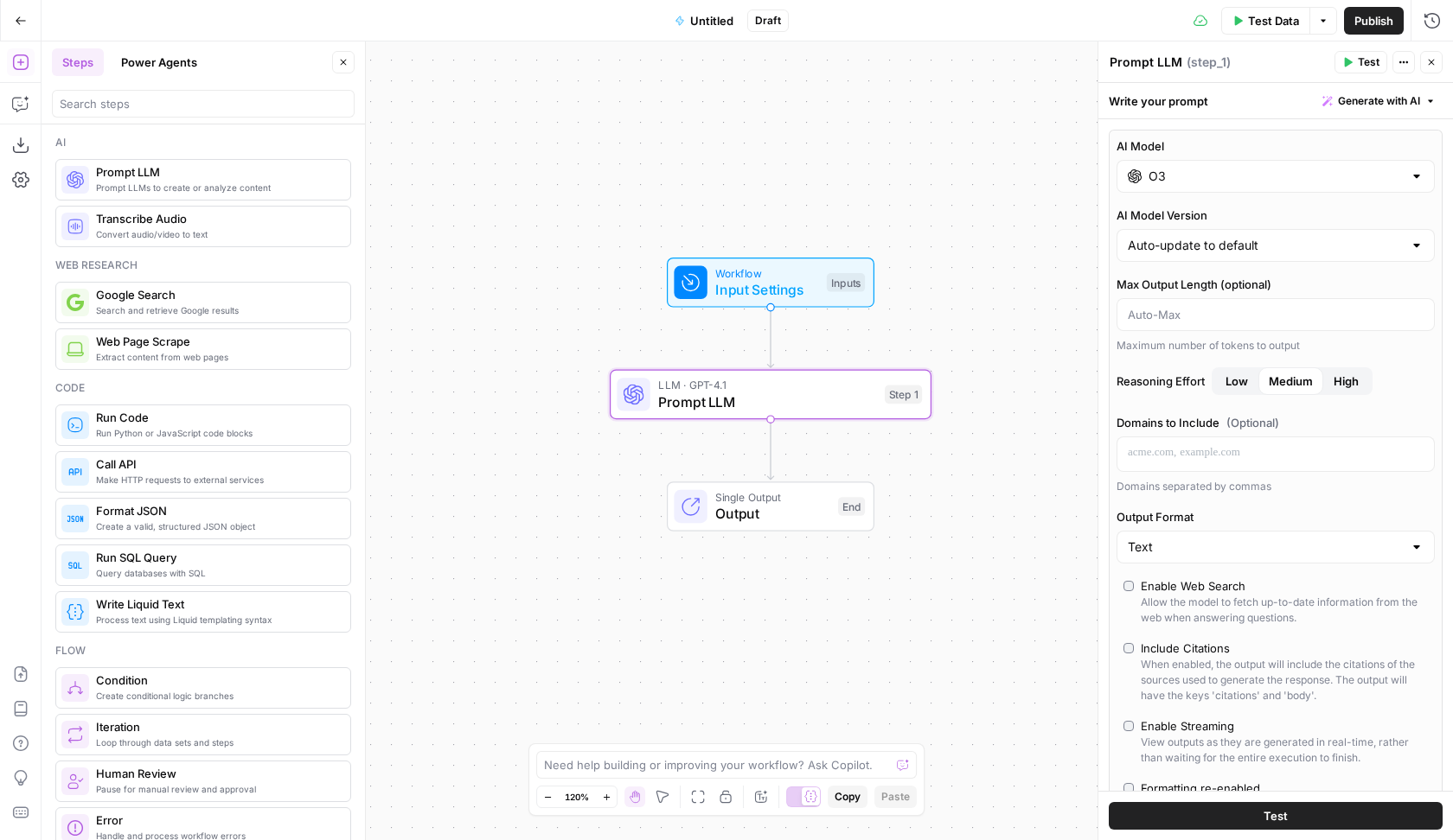
type input "O3"
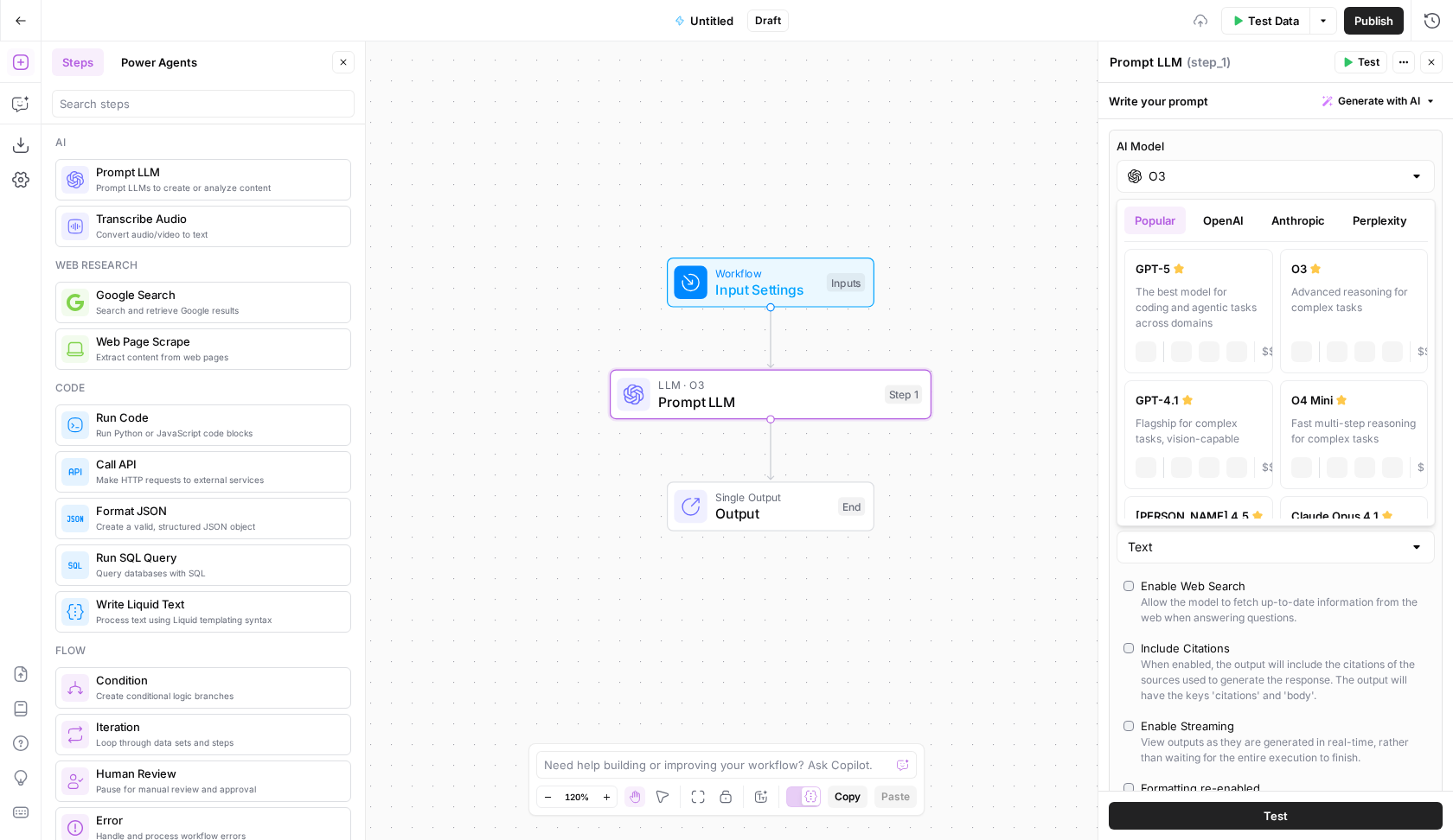
click at [1152, 174] on input "O3" at bounding box center [1275, 176] width 254 height 17
click at [1238, 226] on button "OpenAI" at bounding box center [1223, 221] width 62 height 28
click at [1294, 220] on button "Anthropic" at bounding box center [1297, 221] width 74 height 28
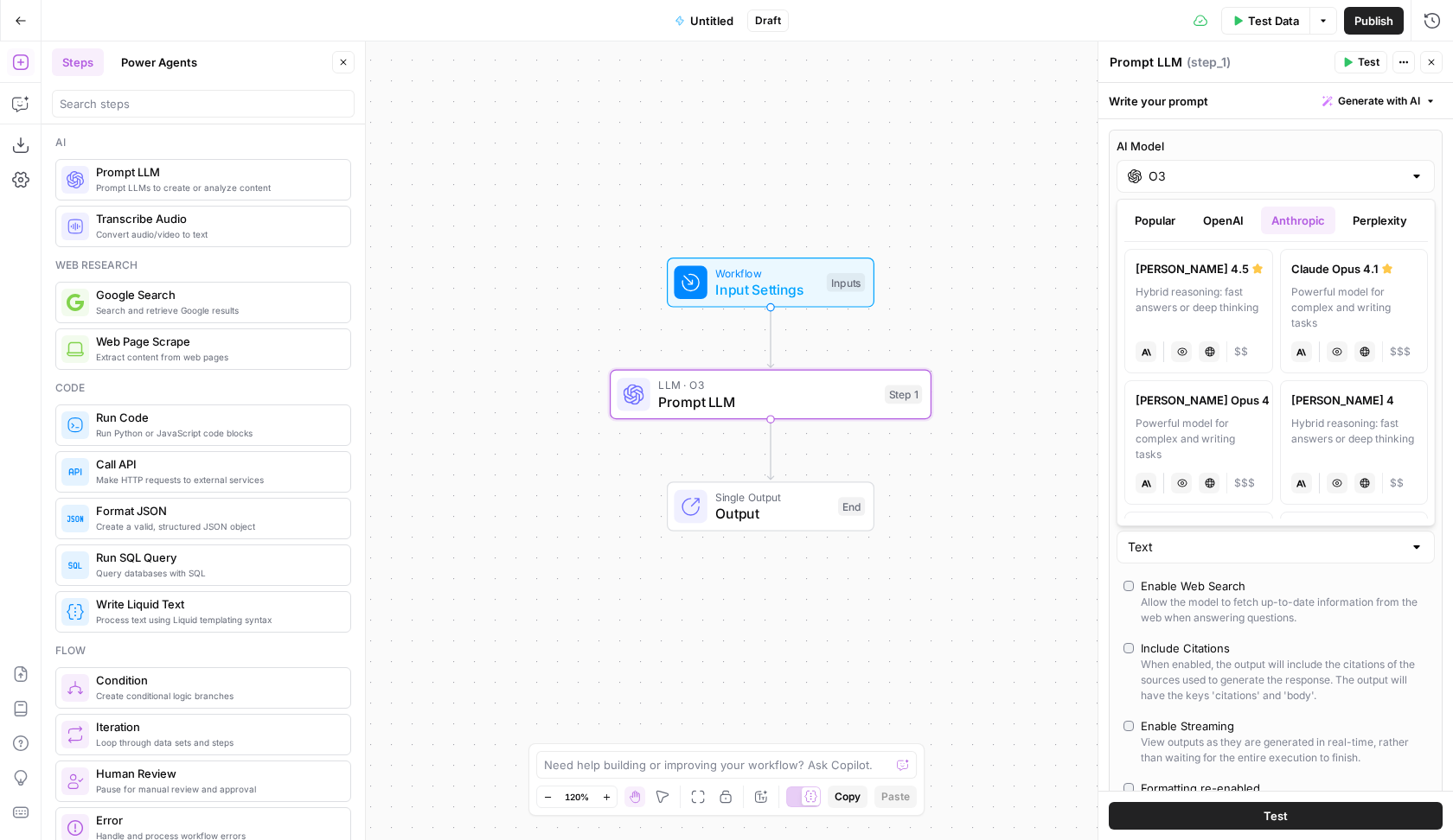
click at [1362, 223] on button "Perplexity" at bounding box center [1380, 221] width 75 height 28
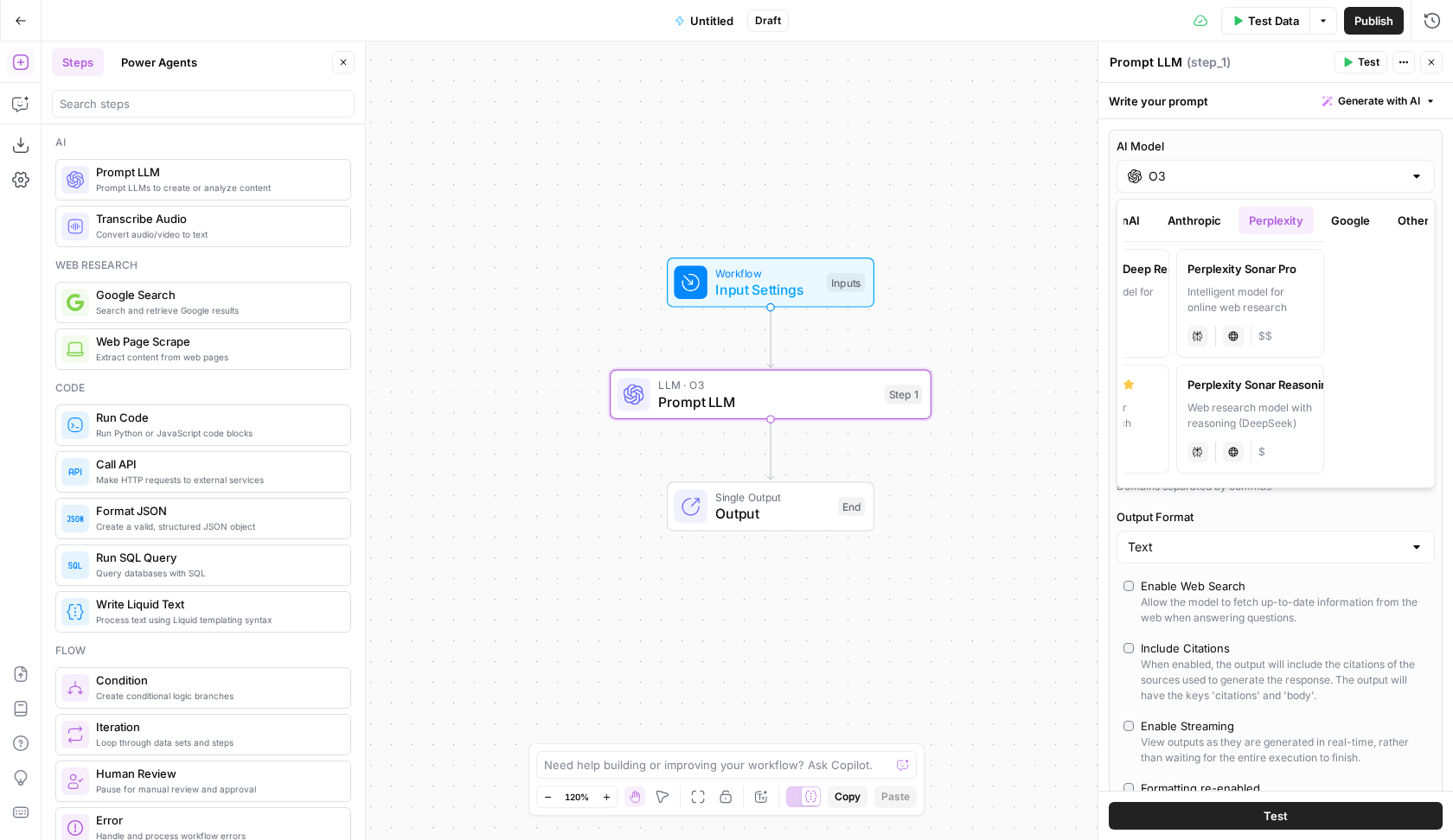
scroll to position [0, 114]
click at [1344, 221] on button "Google" at bounding box center [1341, 221] width 60 height 28
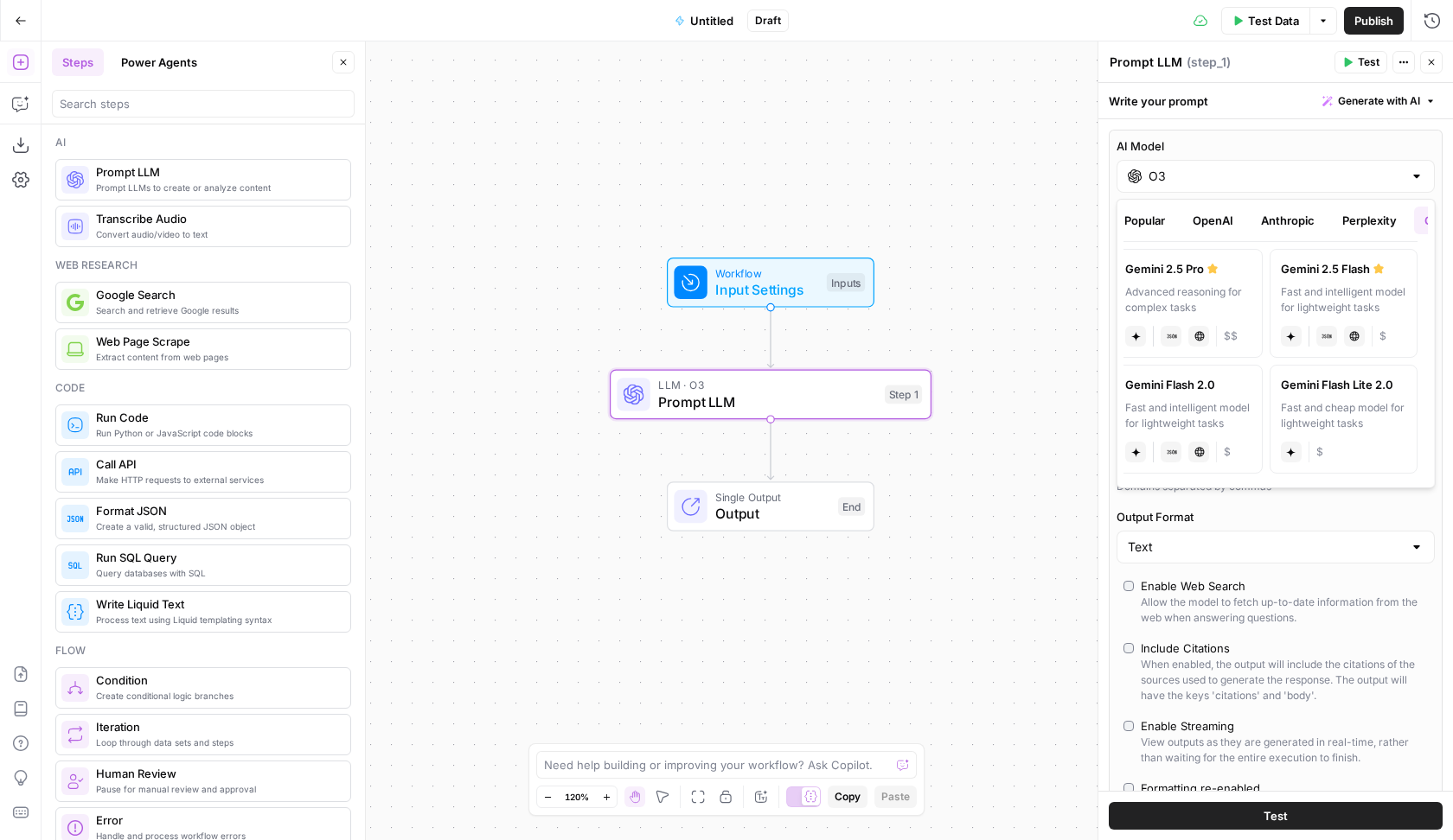
scroll to position [0, 0]
click at [1212, 215] on button "OpenAI" at bounding box center [1223, 221] width 62 height 28
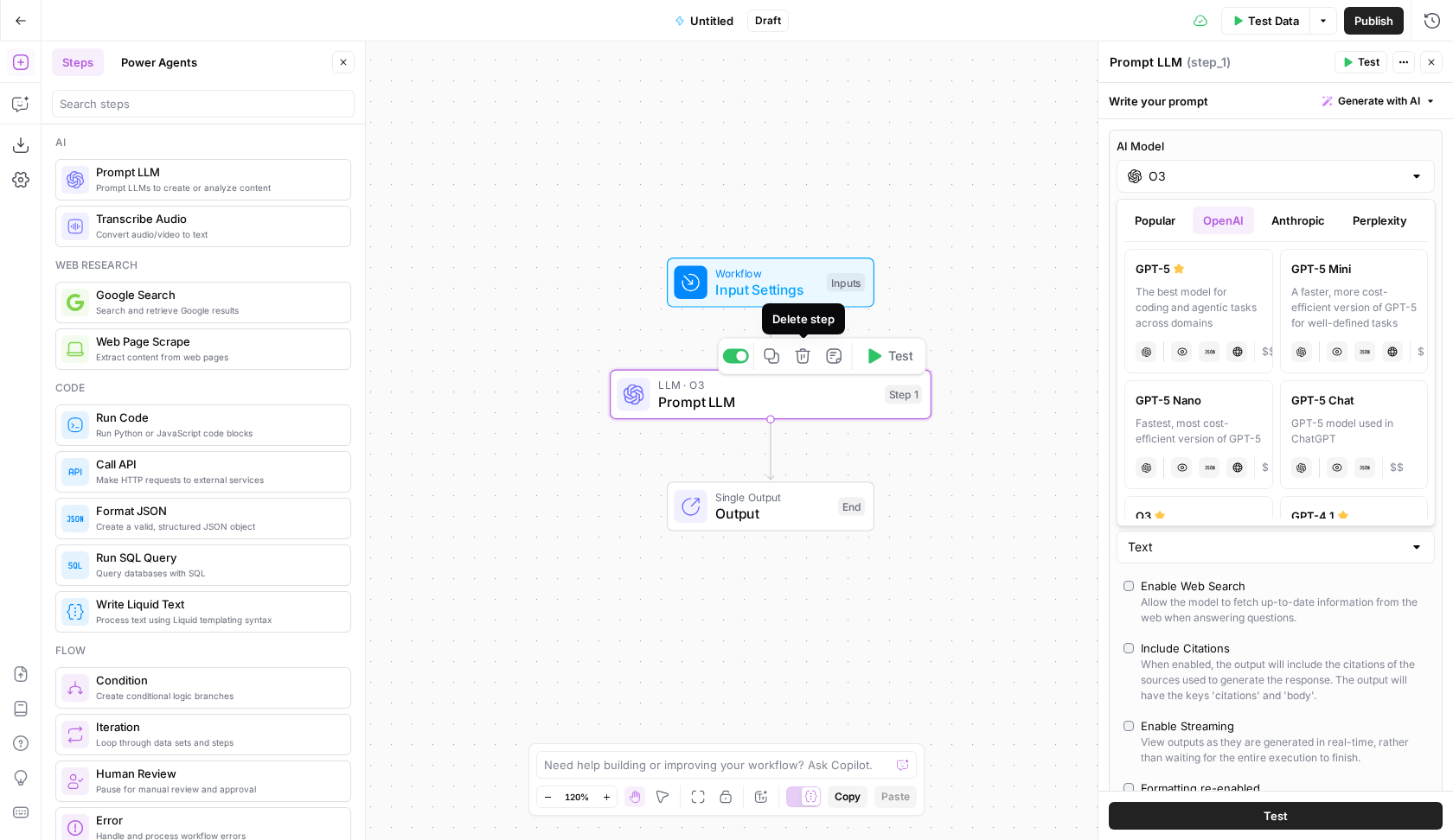
click at [805, 355] on icon "button" at bounding box center [802, 356] width 15 height 15
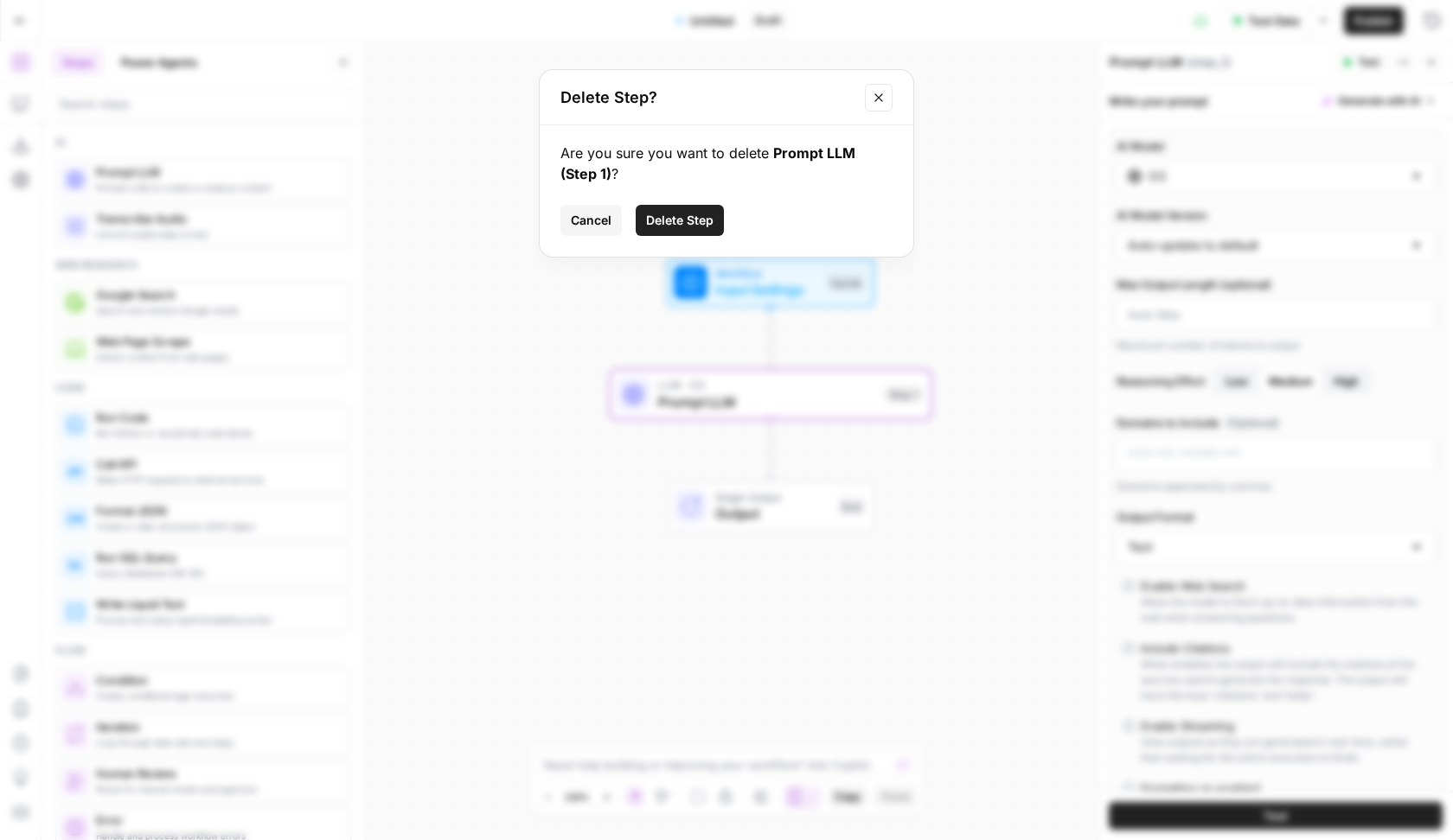
click at [691, 224] on span "Delete Step" at bounding box center [680, 220] width 67 height 17
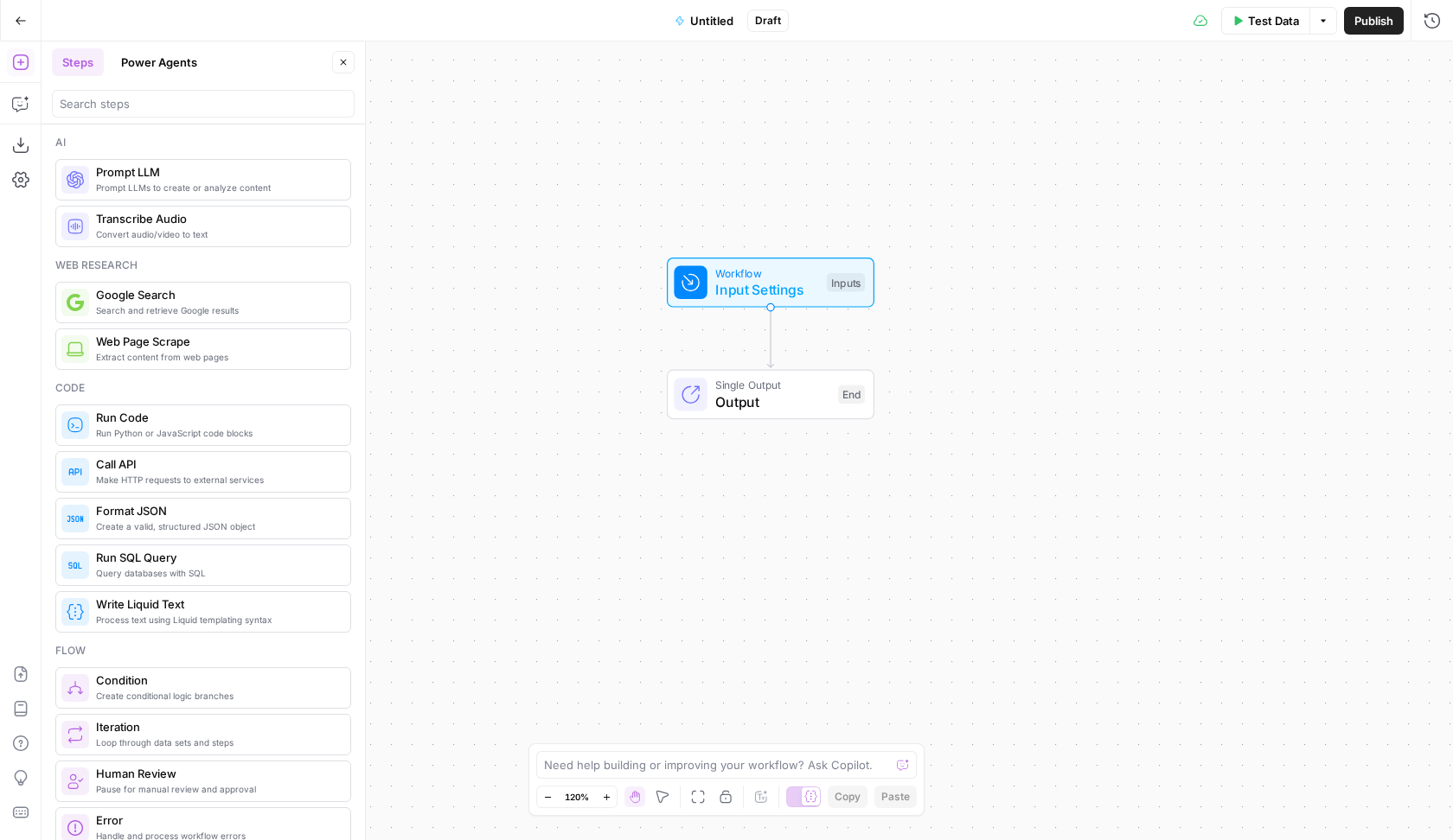
click at [157, 65] on button "Power Agents" at bounding box center [158, 63] width 96 height 28
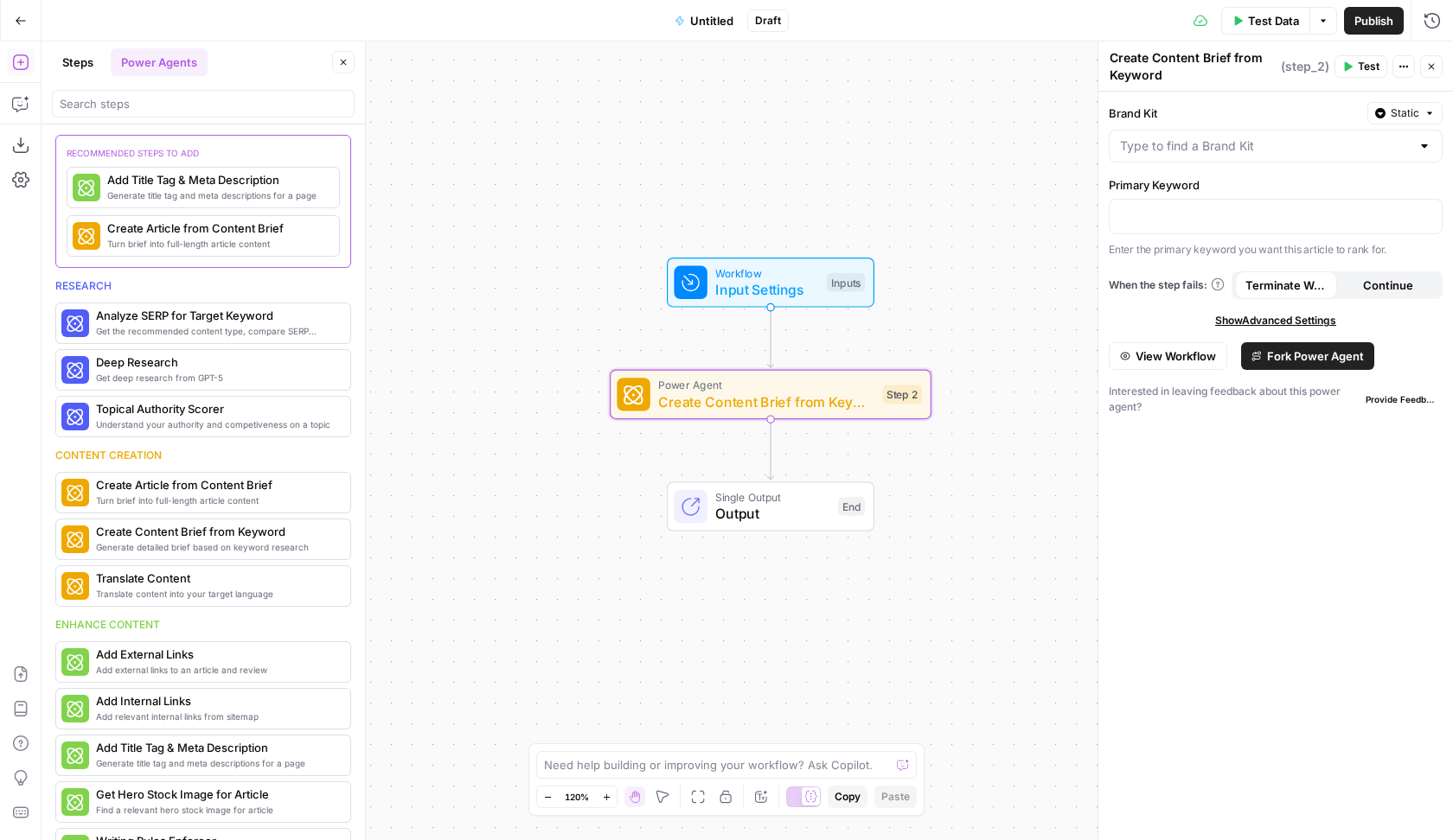
click at [1266, 355] on button "Fork Power Agent" at bounding box center [1308, 357] width 133 height 28
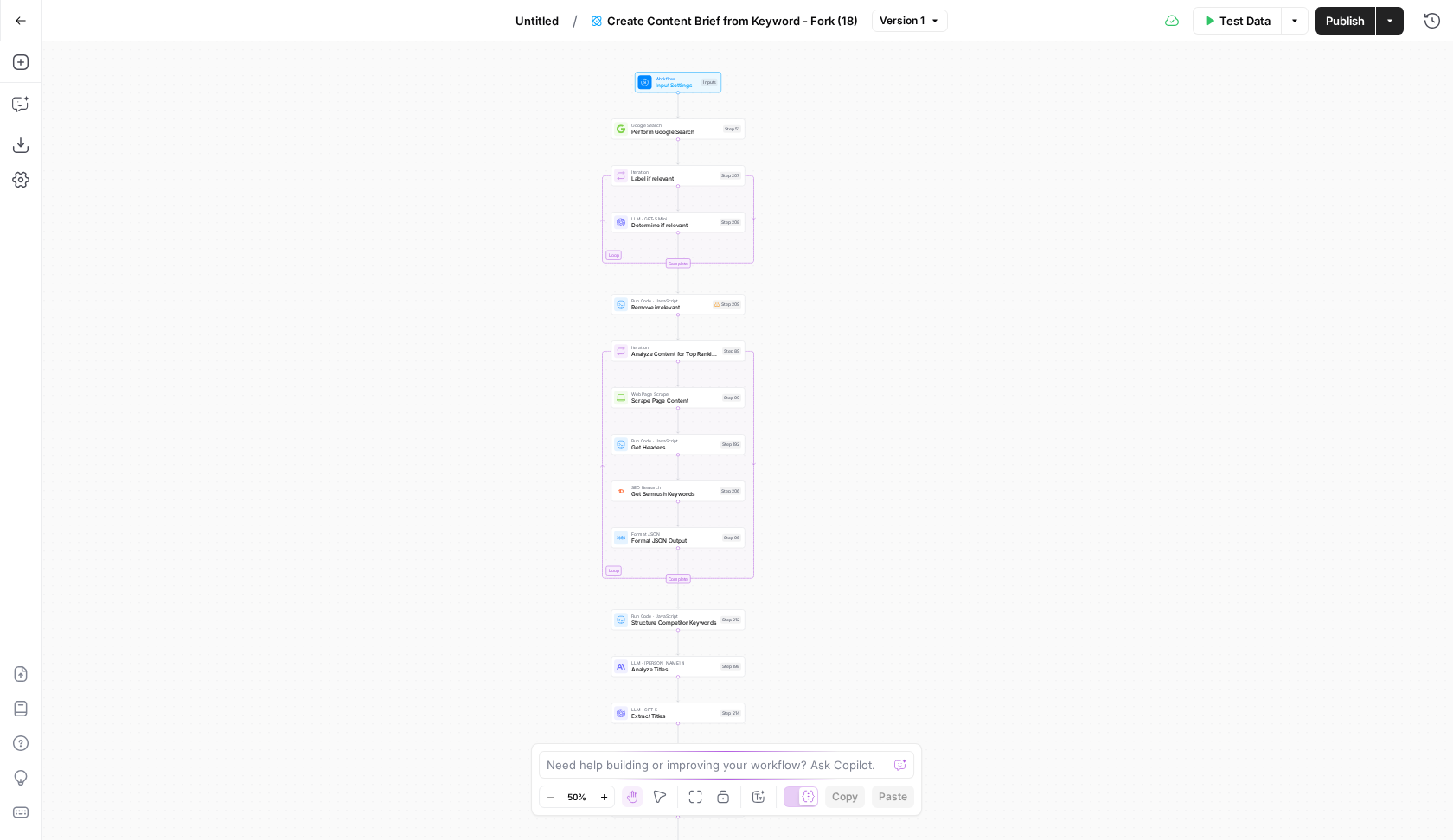
drag, startPoint x: 868, startPoint y: 243, endPoint x: 799, endPoint y: 363, distance: 138.4
click at [799, 363] on div "Workflow Input Settings Inputs Google Search Perform Google Search Step 51 Loop…" at bounding box center [747, 440] width 1412 height 799
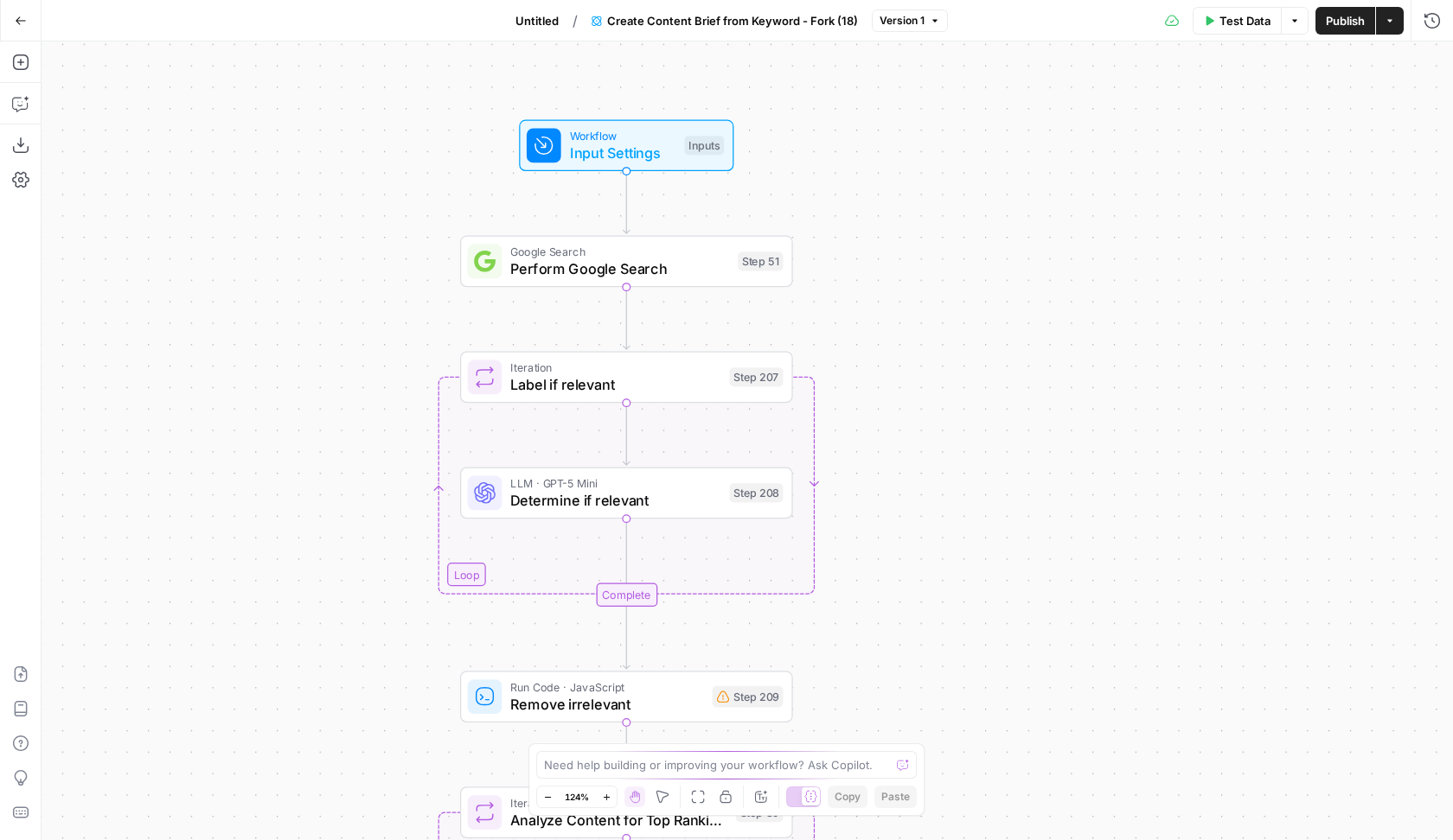
drag, startPoint x: 787, startPoint y: 186, endPoint x: 897, endPoint y: 405, distance: 245.1
click at [897, 405] on div "Workflow Input Settings Inputs Google Search Perform Google Search Step 51 Loop…" at bounding box center [747, 440] width 1412 height 799
click at [529, 493] on span "Determine if relevant" at bounding box center [615, 500] width 210 height 22
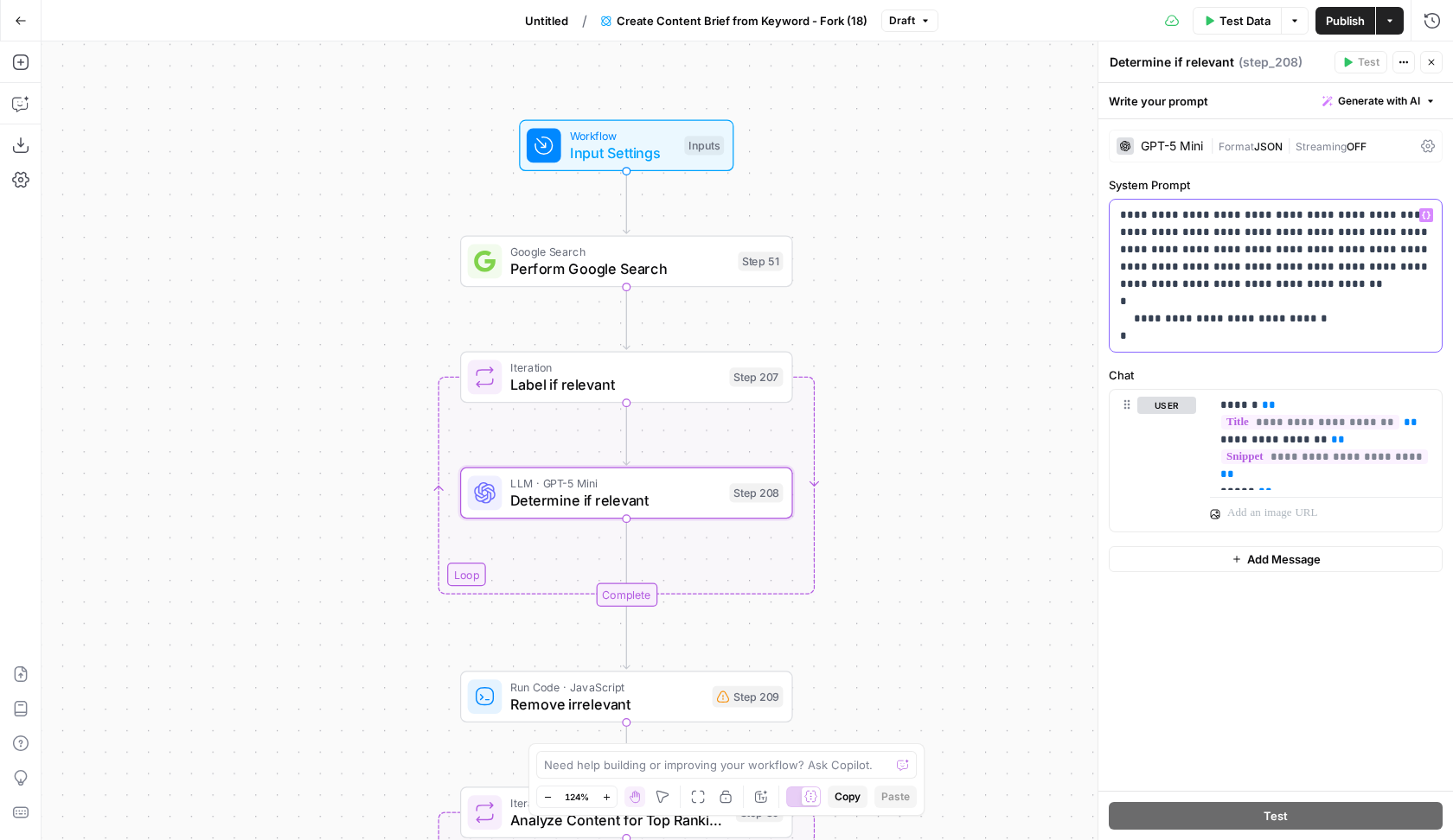
click at [1327, 219] on p "**********" at bounding box center [1275, 276] width 312 height 139
click at [1354, 245] on p "**********" at bounding box center [1275, 276] width 312 height 139
click at [317, 343] on div "Workflow Input Settings Inputs Google Search Perform Google Search Step 51 Loop…" at bounding box center [747, 440] width 1412 height 799
click at [18, 100] on icon "button" at bounding box center [21, 104] width 17 height 17
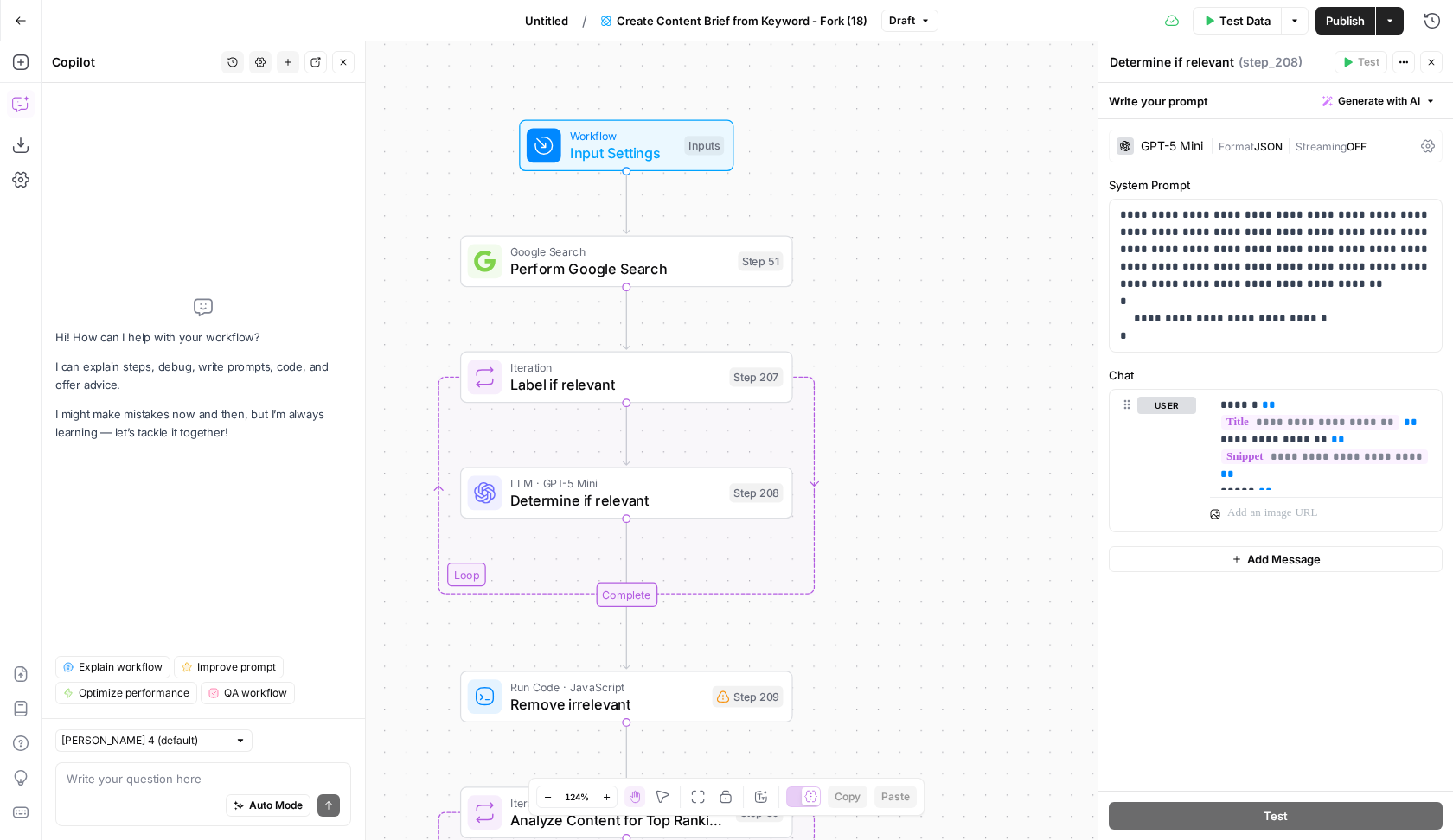
click at [104, 662] on span "Explain workflow" at bounding box center [121, 667] width 84 height 16
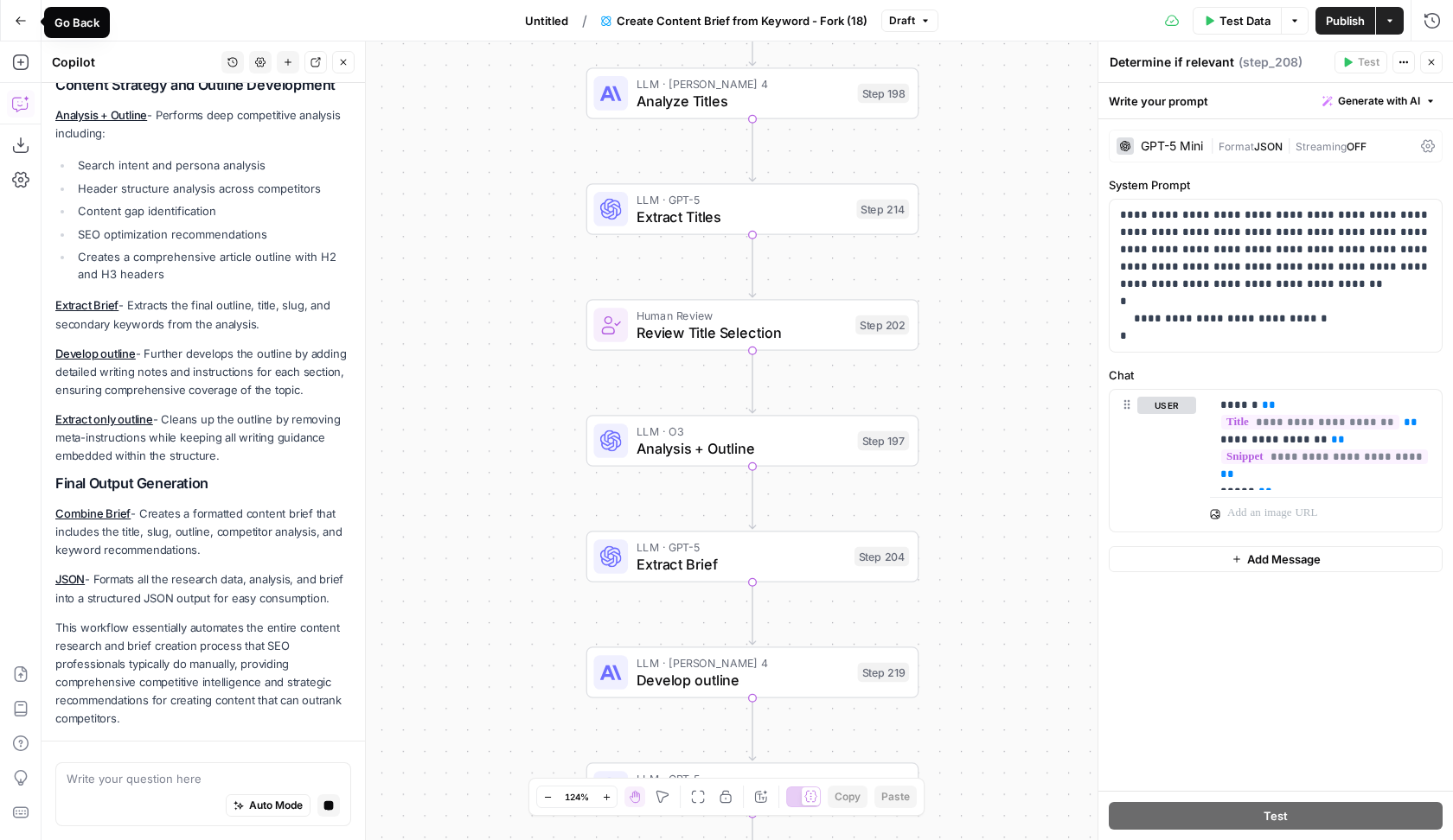
scroll to position [1136, 0]
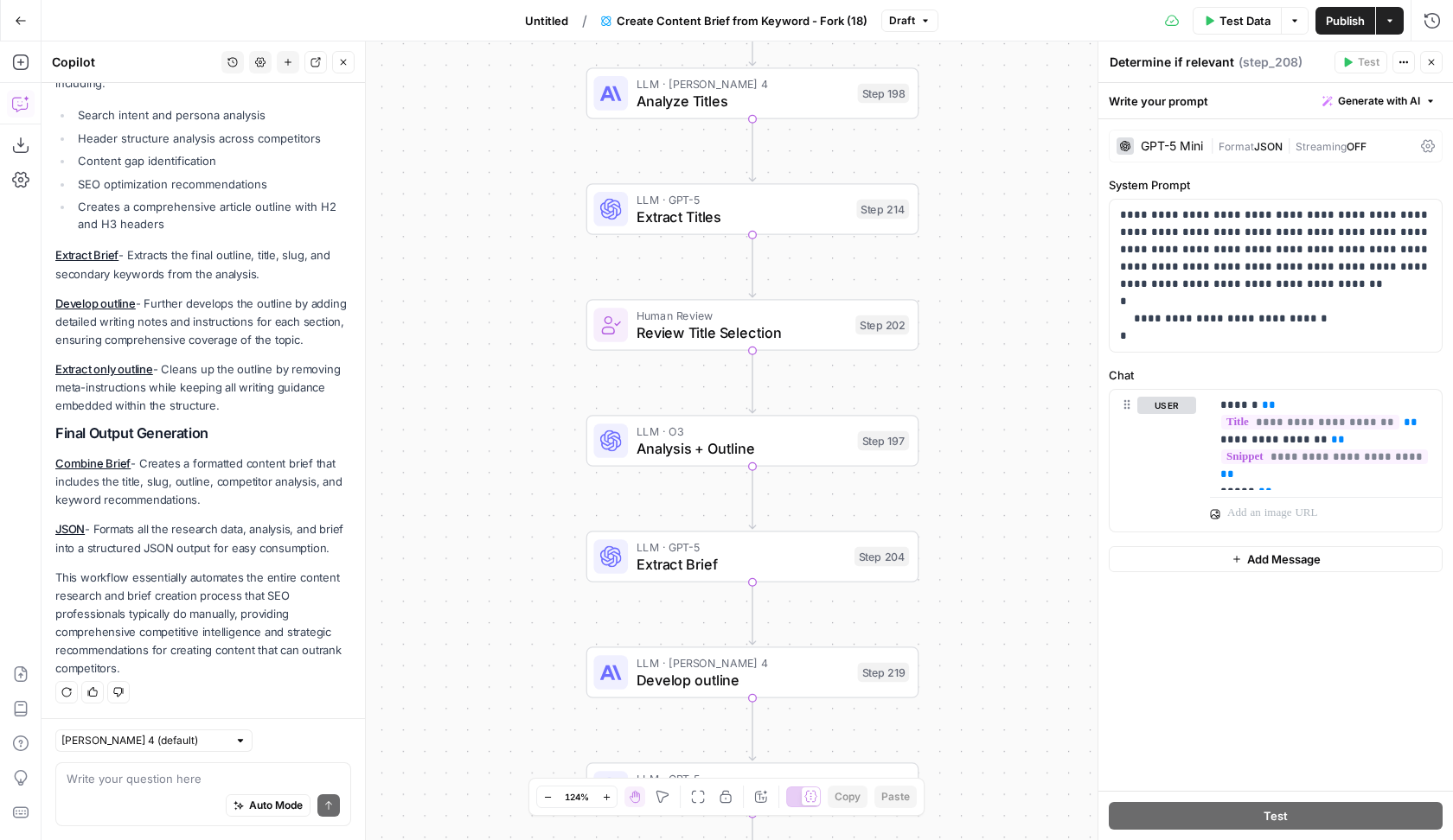
click at [23, 22] on icon "button" at bounding box center [21, 21] width 12 height 12
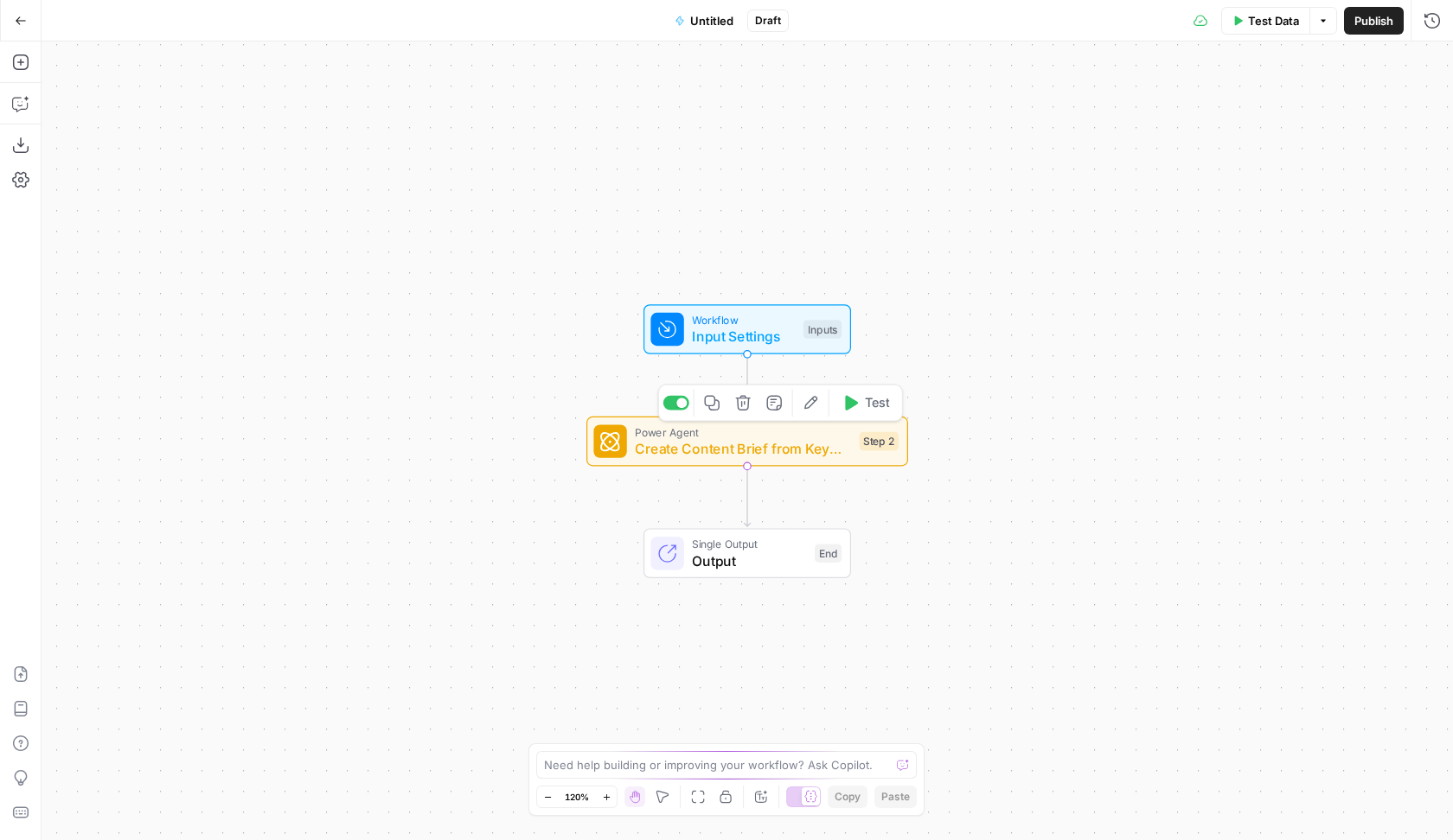
click at [747, 405] on icon "button" at bounding box center [744, 404] width 17 height 17
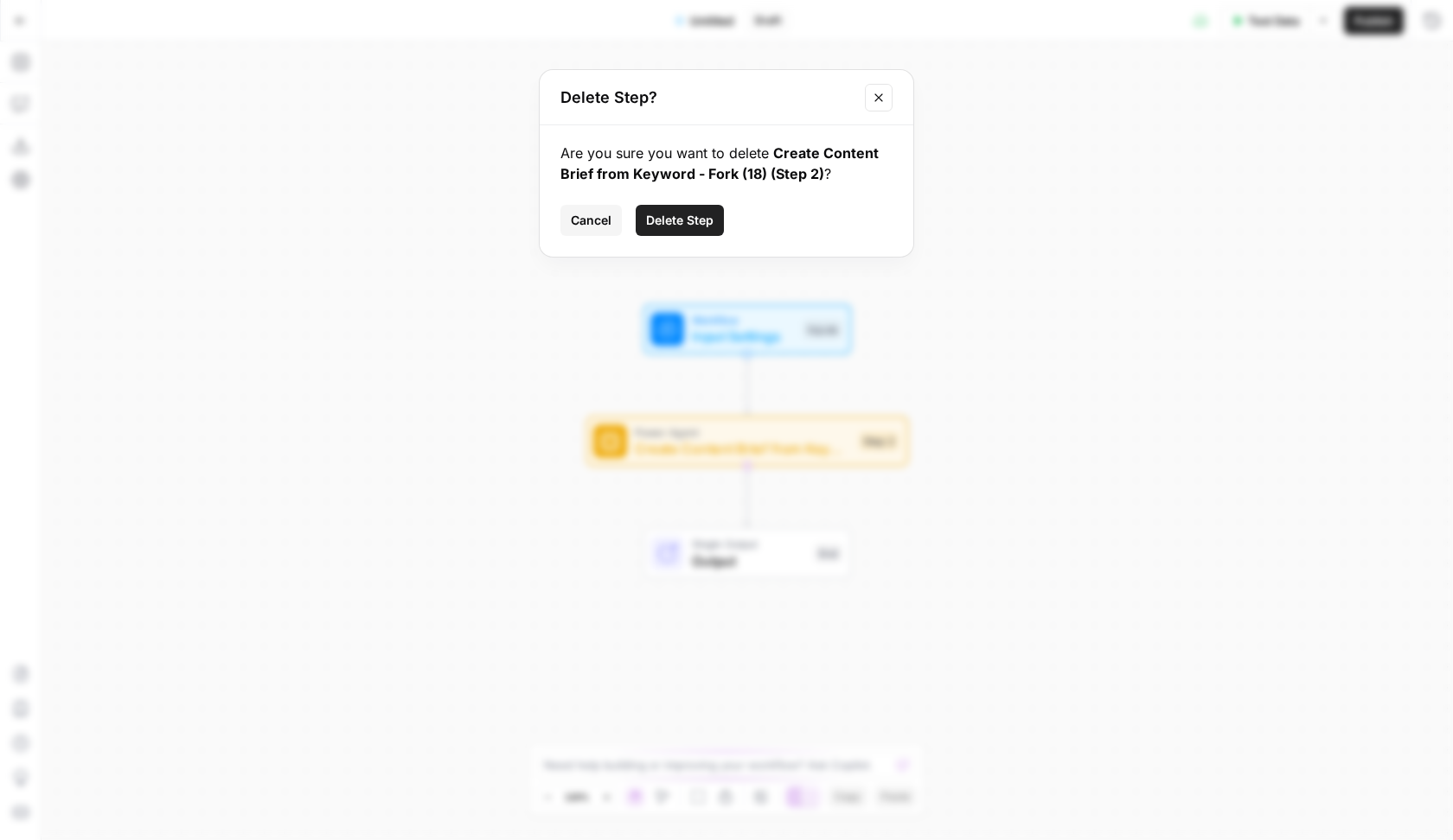
click at [667, 220] on span "Delete Step" at bounding box center [680, 220] width 67 height 17
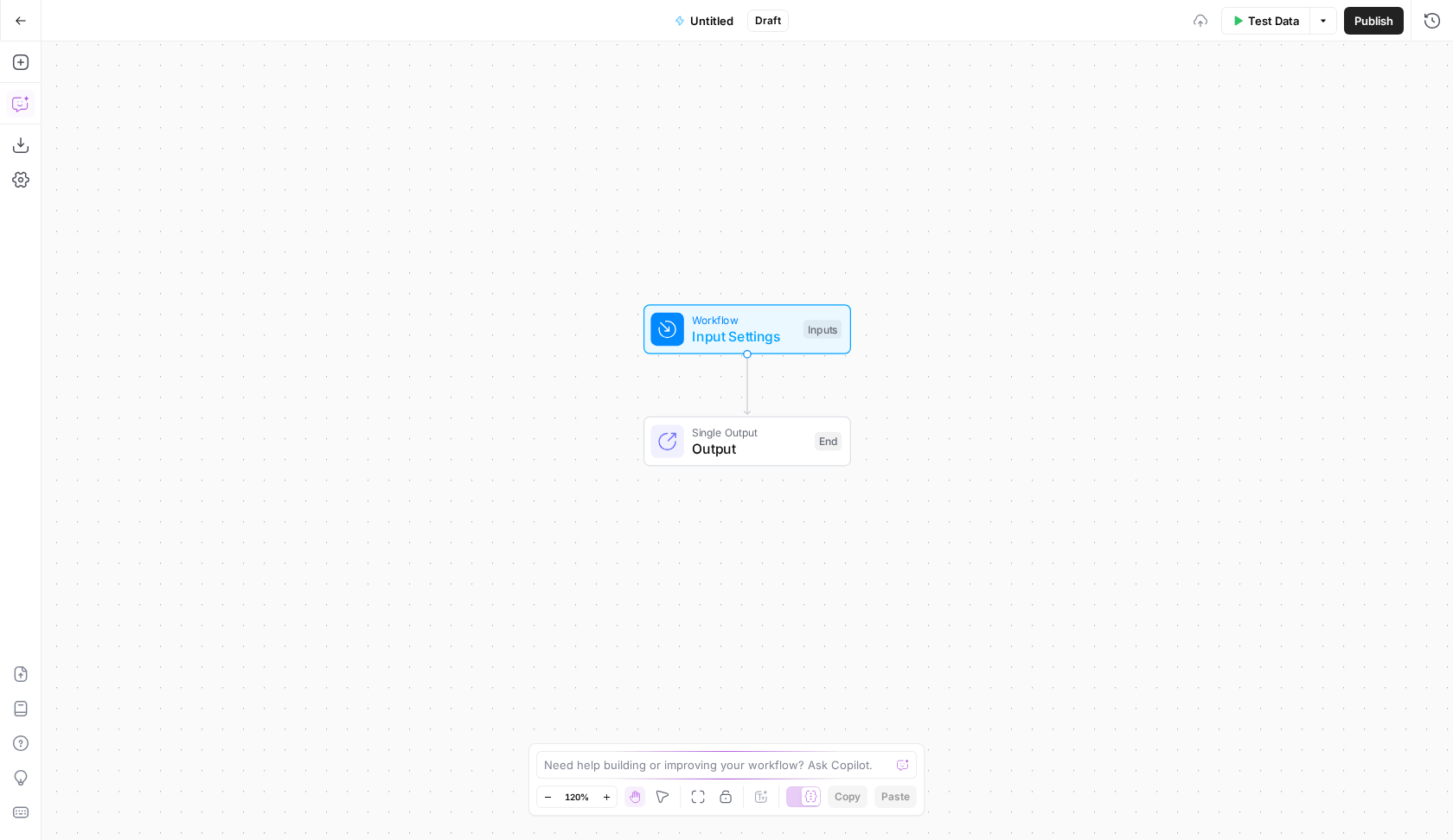
click at [21, 107] on icon "button" at bounding box center [21, 104] width 17 height 17
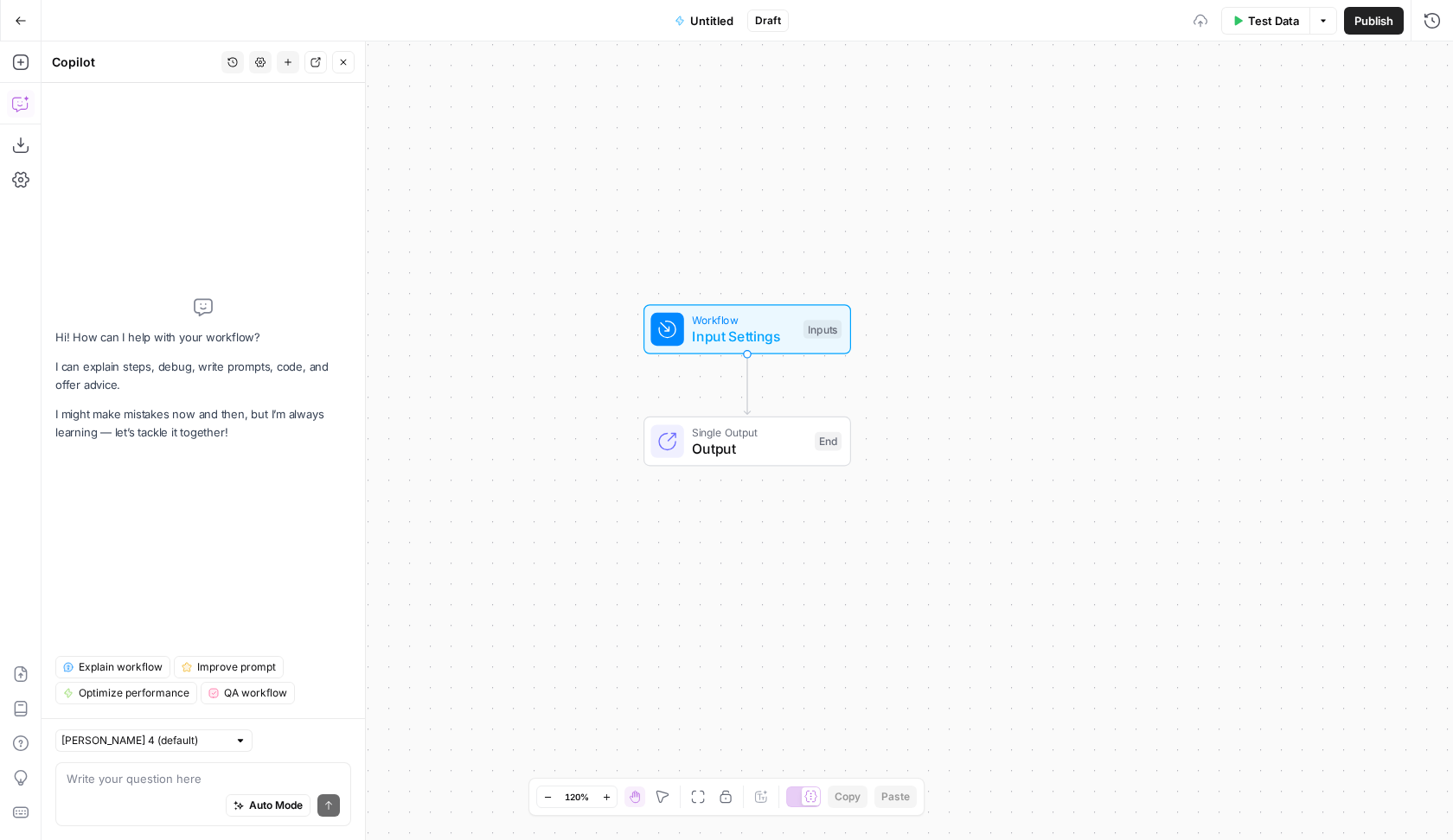
click at [170, 787] on textarea at bounding box center [203, 779] width 274 height 17
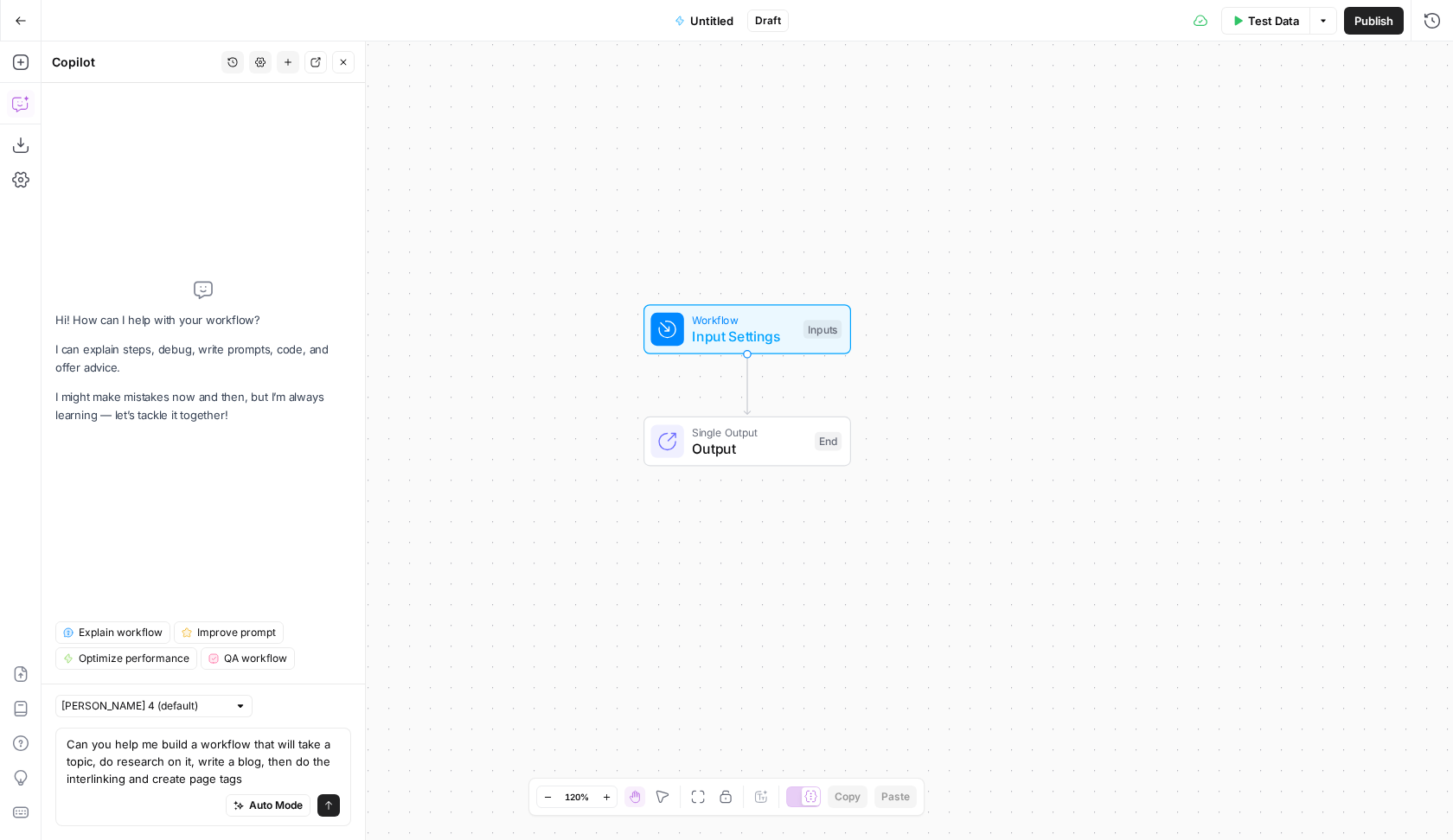
type textarea "Can you help me build a workflow that will take a topic, do research on it, wri…"
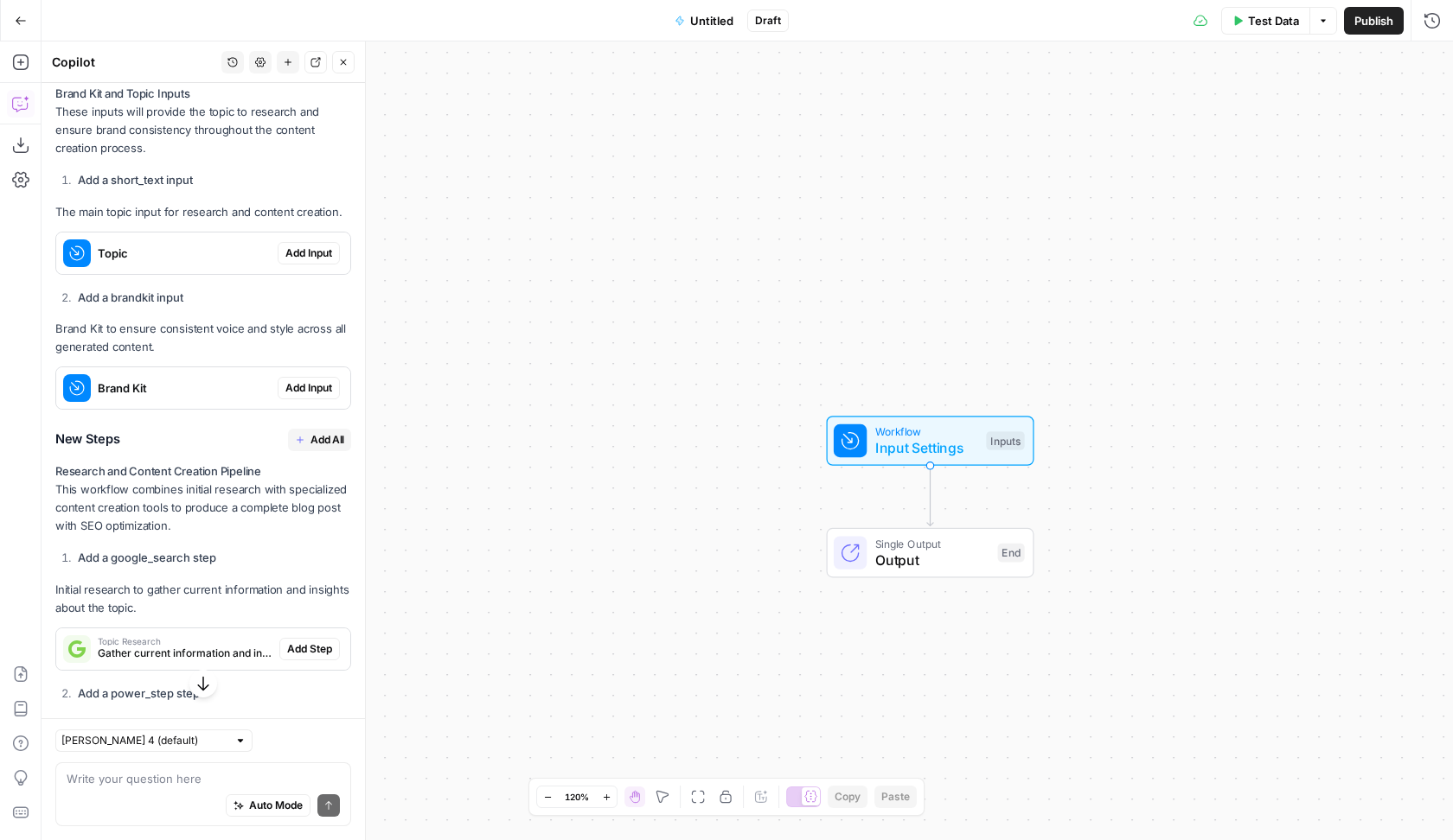
scroll to position [479, 0]
click at [314, 444] on span "Add All" at bounding box center [327, 443] width 34 height 16
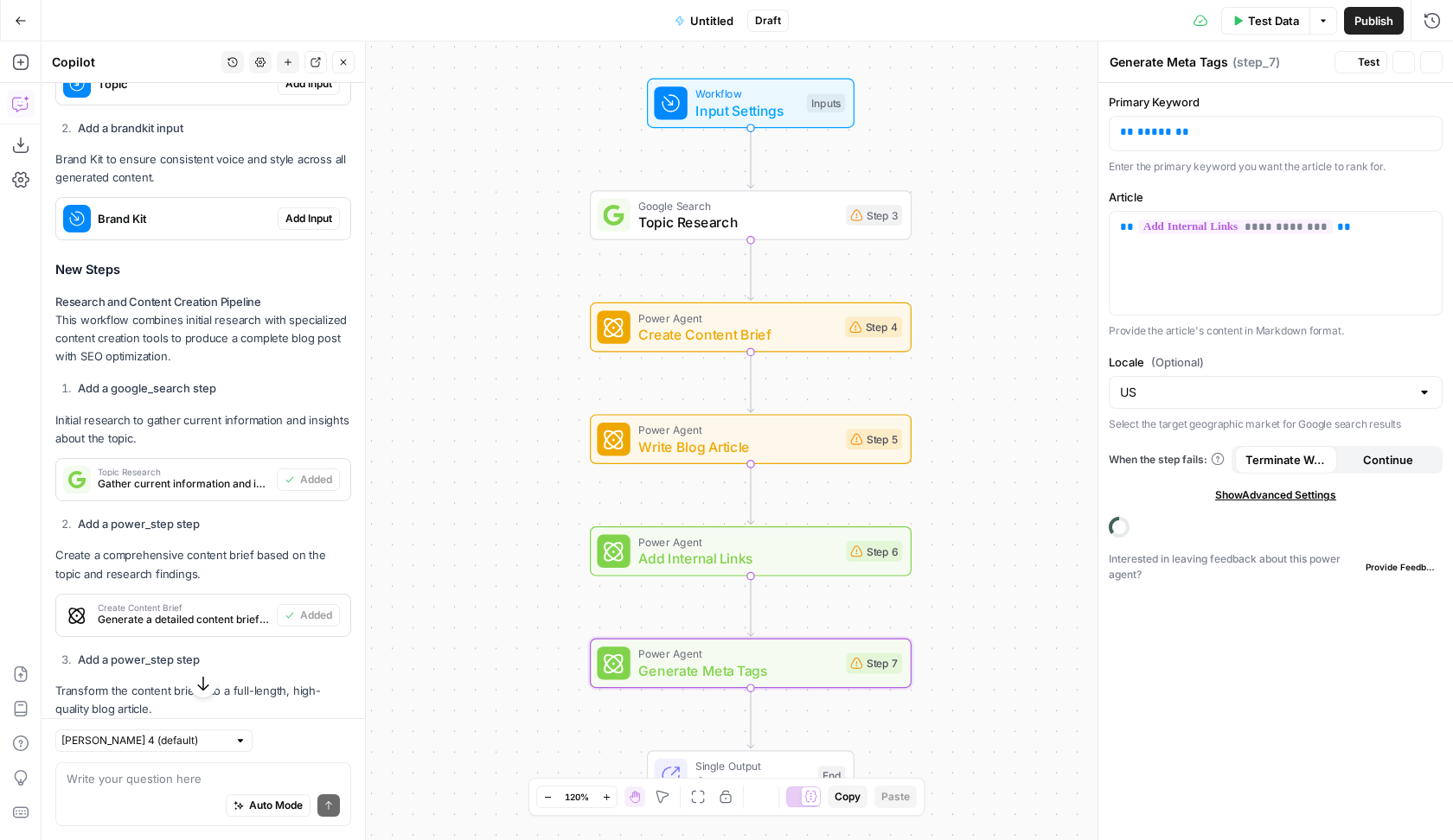
scroll to position [707, 0]
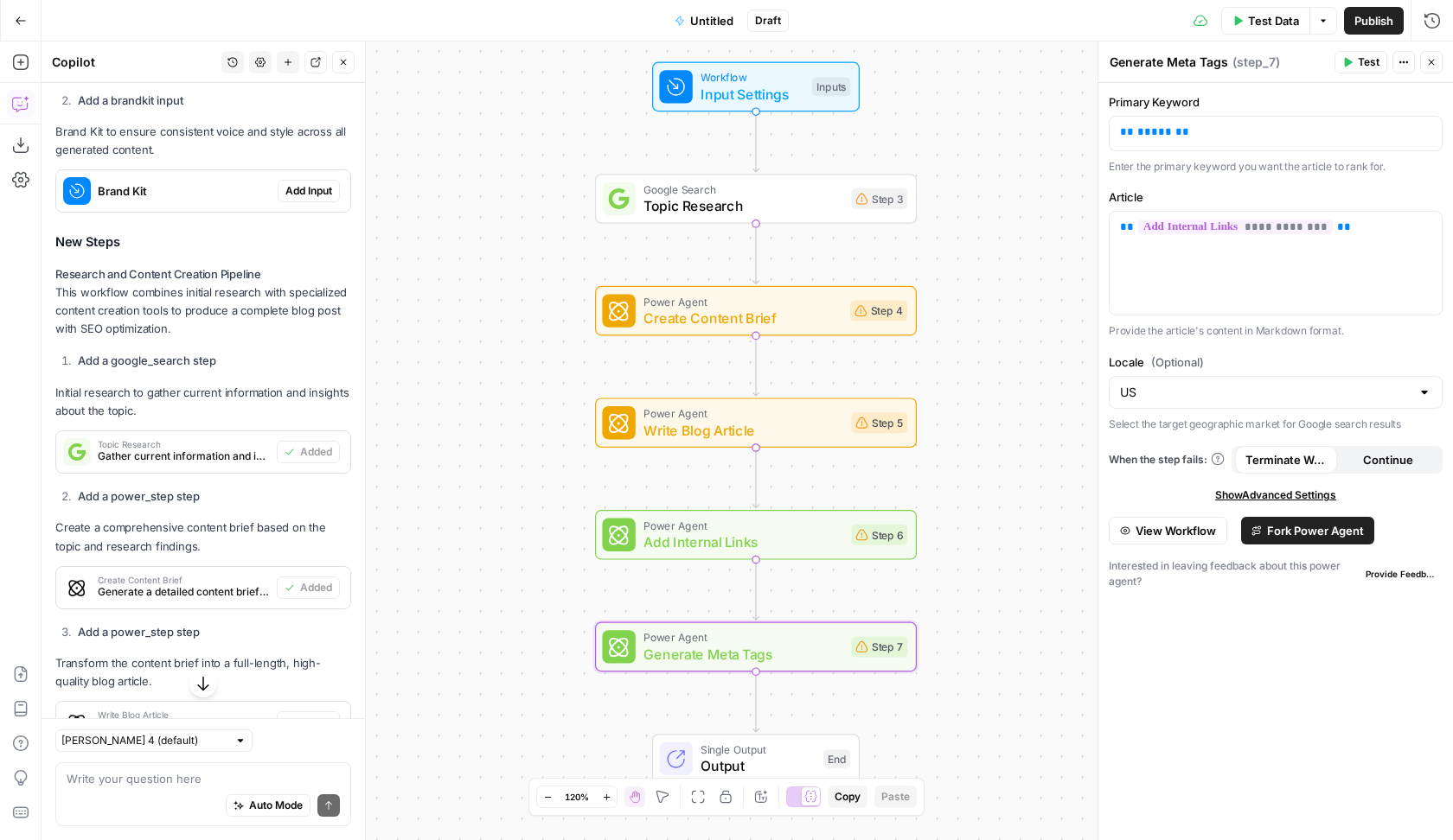
drag, startPoint x: 522, startPoint y: 625, endPoint x: 525, endPoint y: 382, distance: 243.0
click at [525, 382] on div "Workflow Input Settings Inputs Google Search Topic Research Step 3 Power Agent …" at bounding box center [747, 440] width 1412 height 799
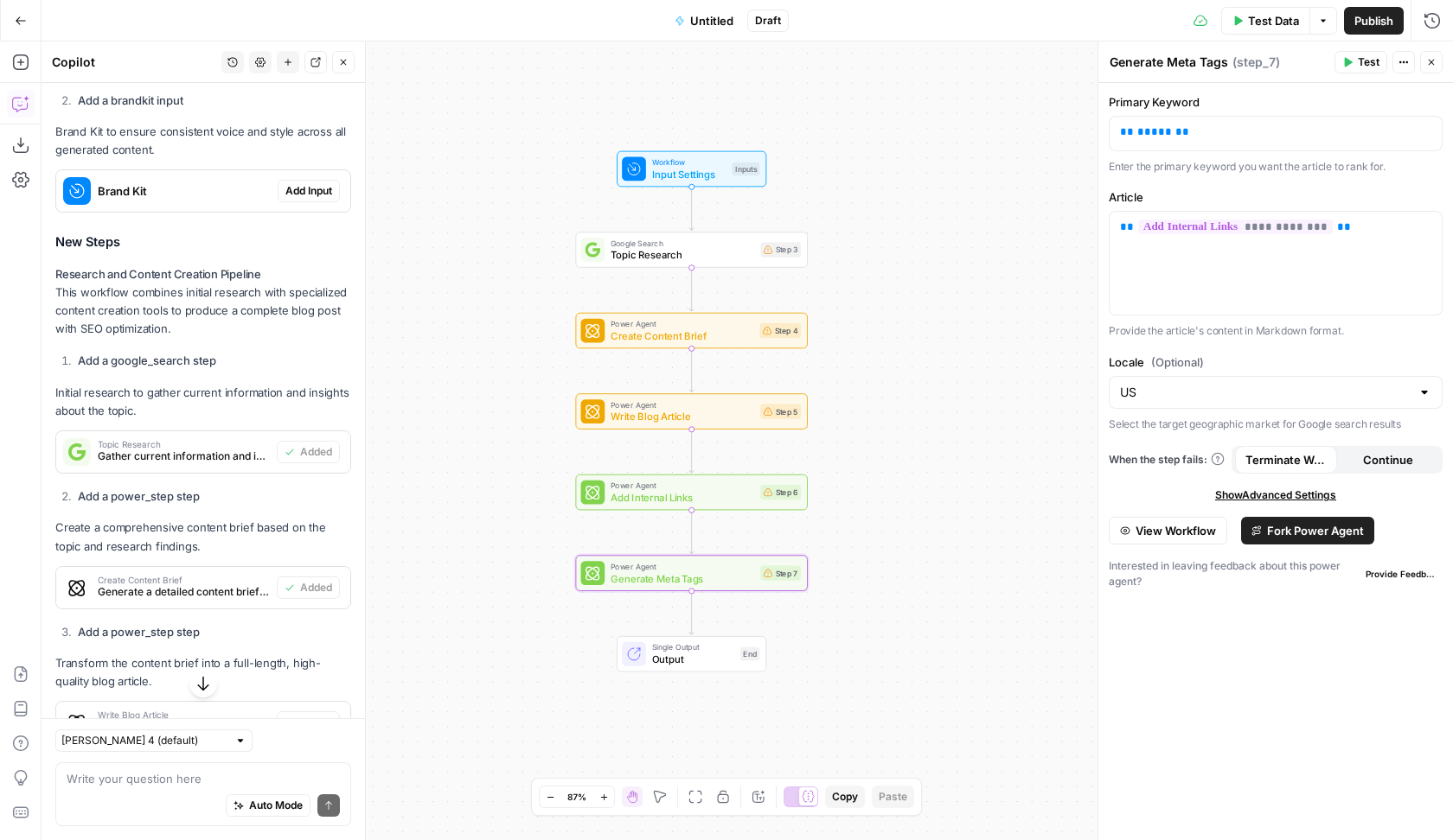
click at [525, 382] on div "Workflow Input Settings Inputs Google Search Topic Research Step 3 Power Agent …" at bounding box center [747, 440] width 1412 height 799
click at [1255, 23] on span "Test Data" at bounding box center [1273, 21] width 51 height 17
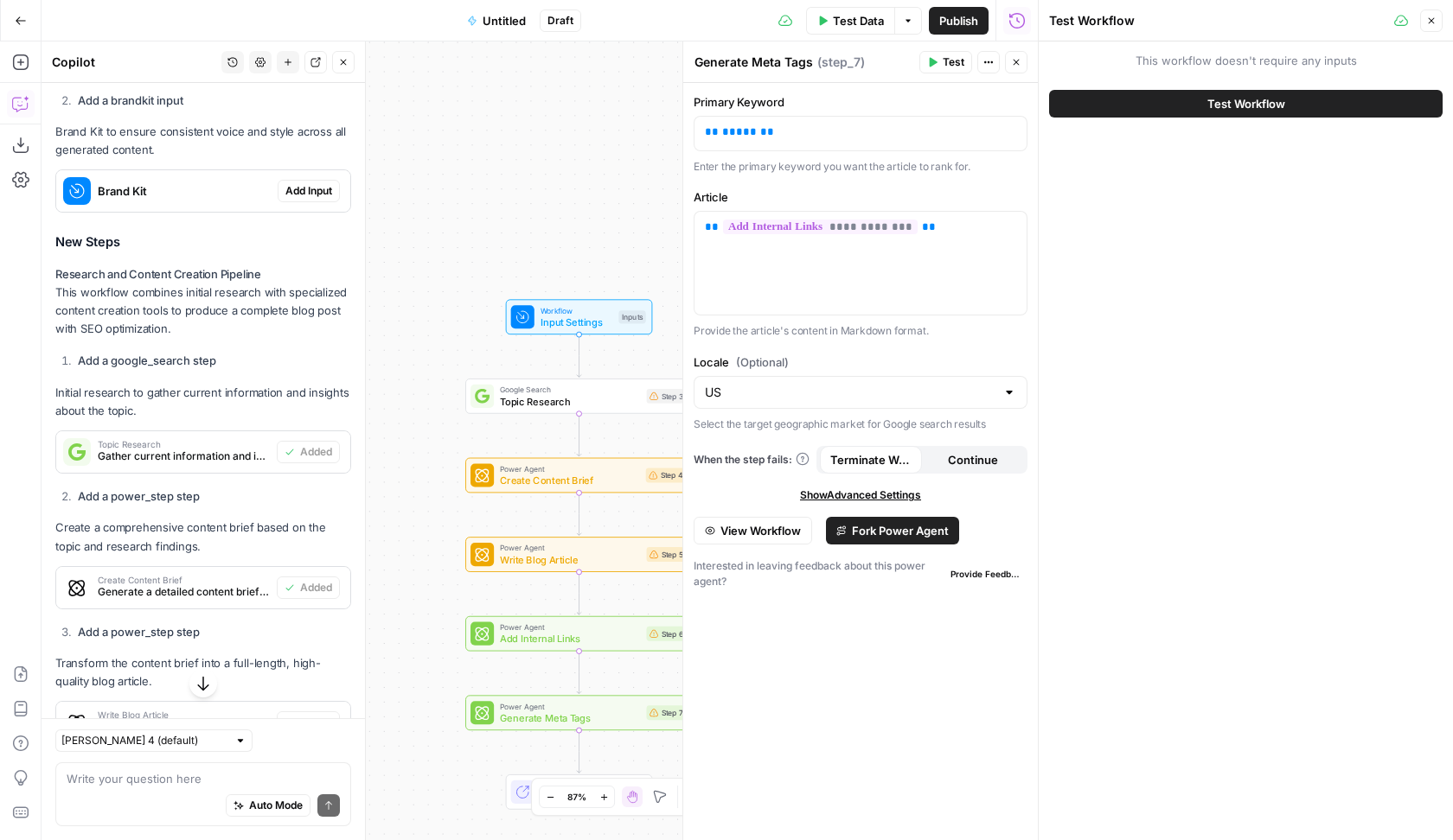
scroll to position [1348, 0]
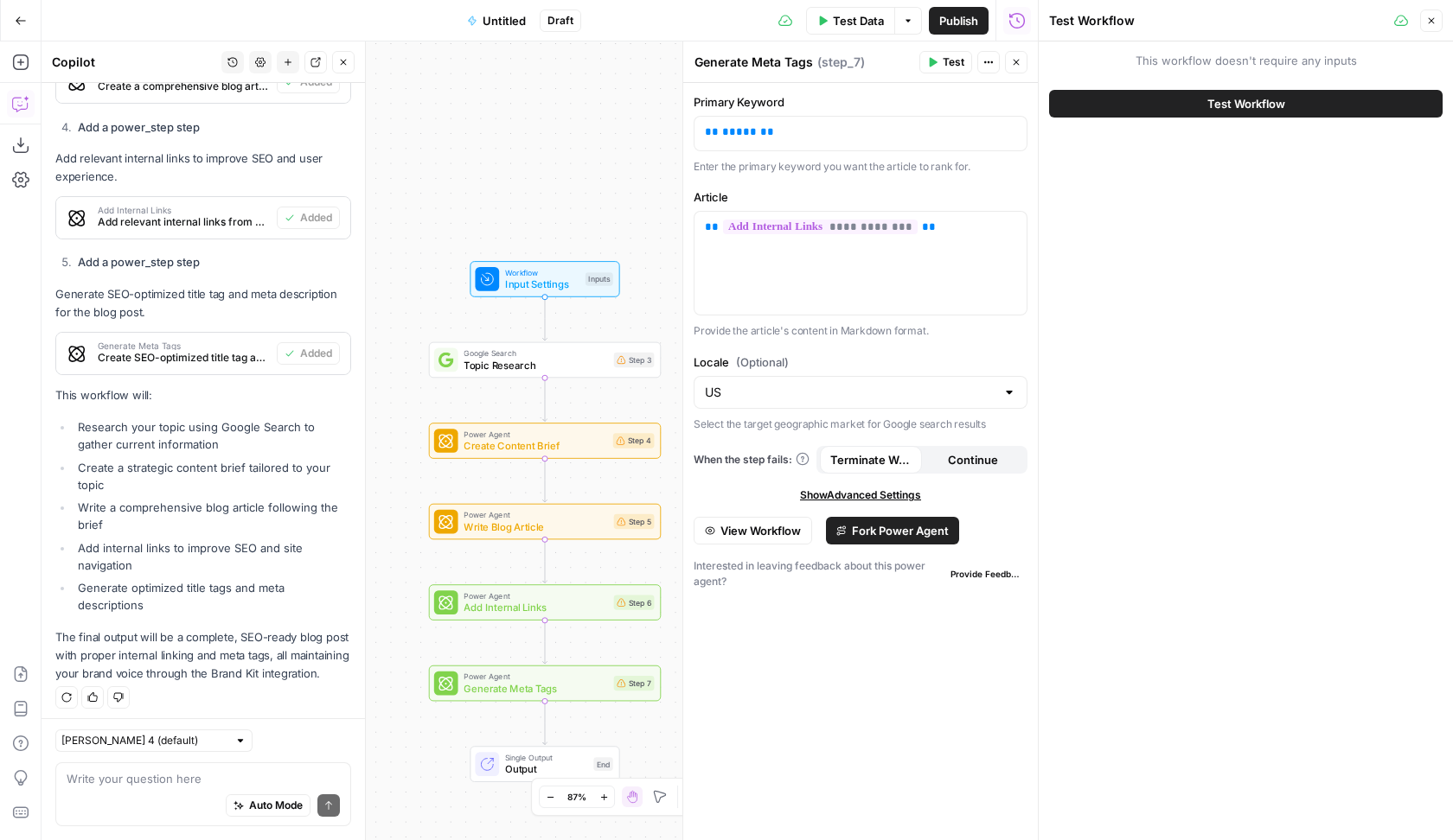
click at [853, 25] on span "Test Data" at bounding box center [858, 21] width 51 height 17
click at [514, 277] on span "Input Settings" at bounding box center [541, 284] width 74 height 15
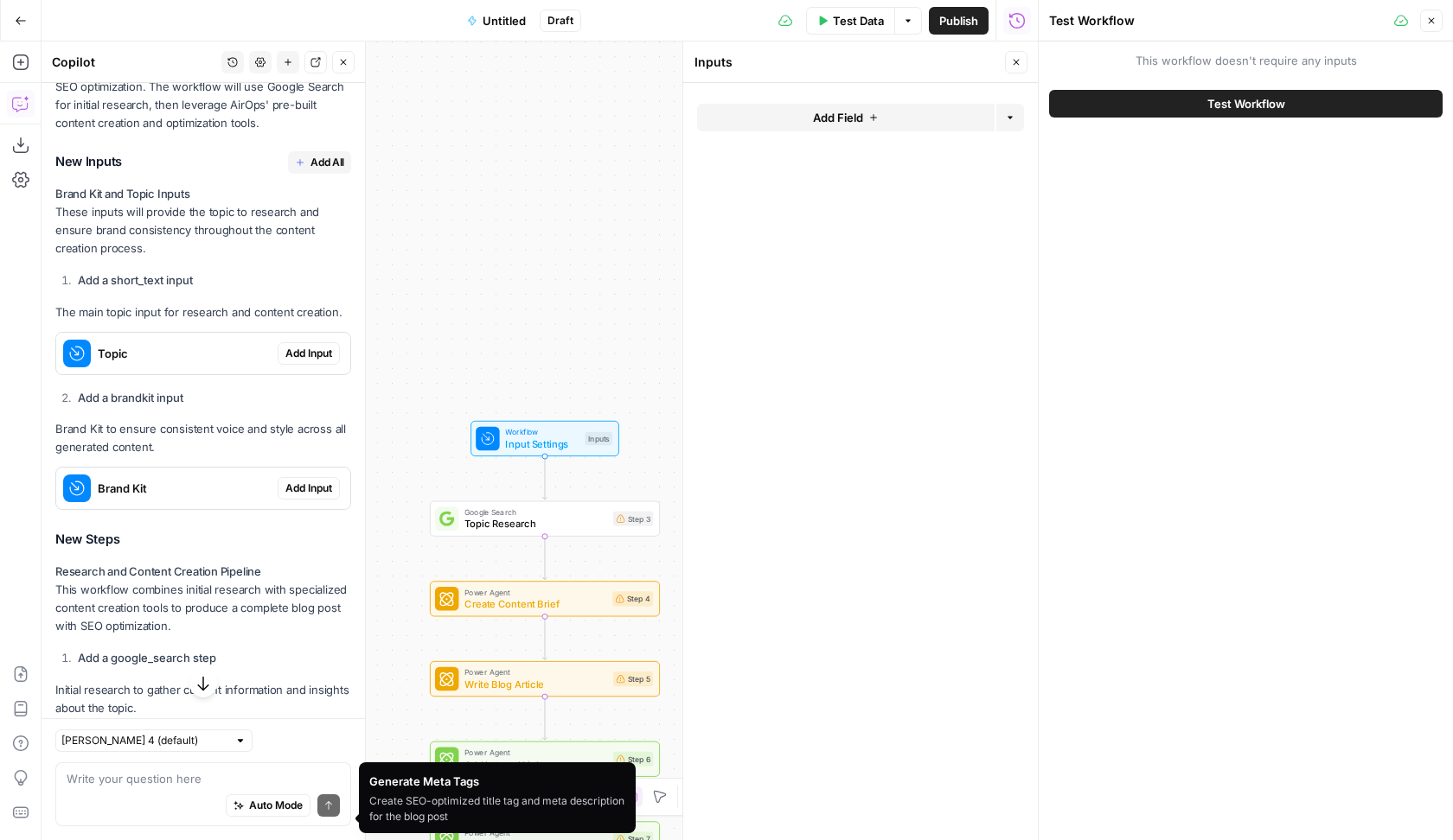
scroll to position [407, 0]
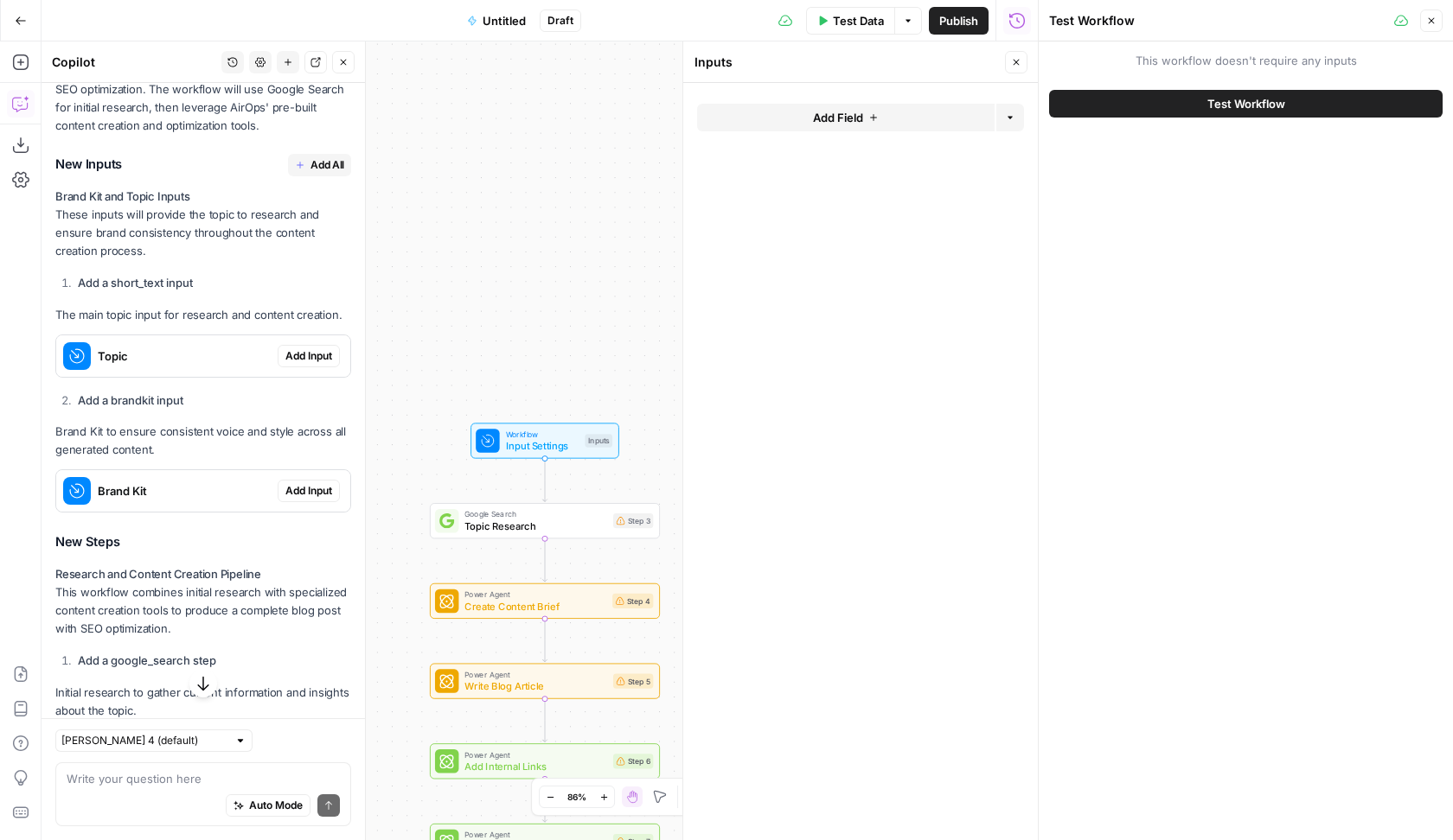
click at [298, 352] on span "Add Input" at bounding box center [309, 356] width 47 height 16
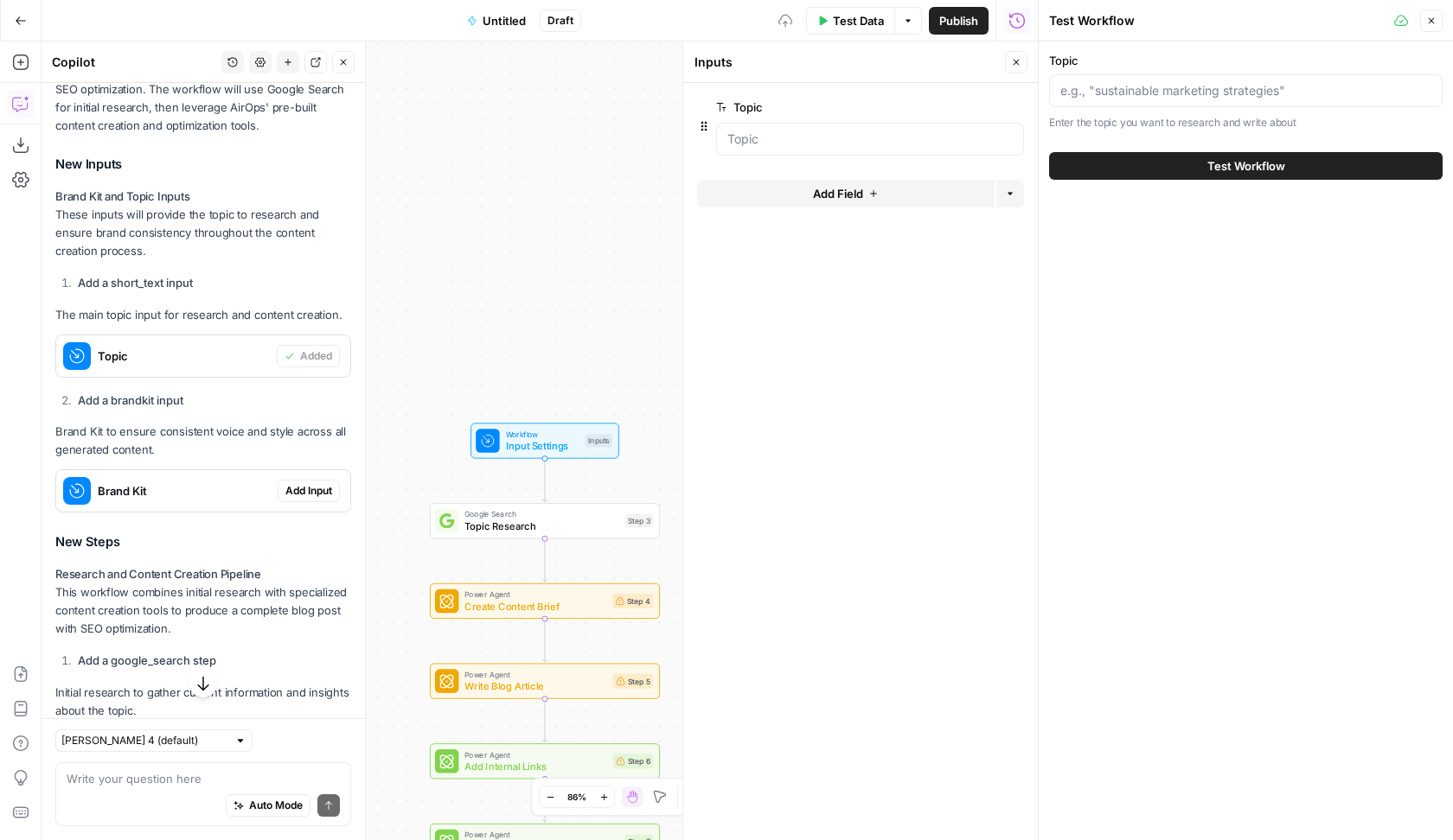
click at [310, 487] on span "Add Input" at bounding box center [309, 491] width 47 height 16
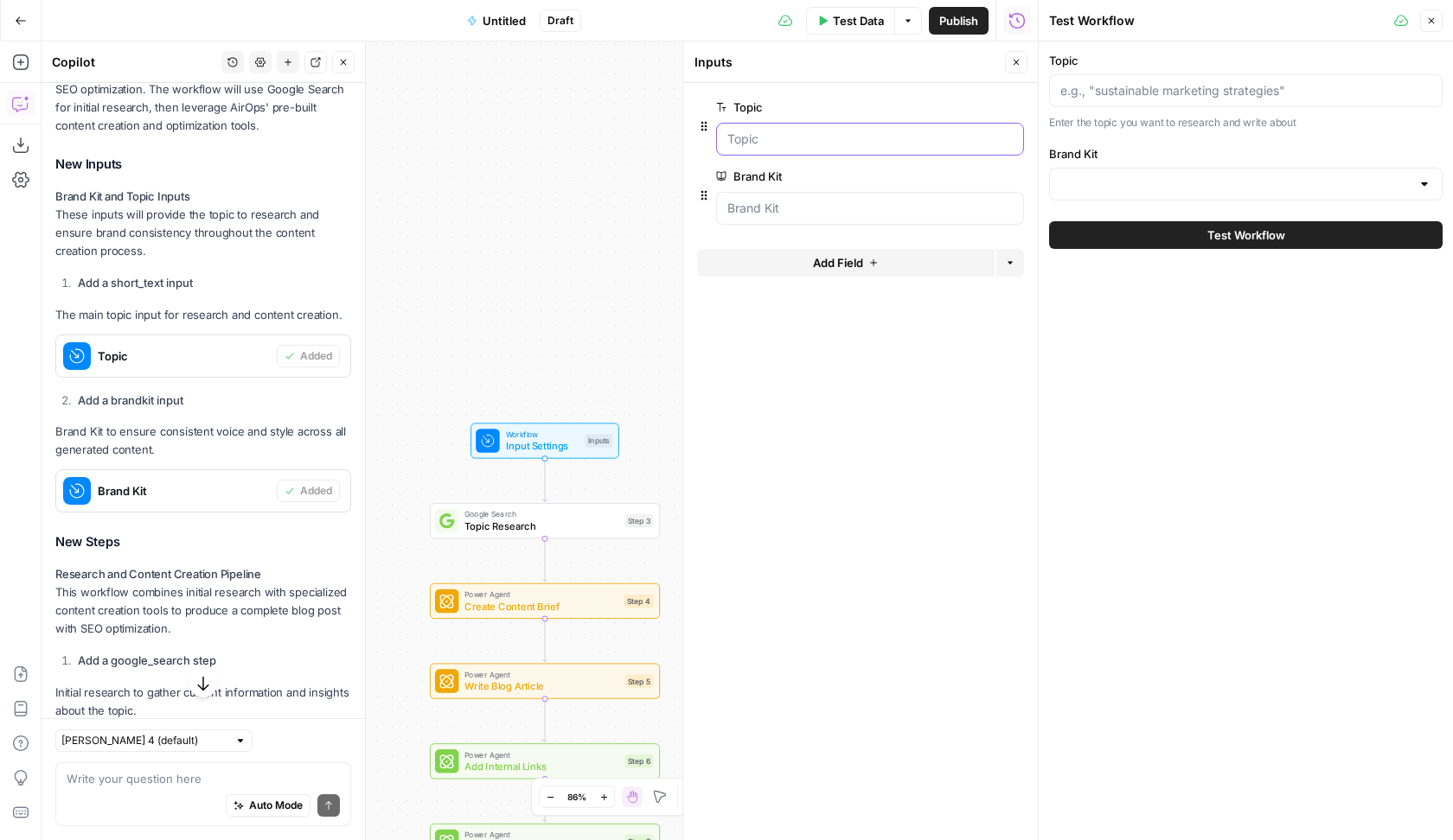
click at [812, 140] on input "Topic" at bounding box center [869, 139] width 286 height 17
click at [1160, 96] on input "Topic" at bounding box center [1246, 91] width 371 height 17
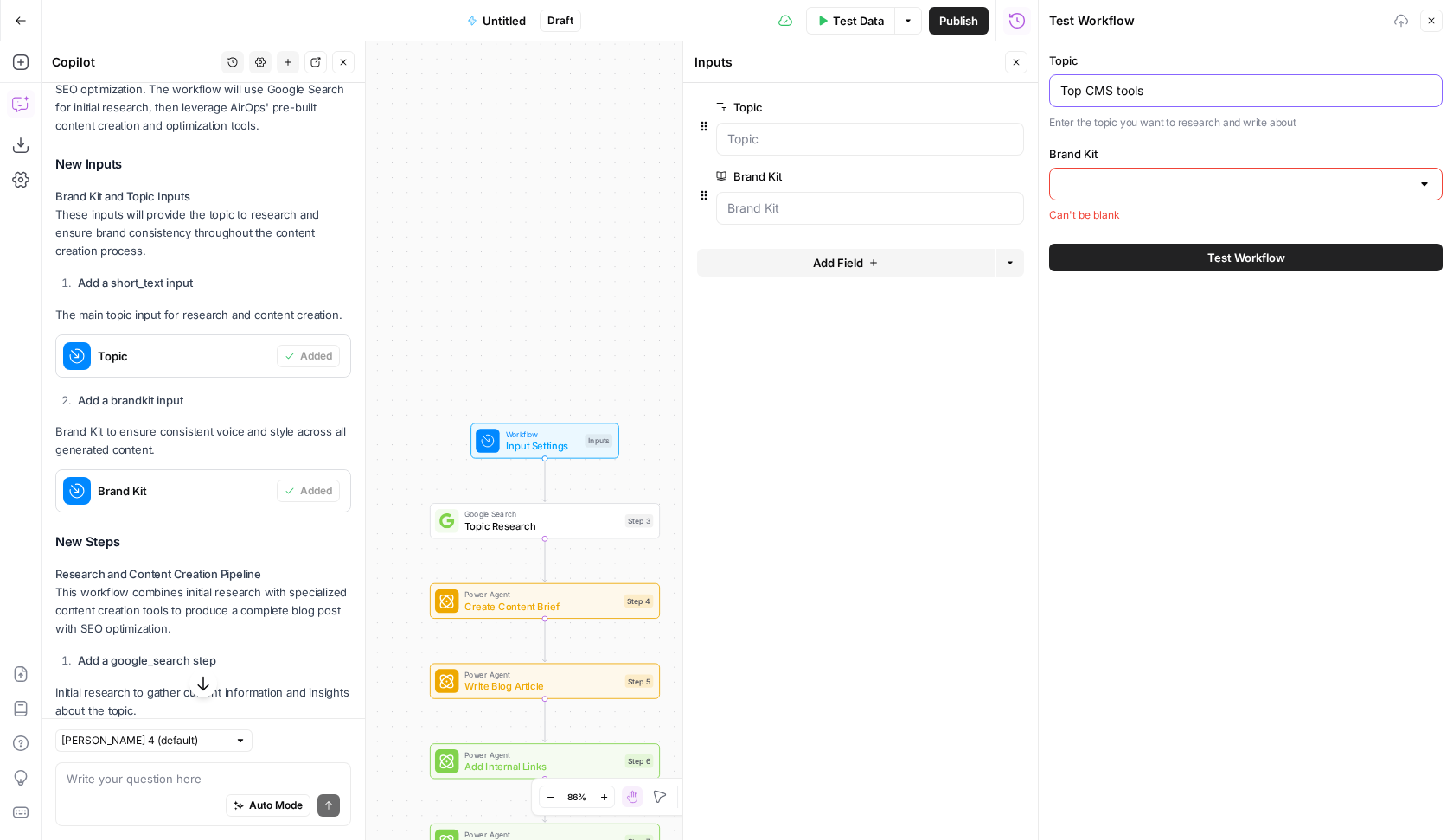
type input "Top CMS tools"
click at [1182, 189] on input "Brand Kit" at bounding box center [1236, 184] width 350 height 17
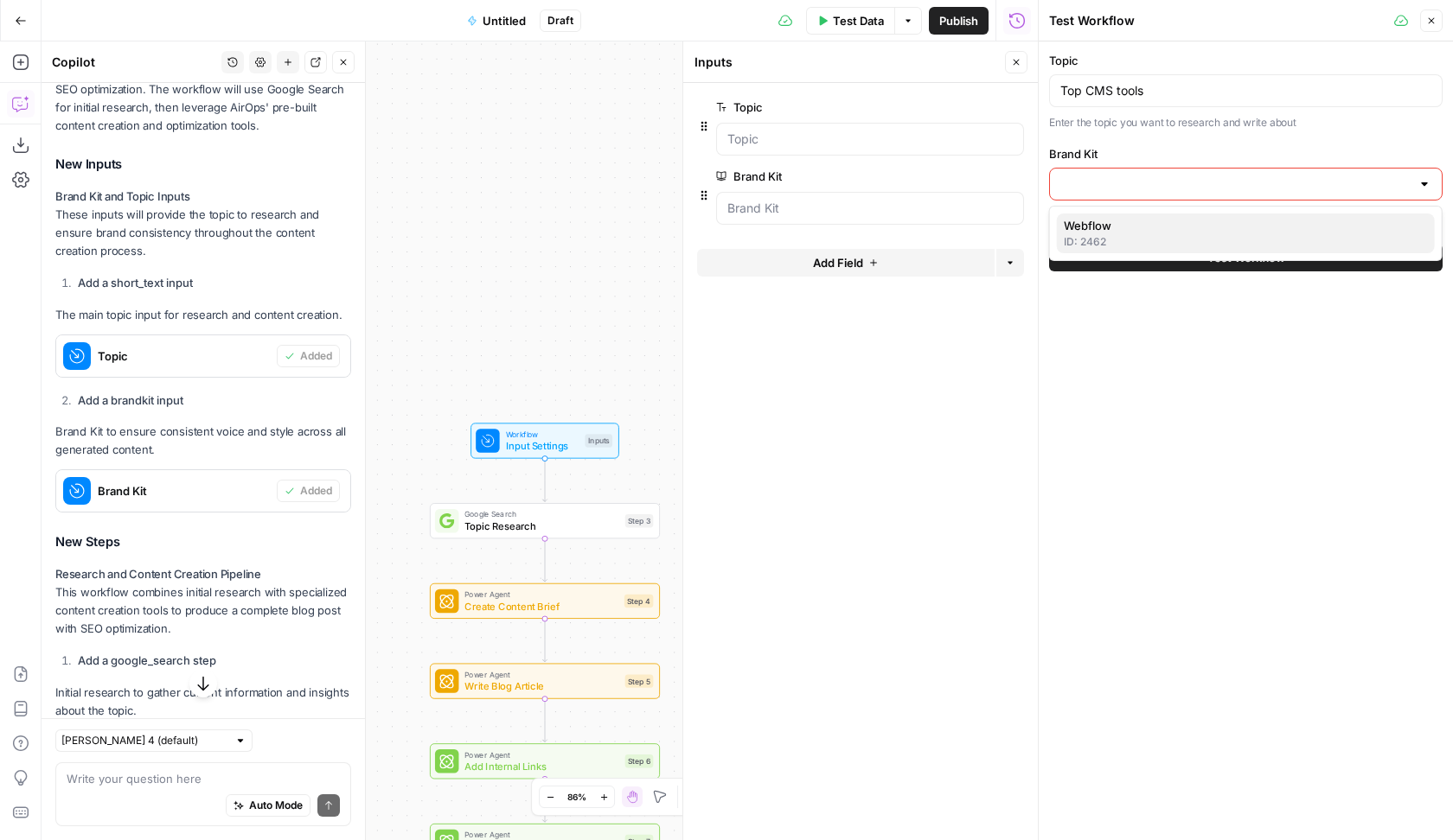
click at [1142, 233] on span "Webflow" at bounding box center [1241, 226] width 357 height 17
type input "Webflow"
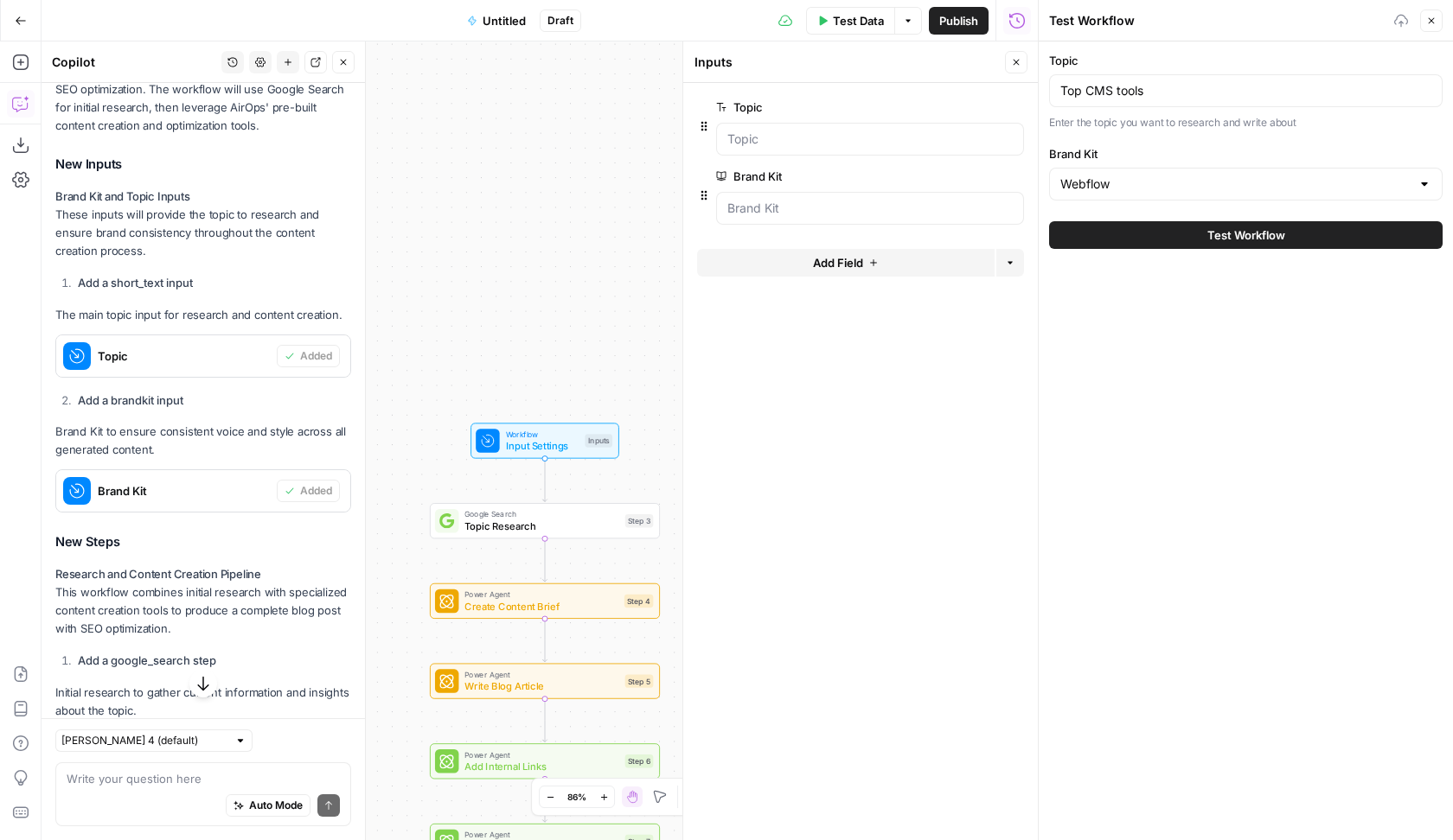
click at [1175, 237] on button "Test Workflow" at bounding box center [1246, 235] width 393 height 28
click at [1205, 237] on button "Test Workflow" at bounding box center [1246, 235] width 393 height 28
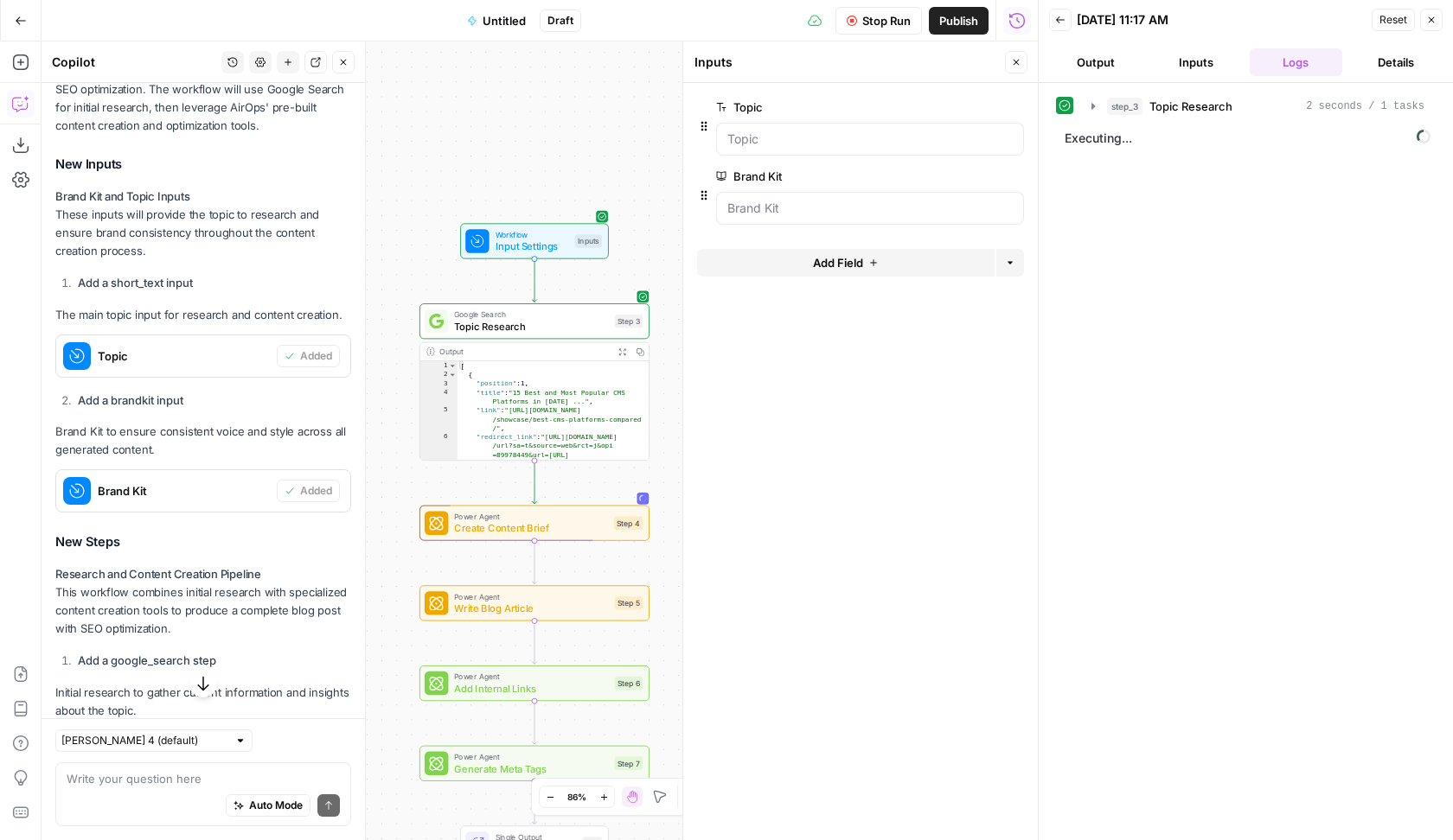
drag, startPoint x: 562, startPoint y: 332, endPoint x: 552, endPoint y: 132, distance: 200.2
click at [552, 132] on div "Workflow Input Settings Inputs Google Search Topic Research Step 3 Output Expan…" at bounding box center [539, 440] width 996 height 799
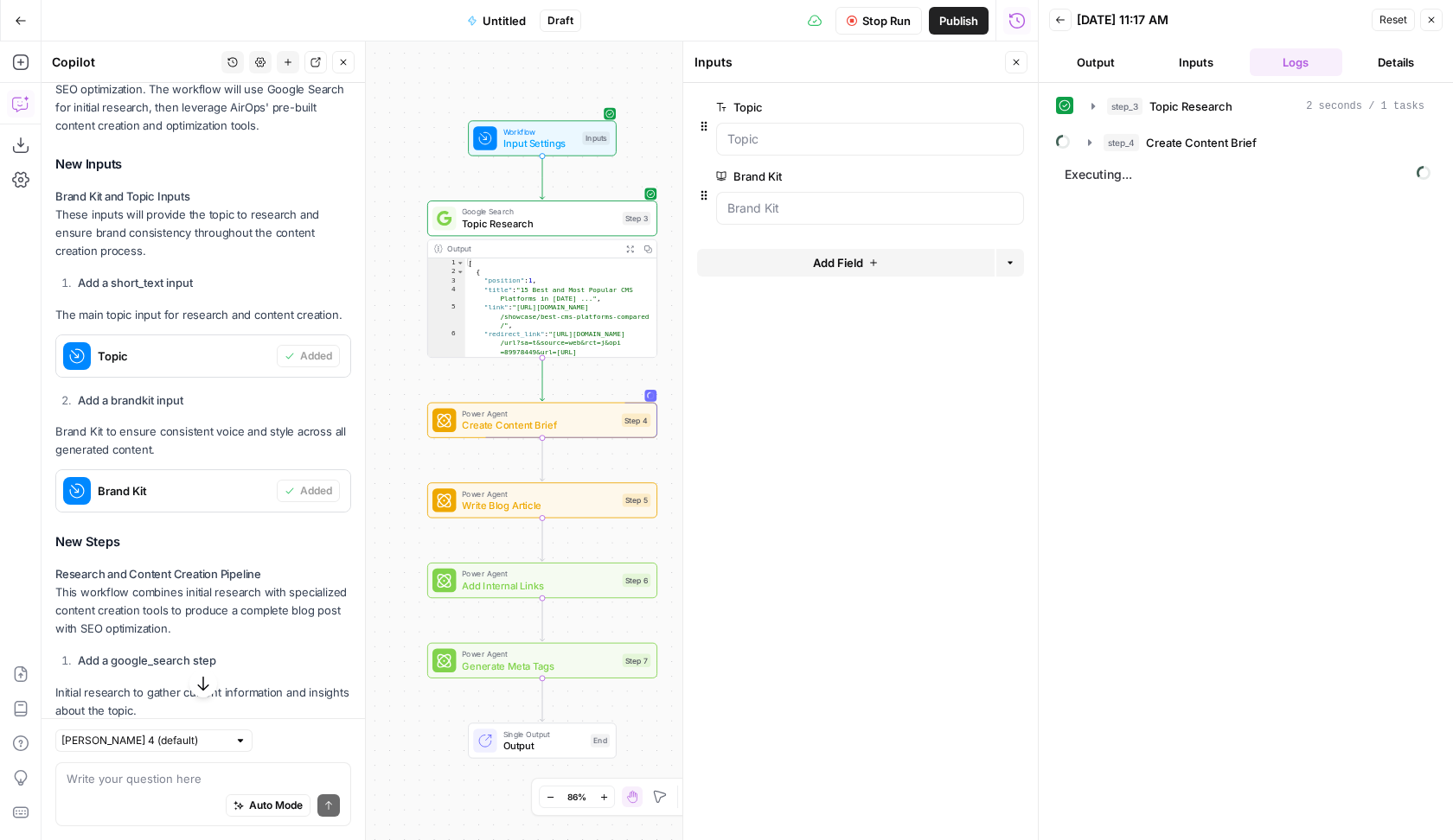
drag, startPoint x: 420, startPoint y: 238, endPoint x: 427, endPoint y: 135, distance: 103.2
click at [427, 135] on div "Workflow Input Settings Inputs" at bounding box center [542, 138] width 230 height 36
click at [406, 125] on div "Workflow Input Settings Inputs Google Search Topic Research Step 3 Output Expan…" at bounding box center [539, 440] width 996 height 799
